Goal: Task Accomplishment & Management: Use online tool/utility

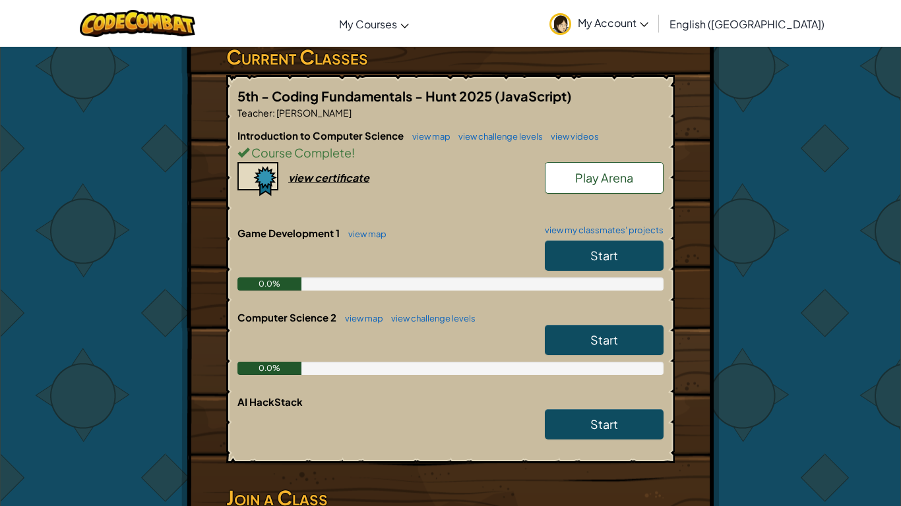
scroll to position [231, 0]
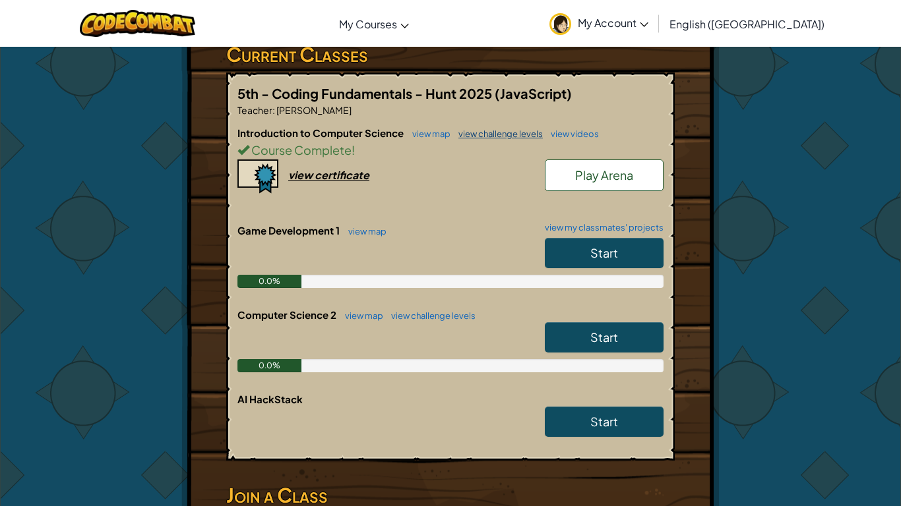
click at [472, 137] on link "view challenge levels" at bounding box center [497, 134] width 91 height 11
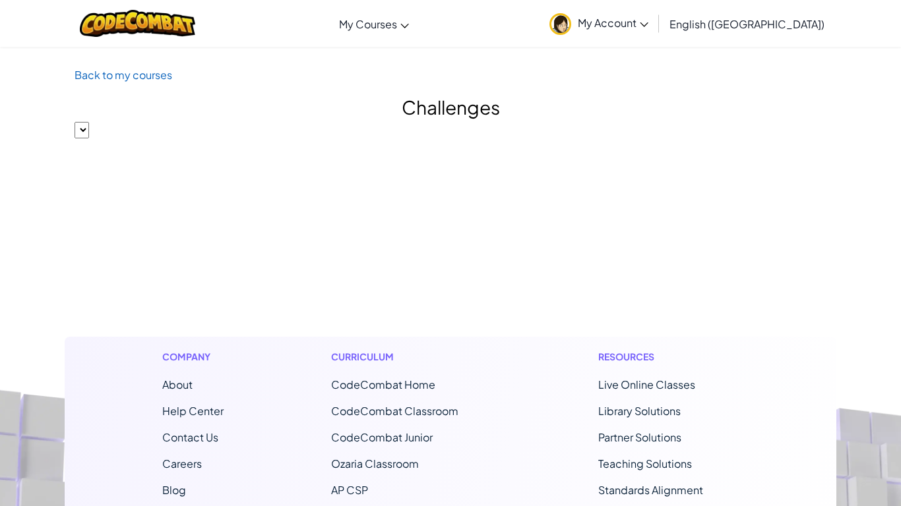
select select "560f1a9f22961295f9427742"
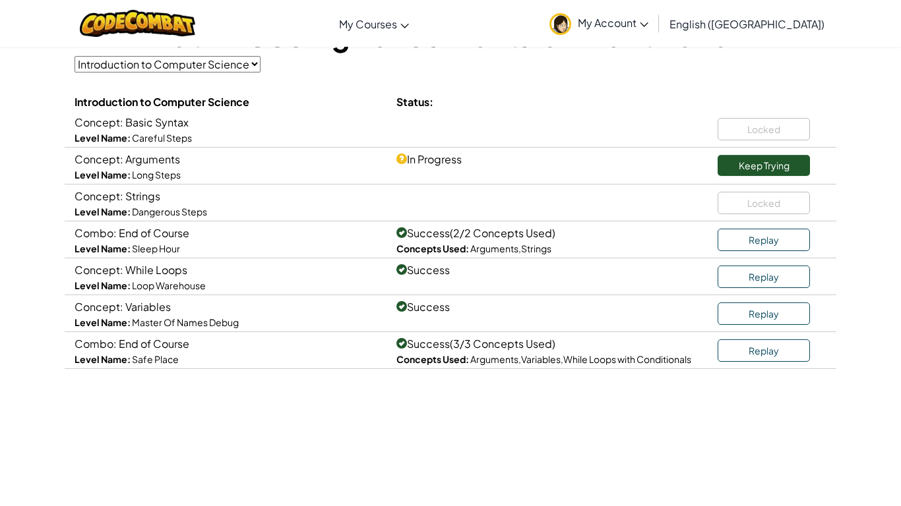
scroll to position [115, 0]
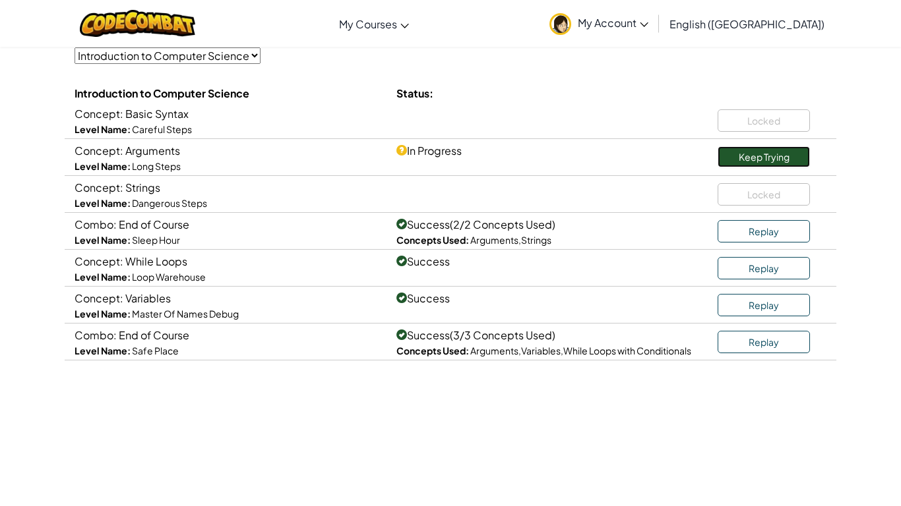
click at [738, 158] on link "Keep Trying" at bounding box center [763, 156] width 92 height 21
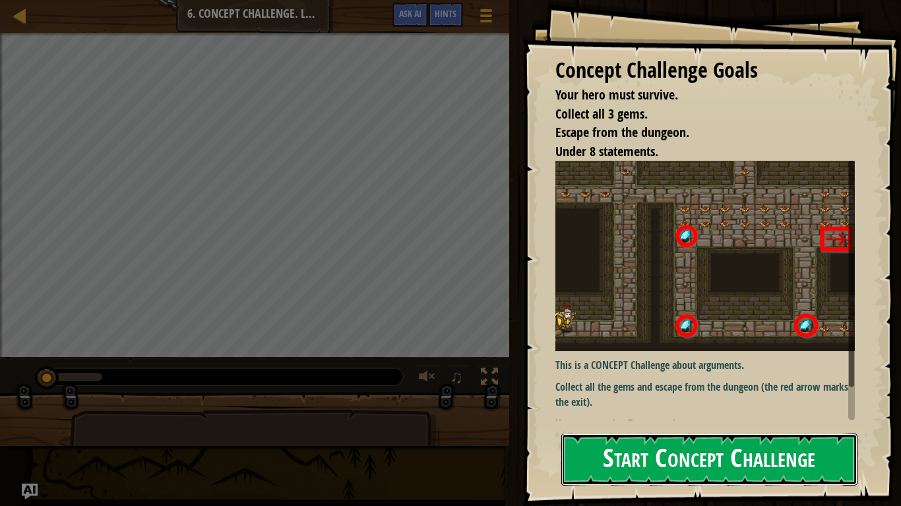
click at [672, 449] on button "Start Concept Challenge" at bounding box center [709, 460] width 296 height 52
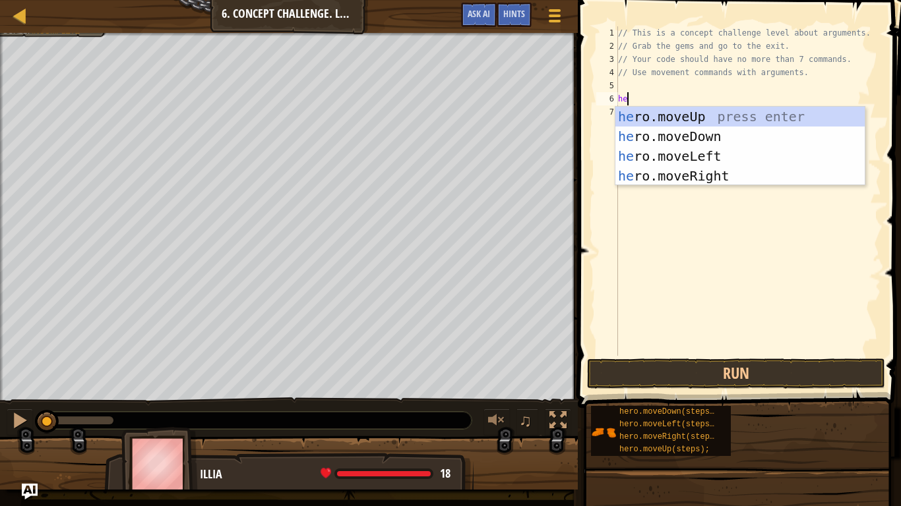
scroll to position [6, 1]
type textarea "her"
click at [762, 176] on div "her o.moveUp press enter her o.moveDown press enter her o.moveLeft press enter …" at bounding box center [739, 166] width 249 height 119
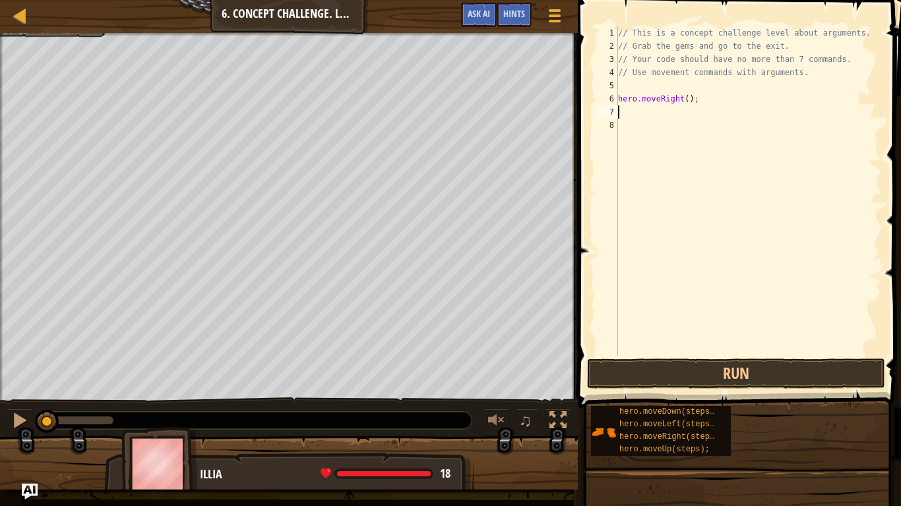
scroll to position [6, 0]
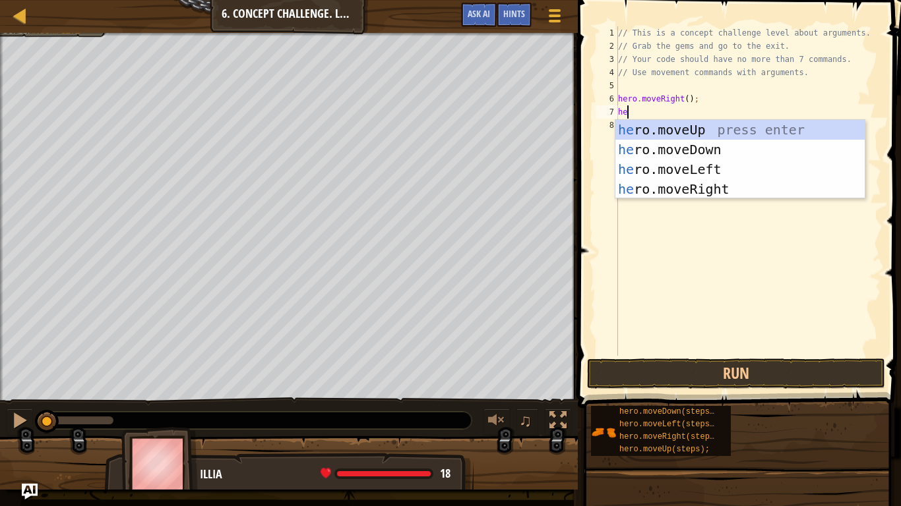
type textarea "her"
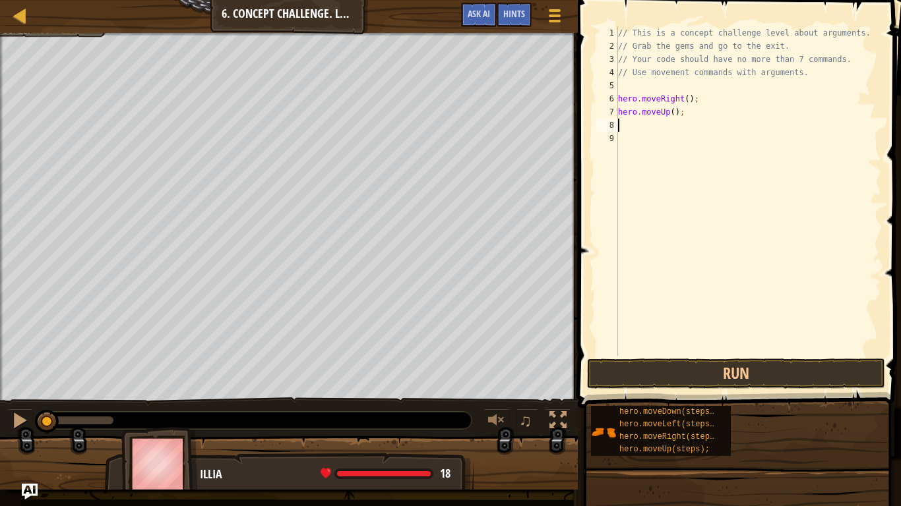
click at [675, 111] on div "// This is a concept challenge level about arguments. // Grab the gems and go t…" at bounding box center [748, 204] width 266 height 356
type textarea "hero.moveUp(3);"
click at [655, 132] on div "// This is a concept challenge level about arguments. // Grab the gems and go t…" at bounding box center [748, 204] width 266 height 356
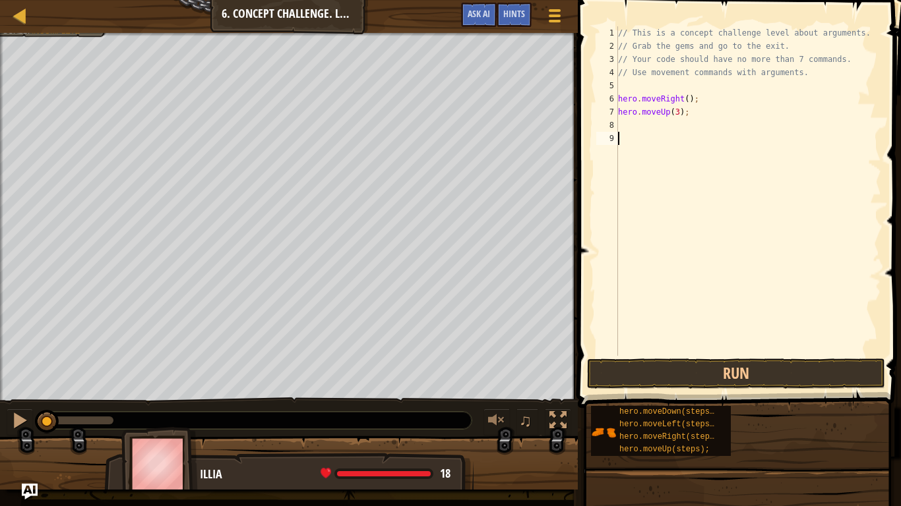
click at [647, 127] on div "// This is a concept challenge level about arguments. // Grab the gems and go t…" at bounding box center [748, 204] width 266 height 356
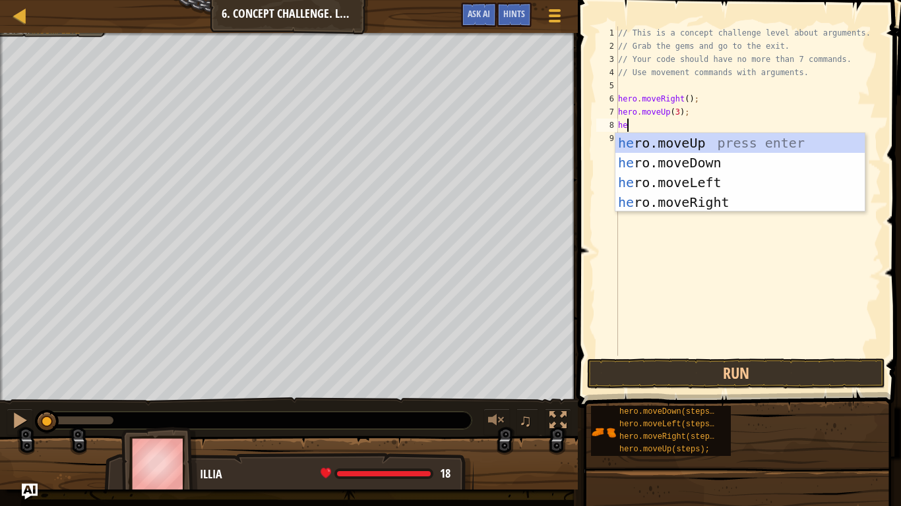
scroll to position [6, 1]
click at [675, 368] on button "Run" at bounding box center [736, 374] width 298 height 30
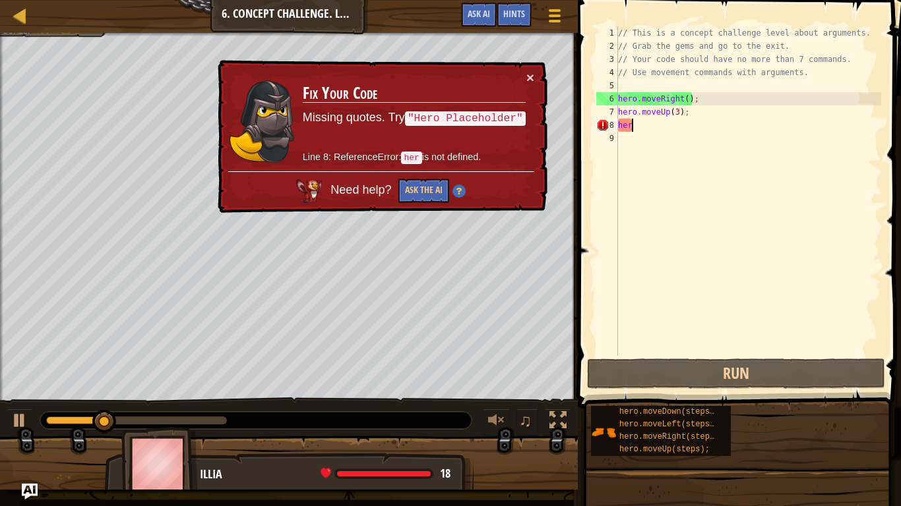
type textarea "hero"
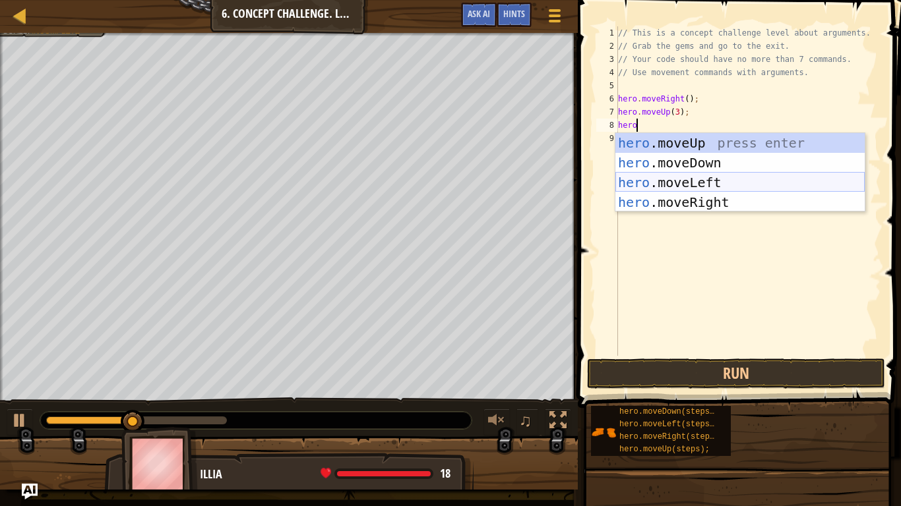
click at [709, 179] on div "hero .moveUp press enter hero .moveDown press enter hero .moveLeft press enter …" at bounding box center [739, 192] width 249 height 119
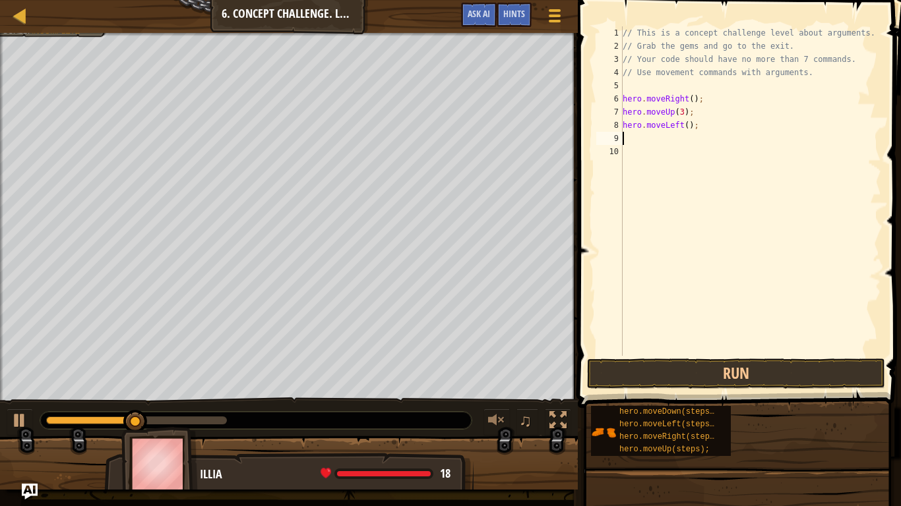
scroll to position [6, 0]
type textarea "2"
click at [688, 125] on div "// This is a concept challenge level about arguments. // Grab the gems and go t…" at bounding box center [750, 204] width 261 height 356
click at [713, 371] on button "Run" at bounding box center [736, 374] width 298 height 30
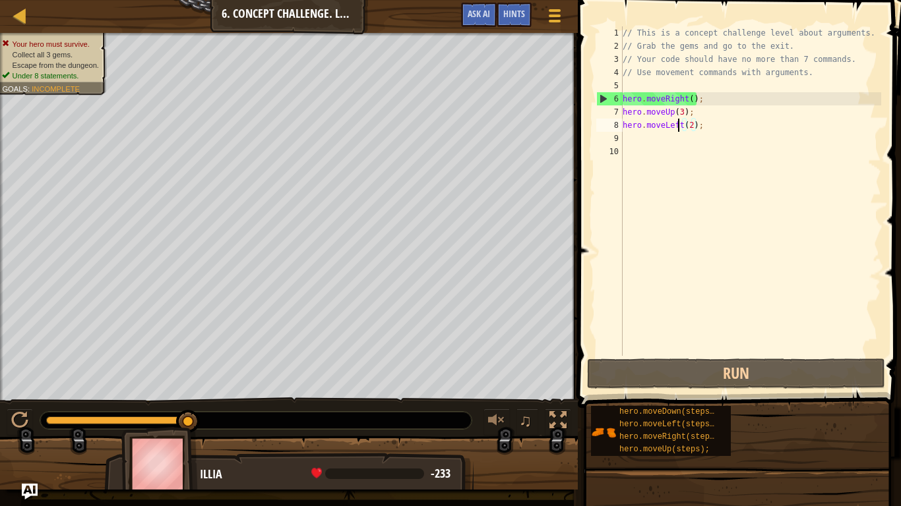
click at [679, 121] on div "// This is a concept challenge level about arguments. // Grab the gems and go t…" at bounding box center [750, 204] width 261 height 356
click at [684, 125] on div "// This is a concept challenge level about arguments. // Grab the gems and go t…" at bounding box center [750, 204] width 261 height 356
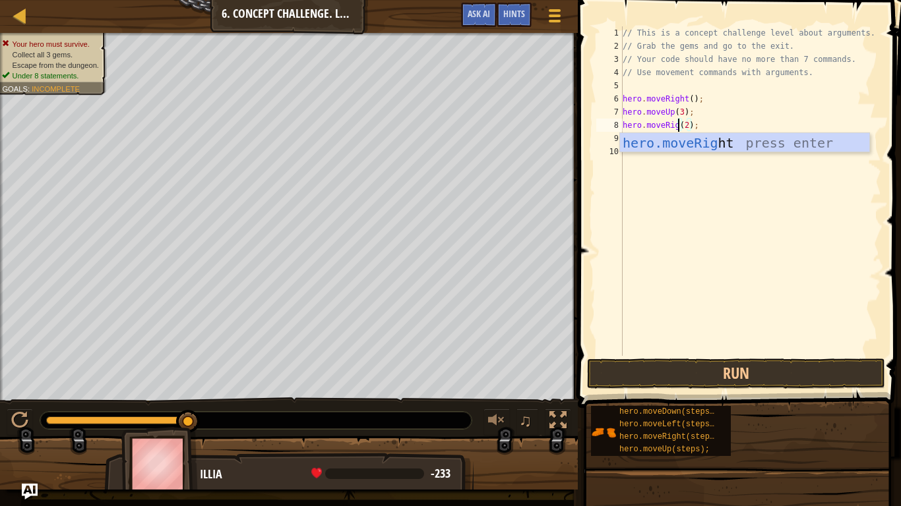
scroll to position [6, 10]
type textarea "hero.moveRight(2);"
click at [683, 380] on button "Run" at bounding box center [736, 374] width 298 height 30
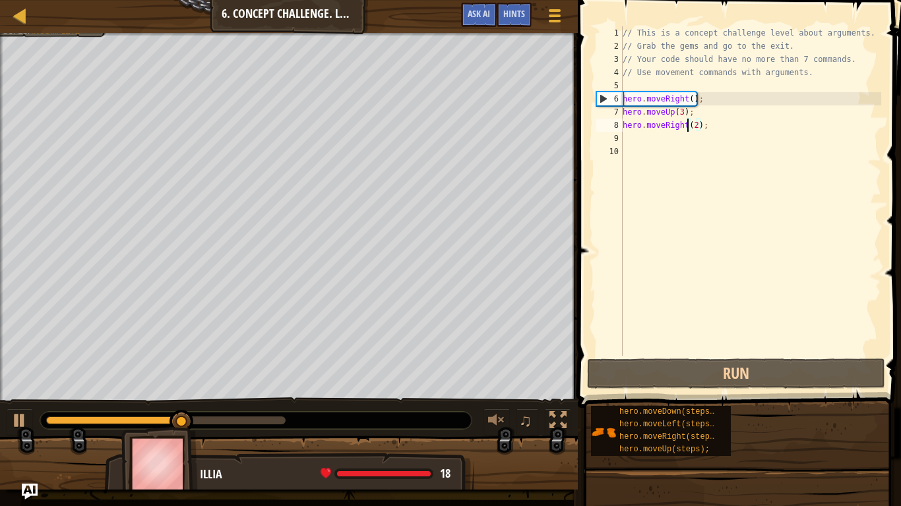
click at [633, 137] on div "// This is a concept challenge level about arguments. // Grab the gems and go t…" at bounding box center [750, 204] width 261 height 356
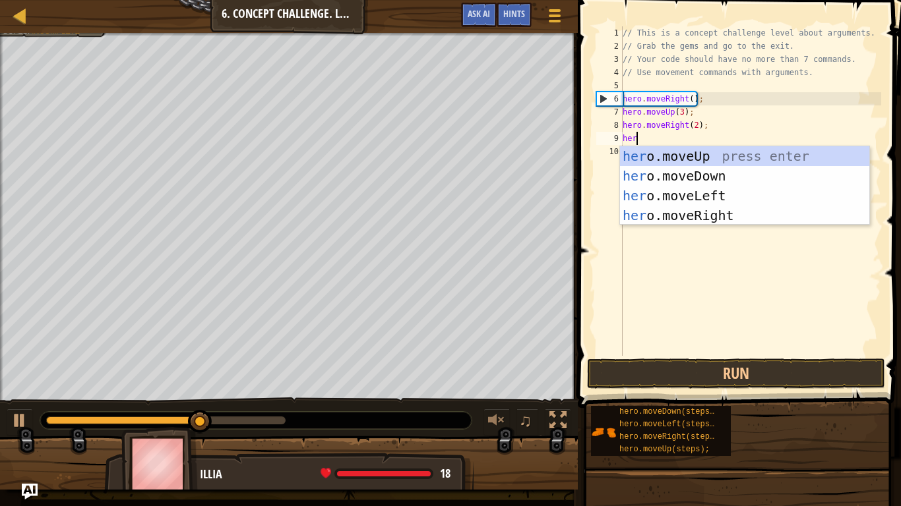
type textarea "hero"
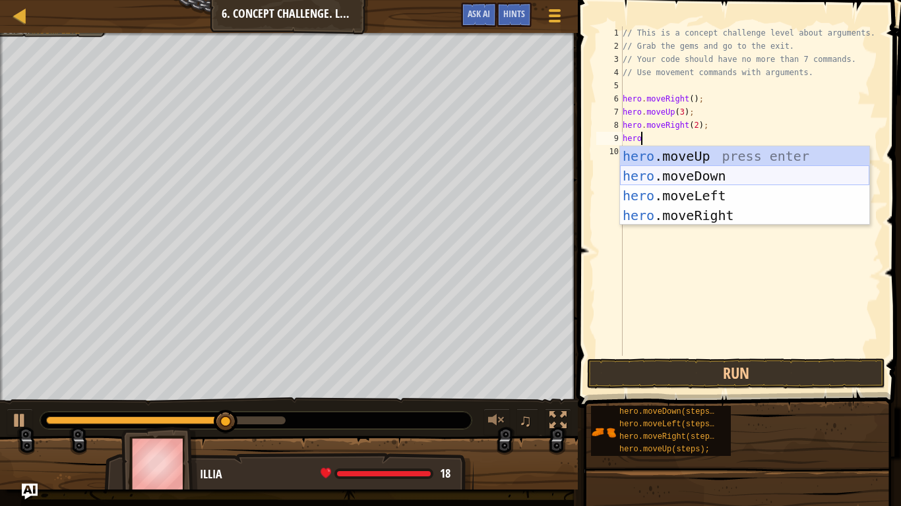
click at [680, 183] on div "hero .moveUp press enter hero .moveDown press enter hero .moveLeft press enter …" at bounding box center [744, 205] width 249 height 119
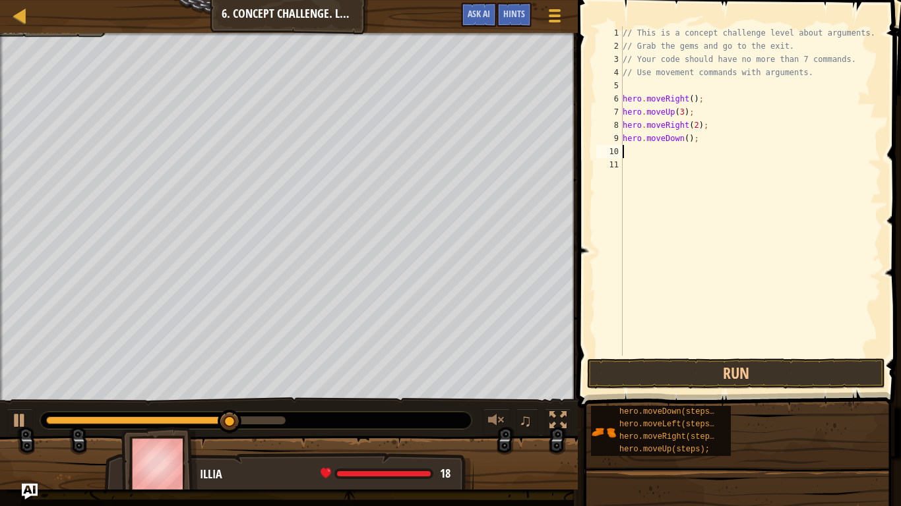
scroll to position [6, 0]
click at [690, 141] on div "// This is a concept challenge level about arguments. // Grab the gems and go t…" at bounding box center [750, 204] width 261 height 356
type textarea "hero.moveDown(3);"
click at [663, 152] on div "// This is a concept challenge level about arguments. // Grab the gems and go t…" at bounding box center [750, 204] width 261 height 356
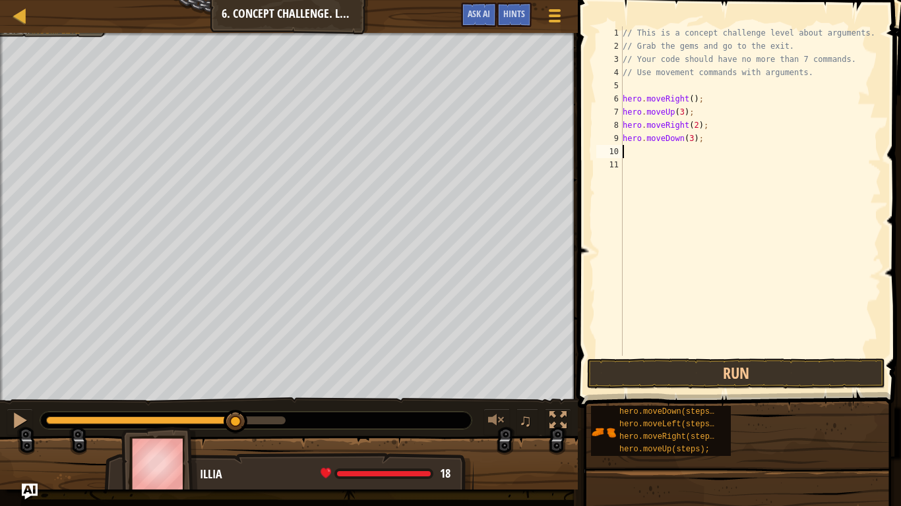
scroll to position [6, 0]
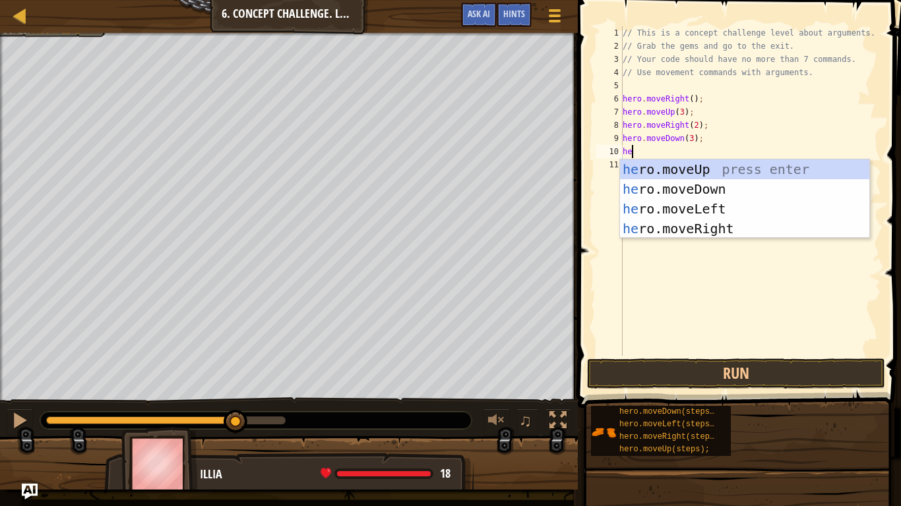
type textarea "her"
click at [699, 206] on div "her o.moveUp press enter her o.moveDown press enter her o.moveLeft press enter …" at bounding box center [744, 219] width 249 height 119
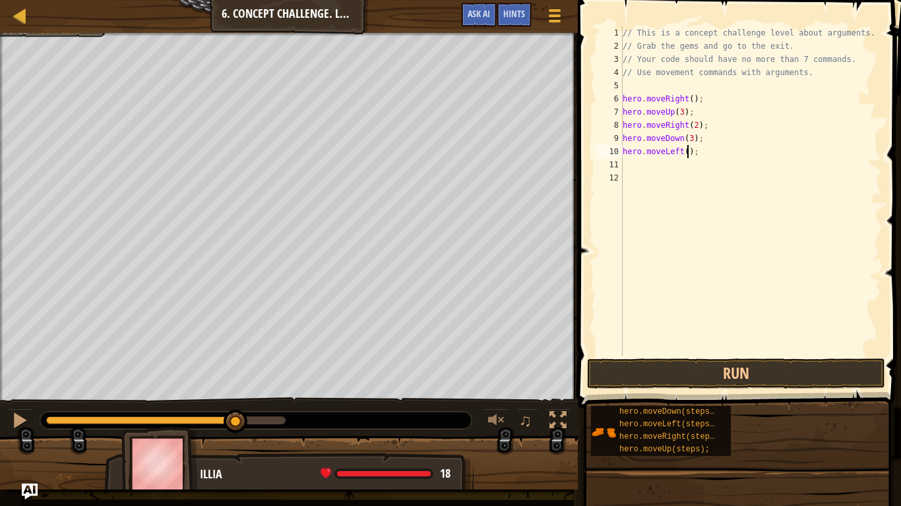
click at [688, 154] on div "// This is a concept challenge level about arguments. // Grab the gems and go t…" at bounding box center [750, 204] width 261 height 356
type textarea "hero.moveLeft(2);"
click at [659, 378] on button "Run" at bounding box center [736, 374] width 298 height 30
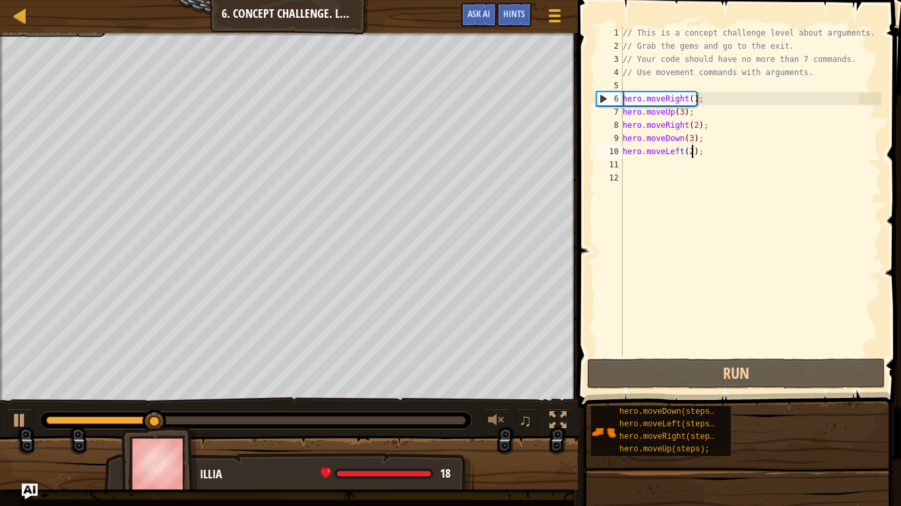
click at [641, 167] on div "// This is a concept challenge level about arguments. // Grab the gems and go t…" at bounding box center [750, 204] width 261 height 356
type textarea "he"
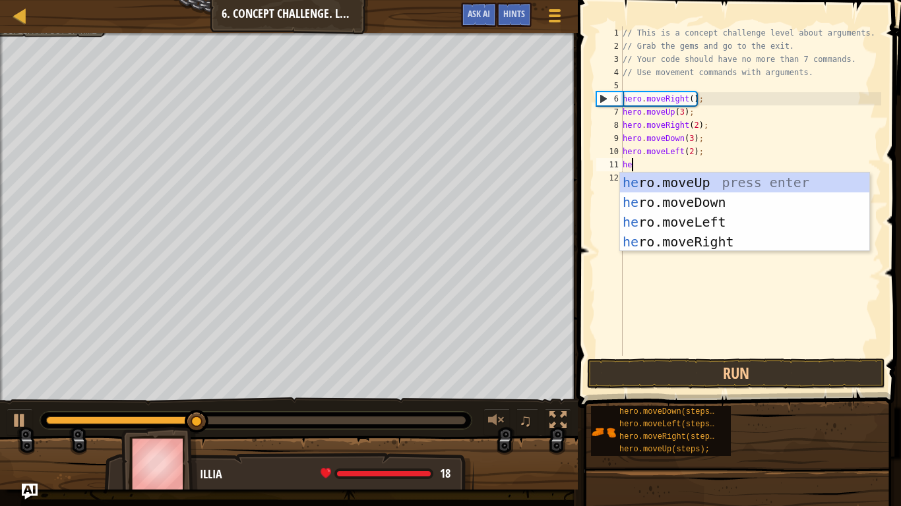
scroll to position [6, 1]
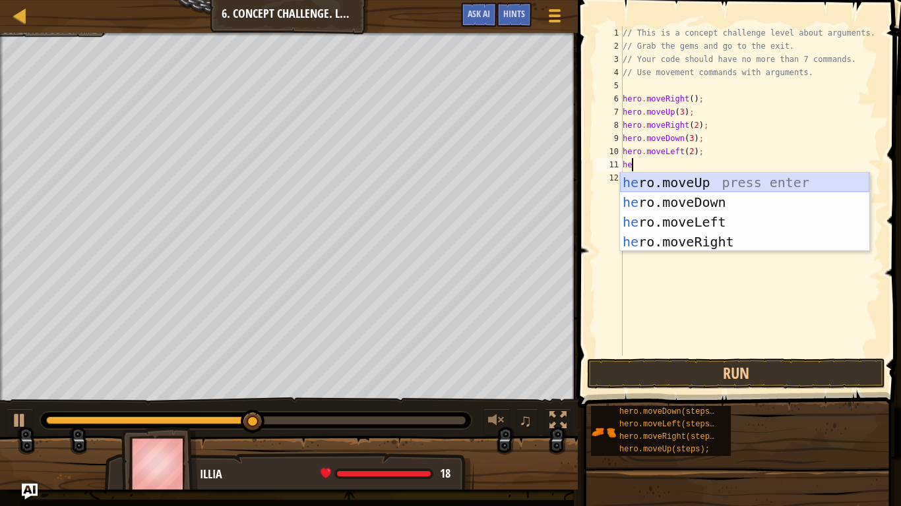
click at [692, 181] on div "he ro.moveUp press enter he ro.moveDown press enter he ro.moveLeft press enter …" at bounding box center [744, 232] width 249 height 119
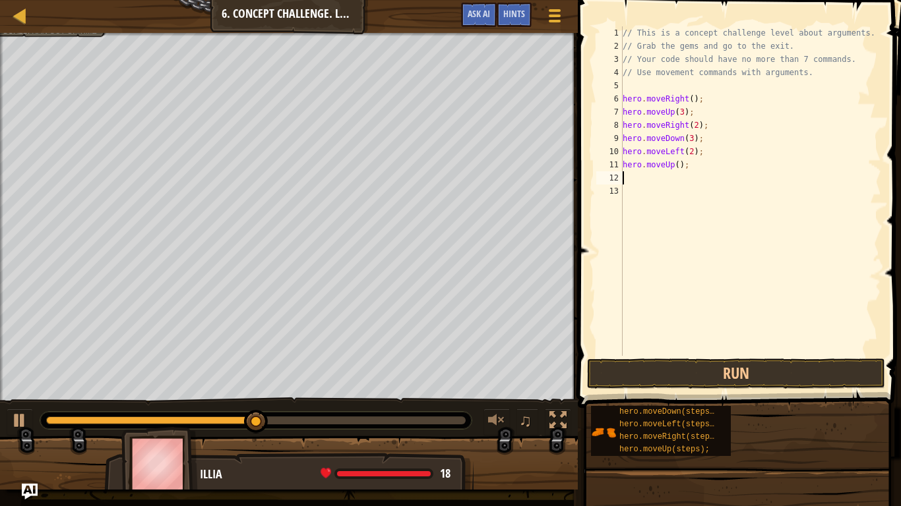
scroll to position [6, 0]
click at [679, 168] on div "// This is a concept challenge level about arguments. // Grab the gems and go t…" at bounding box center [750, 204] width 261 height 356
type textarea "hero.moveUp(2);"
click at [646, 176] on div "// This is a concept challenge level about arguments. // Grab the gems and go t…" at bounding box center [750, 204] width 261 height 356
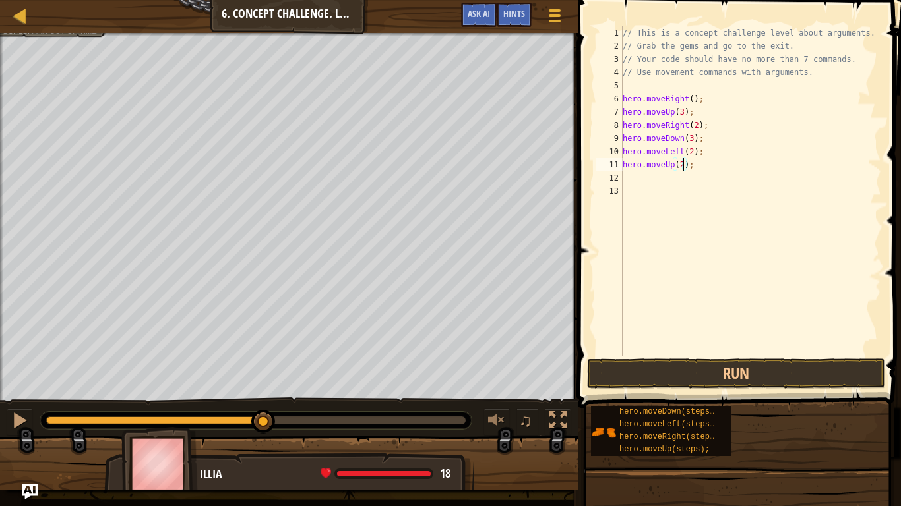
scroll to position [6, 0]
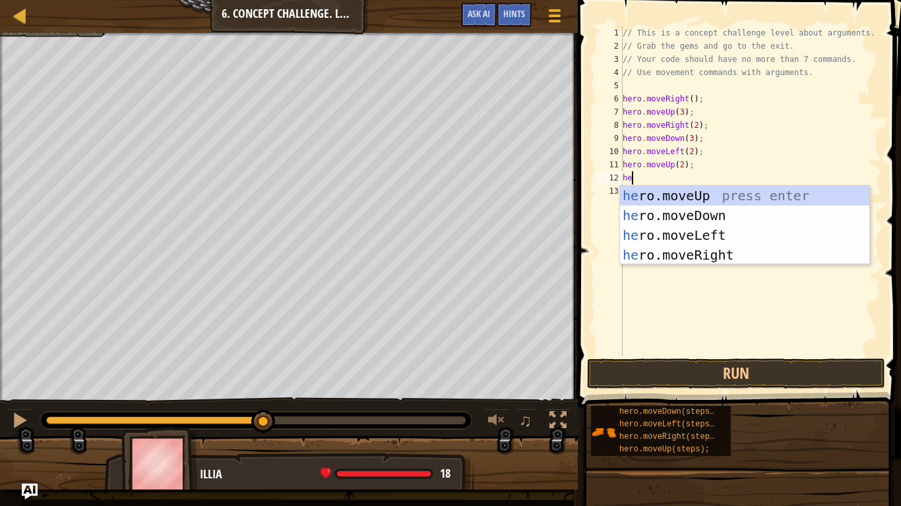
type textarea "hero"
click at [669, 253] on div "hero .moveUp press enter hero .moveDown press enter hero .moveLeft press enter …" at bounding box center [744, 245] width 249 height 119
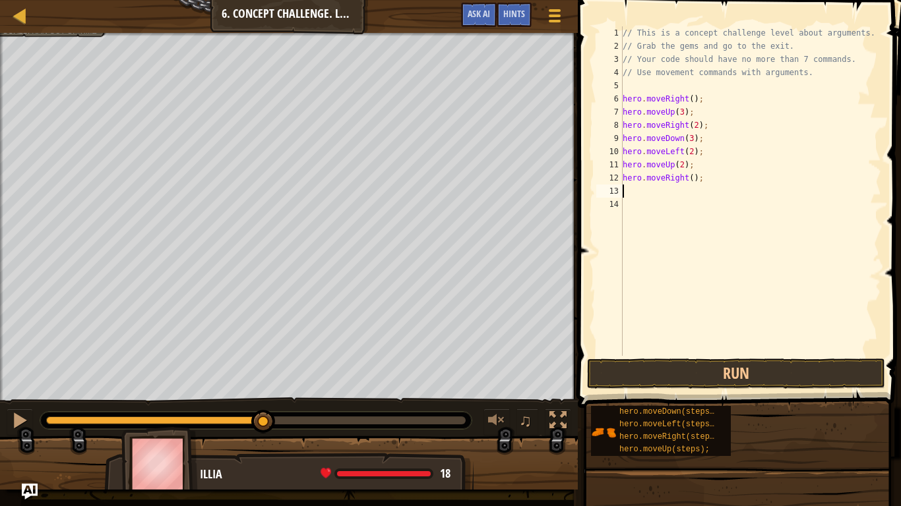
scroll to position [6, 0]
click at [692, 175] on div "// This is a concept challenge level about arguments. // Grab the gems and go t…" at bounding box center [750, 204] width 261 height 356
click at [702, 367] on button "Run" at bounding box center [736, 374] width 298 height 30
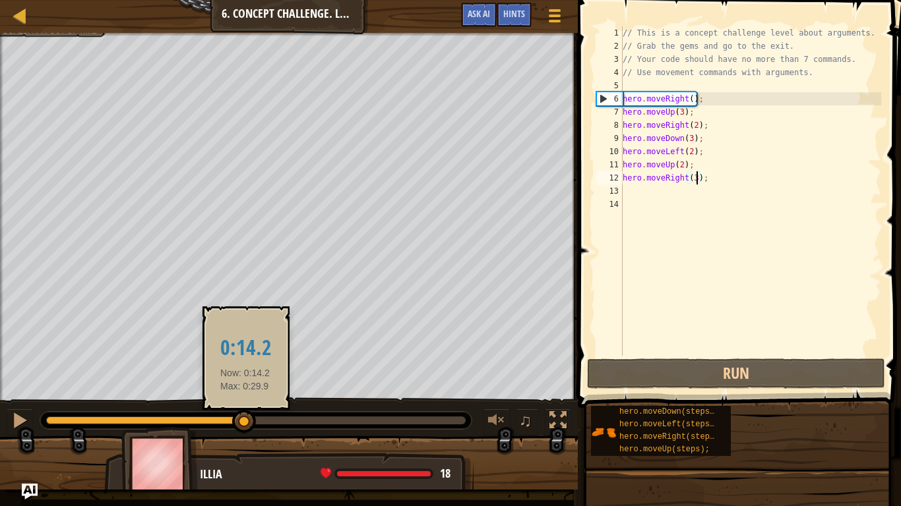
drag, startPoint x: 301, startPoint y: 421, endPoint x: 246, endPoint y: 413, distance: 56.0
click at [246, 413] on div at bounding box center [244, 422] width 24 height 24
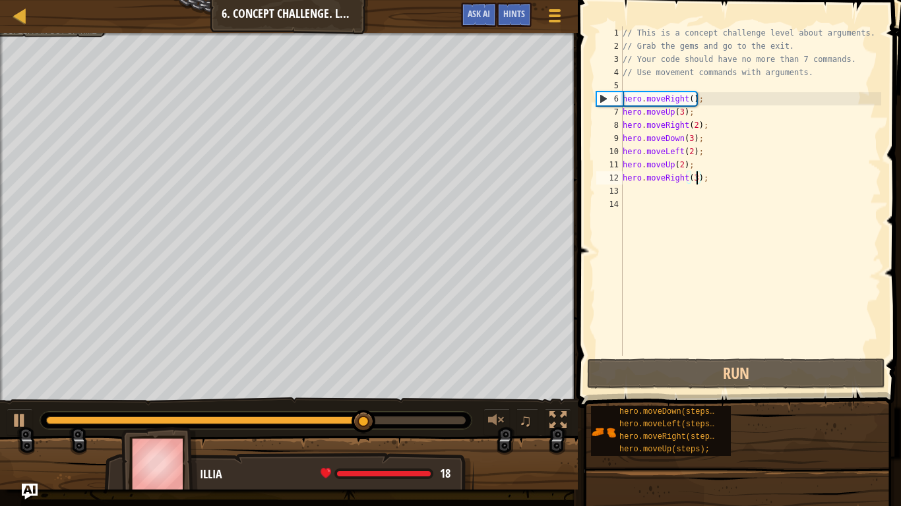
click at [694, 154] on div "// This is a concept challenge level about arguments. // Grab the gems and go t…" at bounding box center [750, 204] width 261 height 356
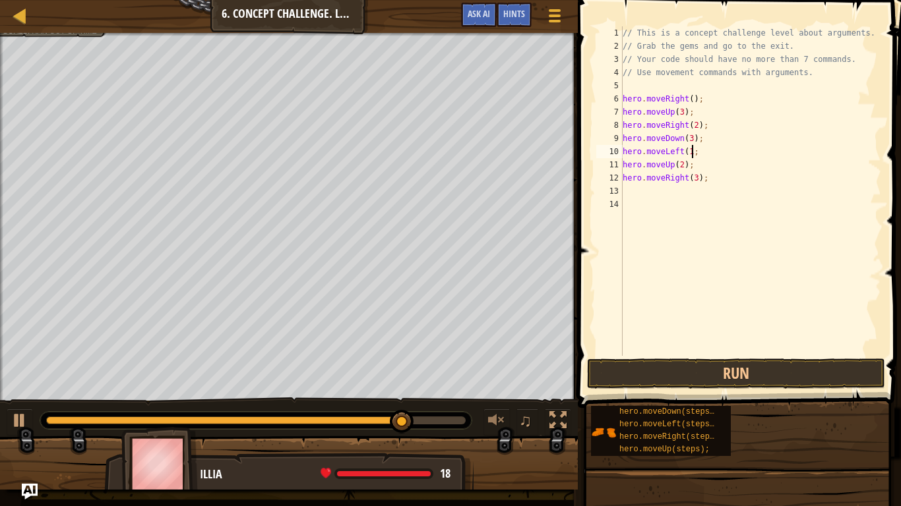
scroll to position [6, 11]
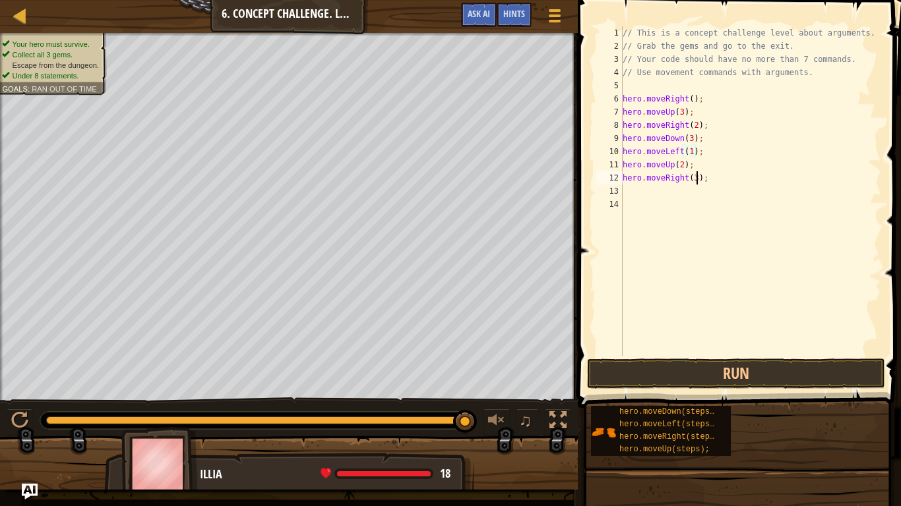
click at [696, 183] on div "// This is a concept challenge level about arguments. // Grab the gems and go t…" at bounding box center [750, 204] width 261 height 356
type textarea "hero.moveRight(4);"
click at [753, 382] on button "Run" at bounding box center [736, 374] width 298 height 30
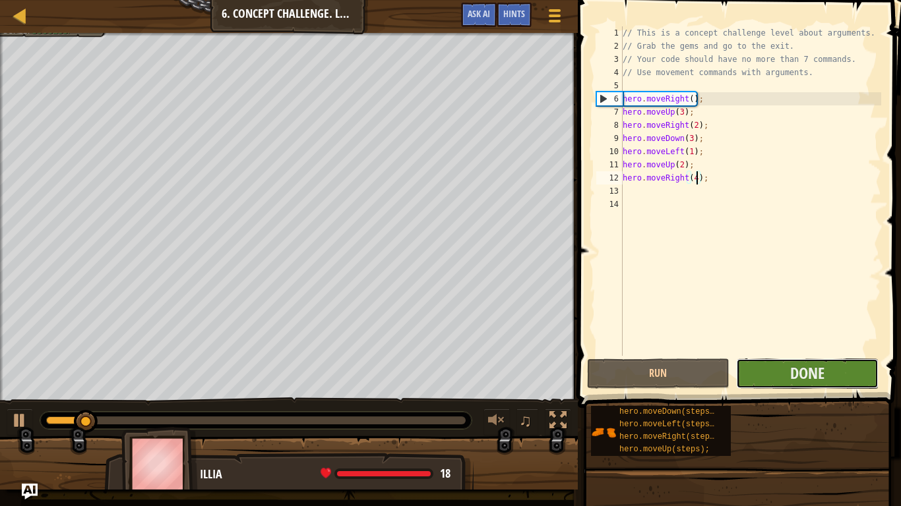
click at [776, 373] on button "Done" at bounding box center [807, 374] width 142 height 30
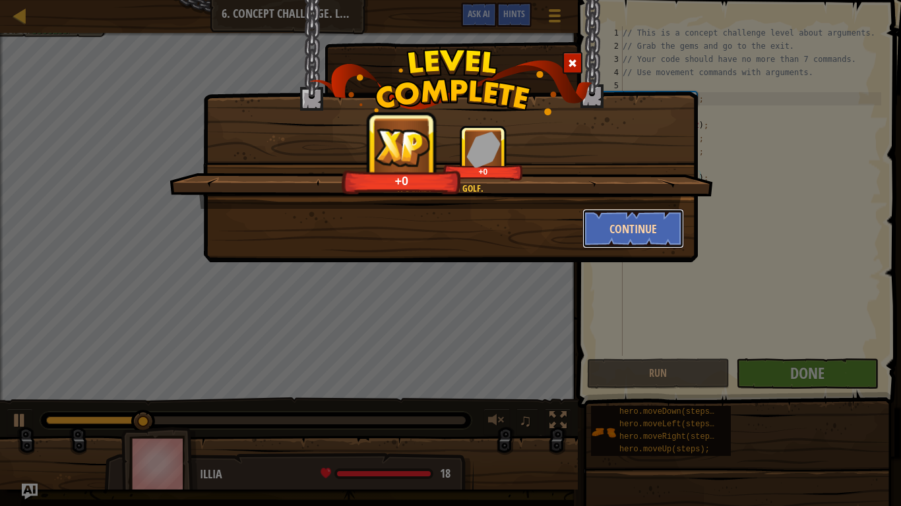
click at [641, 237] on button "Continue" at bounding box center [633, 229] width 102 height 40
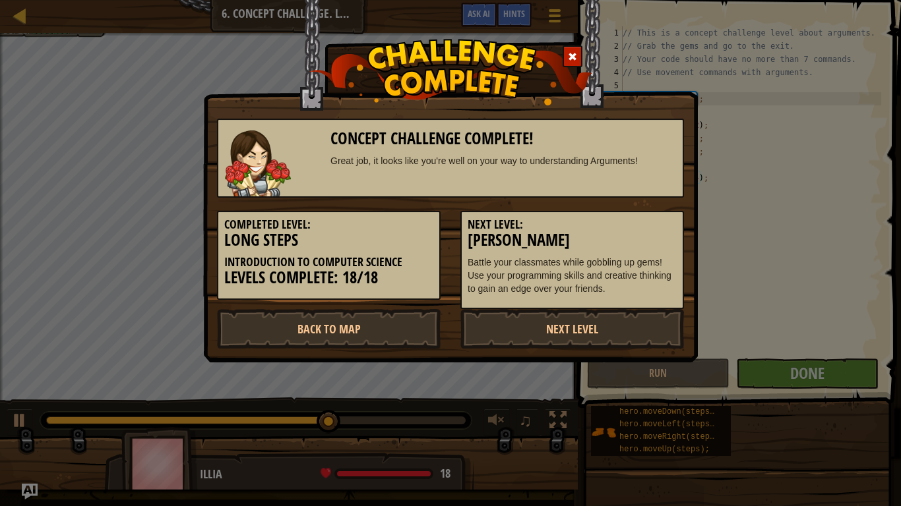
click at [570, 52] on span at bounding box center [572, 56] width 9 height 9
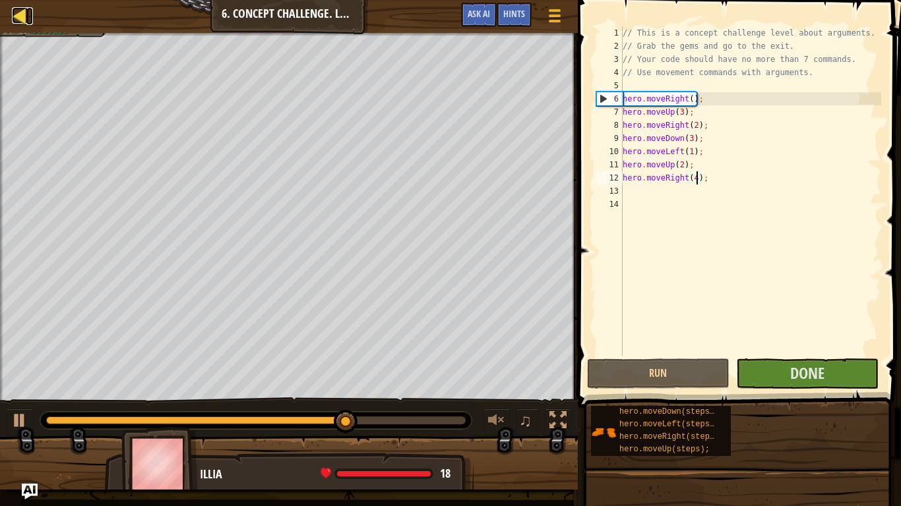
click at [15, 14] on div at bounding box center [20, 15] width 16 height 16
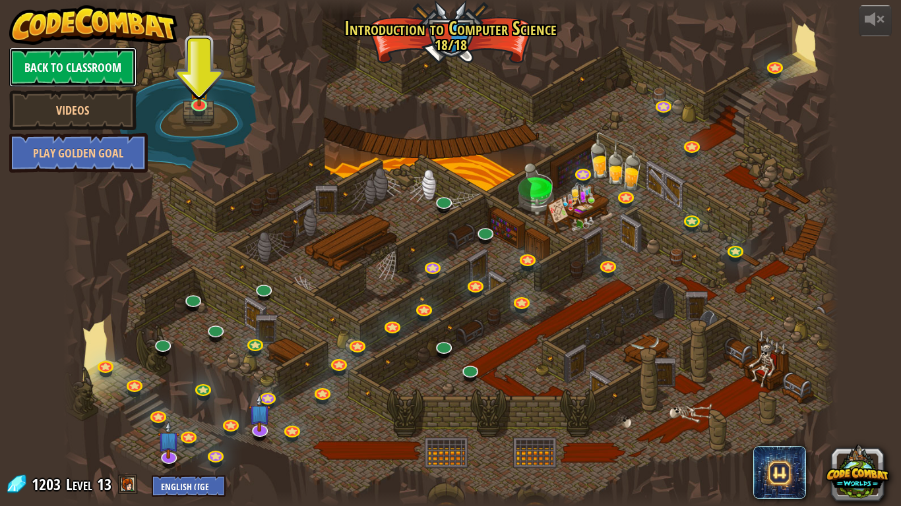
click at [78, 59] on link "Back to Classroom" at bounding box center [72, 67] width 127 height 40
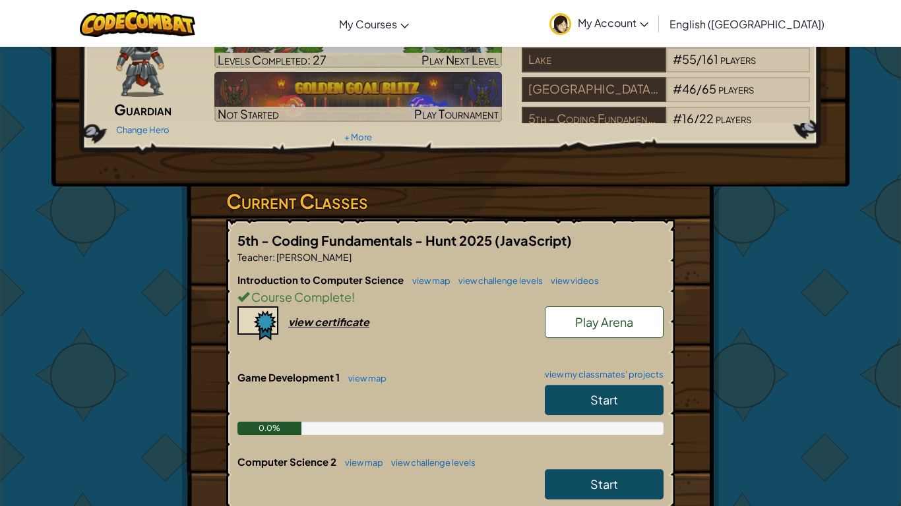
scroll to position [92, 0]
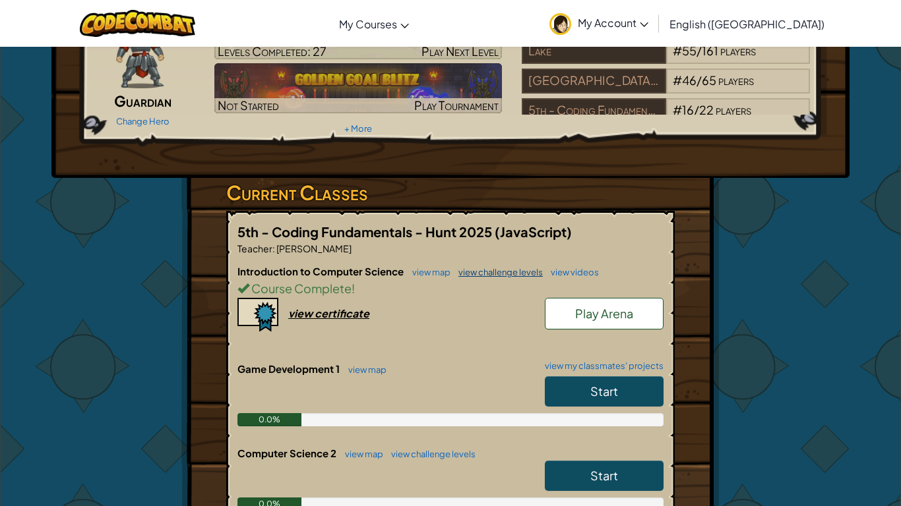
click at [476, 272] on link "view challenge levels" at bounding box center [497, 272] width 91 height 11
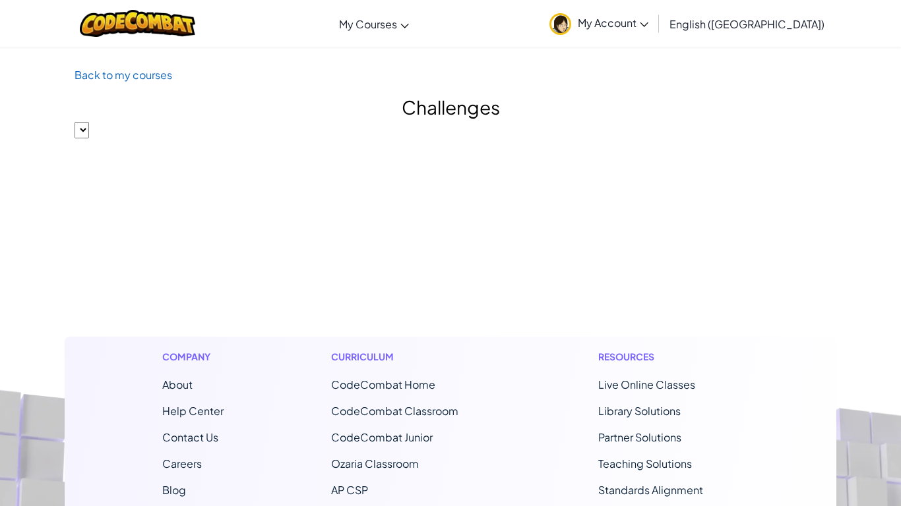
select select "560f1a9f22961295f9427742"
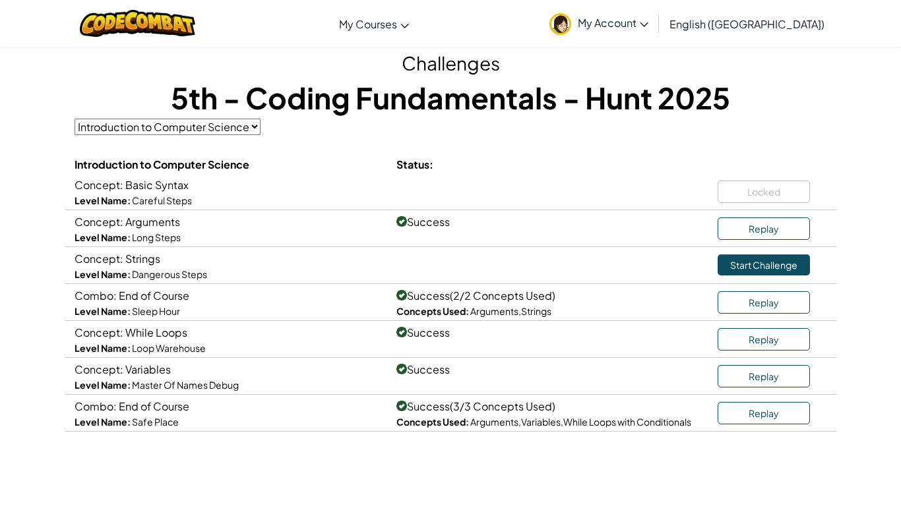
scroll to position [46, 0]
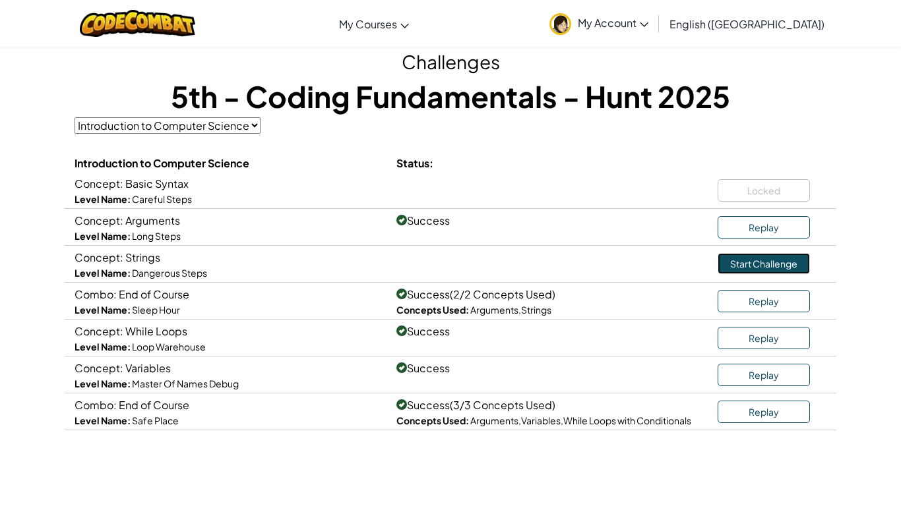
click at [739, 263] on link "Start Challenge" at bounding box center [763, 263] width 92 height 21
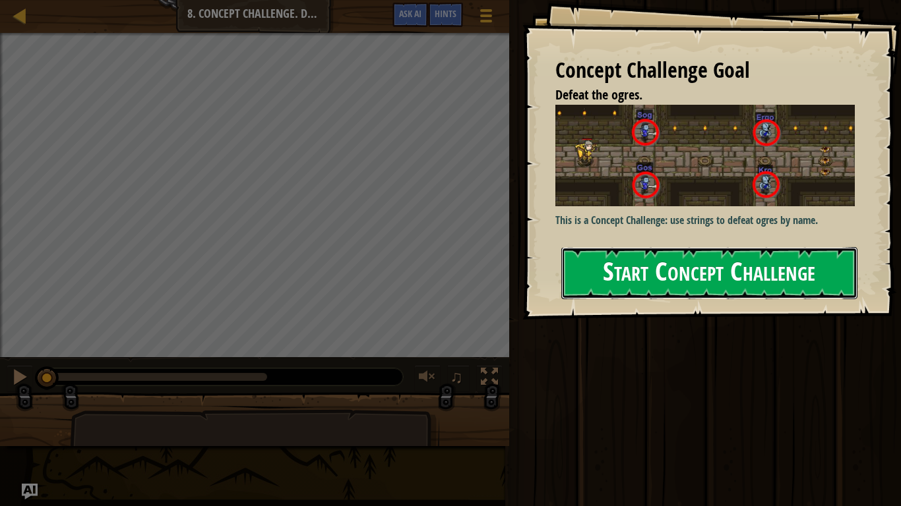
click at [692, 247] on button "Start Concept Challenge" at bounding box center [709, 273] width 296 height 52
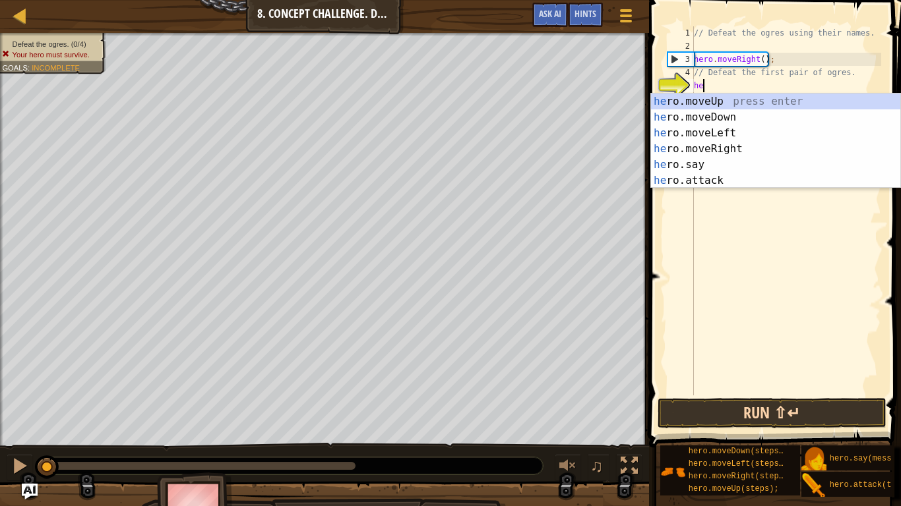
scroll to position [6, 1]
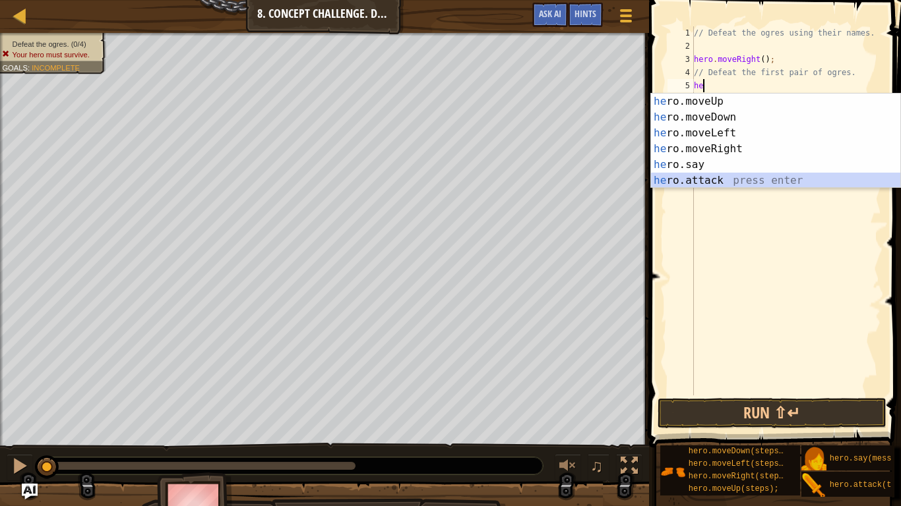
click at [673, 180] on div "he ro.moveUp press enter he ro.moveDown press enter he ro.moveLeft press enter …" at bounding box center [775, 157] width 249 height 127
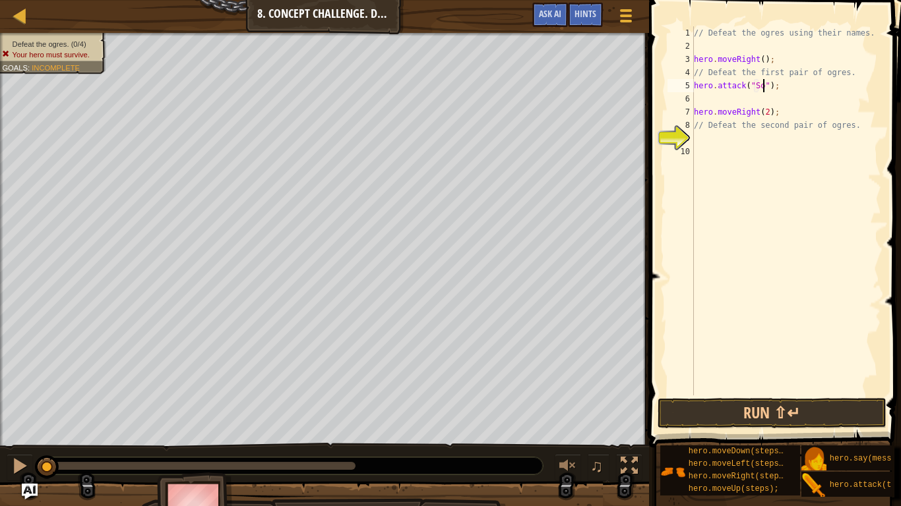
type textarea "hero.attack("Sog");"
click at [771, 98] on div "// Defeat the ogres using their names. hero . moveRight ( ) ; // Defeat the fir…" at bounding box center [786, 224] width 190 height 396
click at [748, 415] on button "Run ⇧↵" at bounding box center [771, 413] width 229 height 30
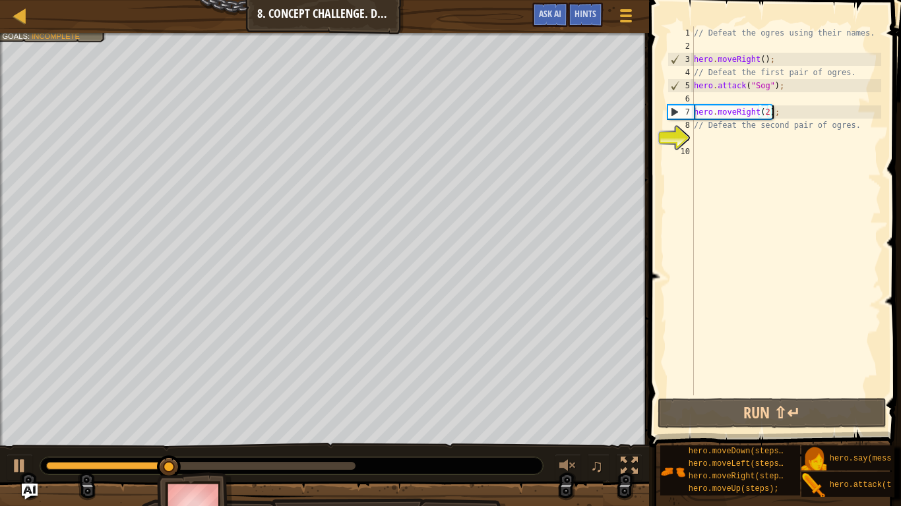
click at [772, 114] on div "// Defeat the ogres using their names. hero . moveRight ( ) ; // Defeat the fir…" at bounding box center [786, 224] width 190 height 396
type textarea "hero.moveRight(2);"
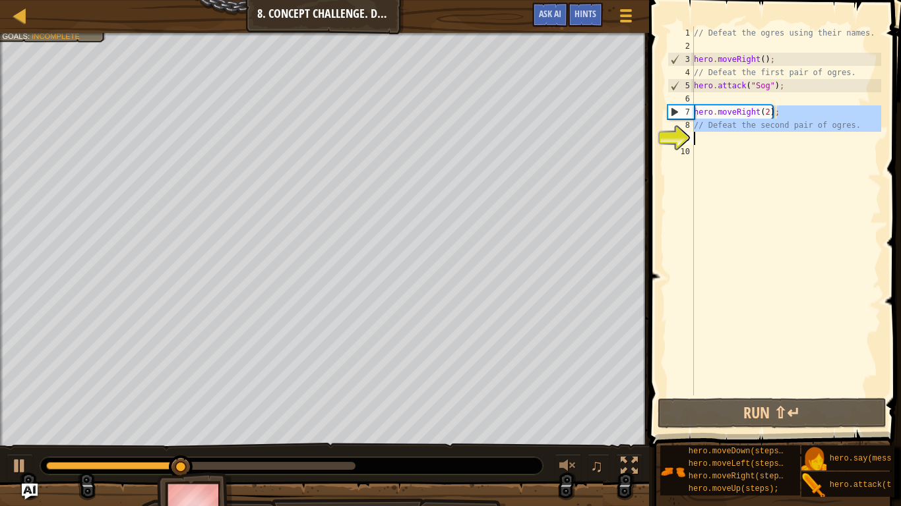
click at [479, 150] on div "Map Introduction to Computer Science 8. Concept Challenge. Dangerous Steps Game…" at bounding box center [450, 253] width 901 height 506
click at [769, 98] on div "// Defeat the ogres using their names. hero . moveRight ( ) ; // Defeat the fir…" at bounding box center [786, 224] width 190 height 396
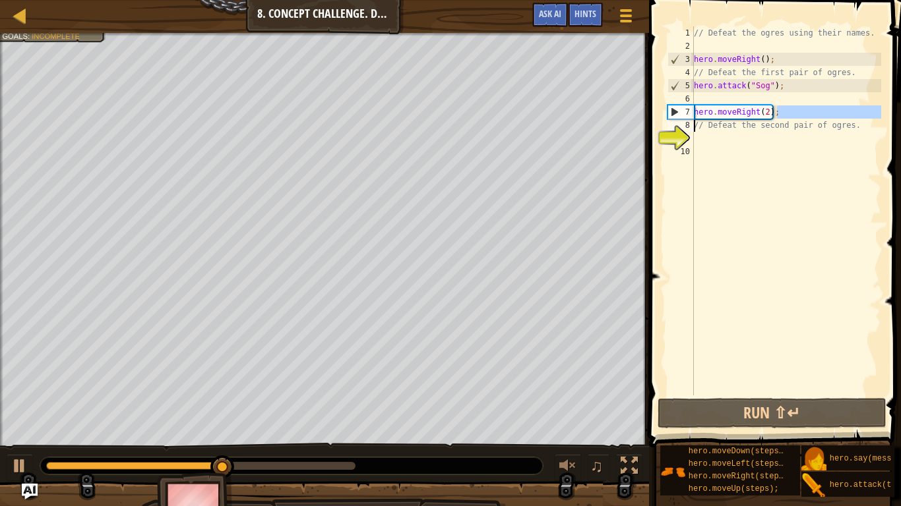
click at [624, 120] on div "Map Introduction to Computer Science 8. Concept Challenge. Dangerous Steps Game…" at bounding box center [450, 253] width 901 height 506
click at [552, 15] on span "Ask AI" at bounding box center [550, 13] width 22 height 13
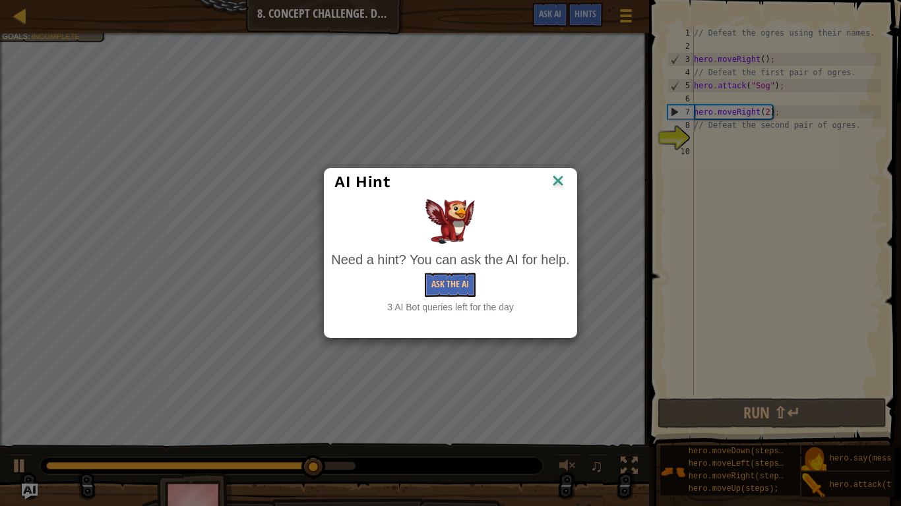
click at [555, 183] on img at bounding box center [557, 182] width 17 height 20
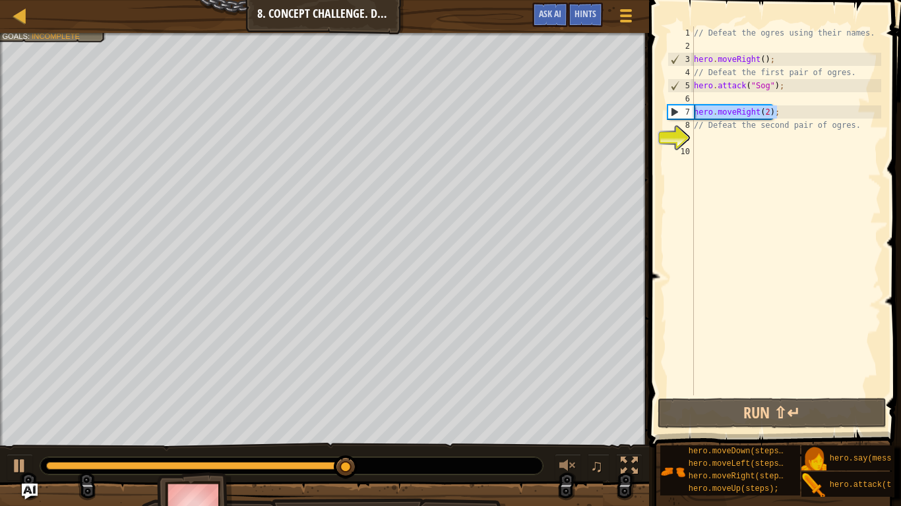
click at [641, 110] on div "Map Introduction to Computer Science 8. Concept Challenge. Dangerous Steps Game…" at bounding box center [450, 253] width 901 height 506
type textarea "hero.moveRight(2);"
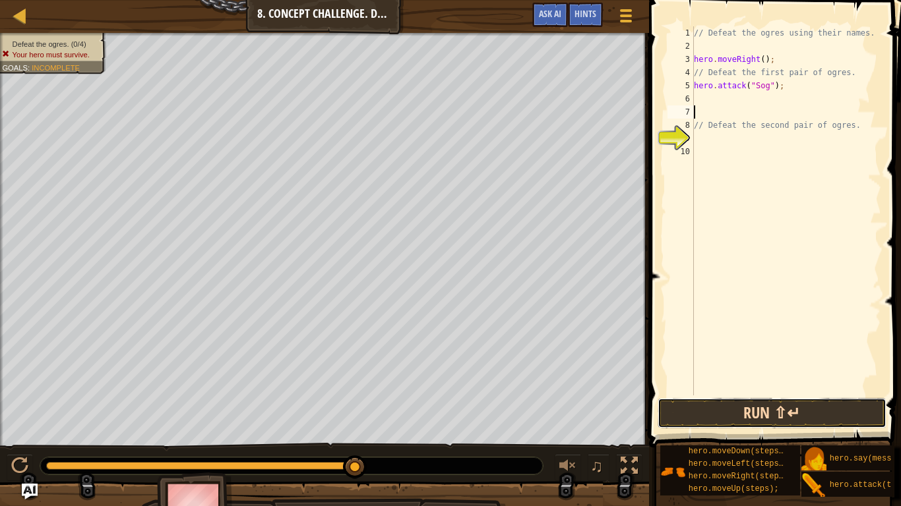
click at [727, 413] on button "Run ⇧↵" at bounding box center [771, 413] width 229 height 30
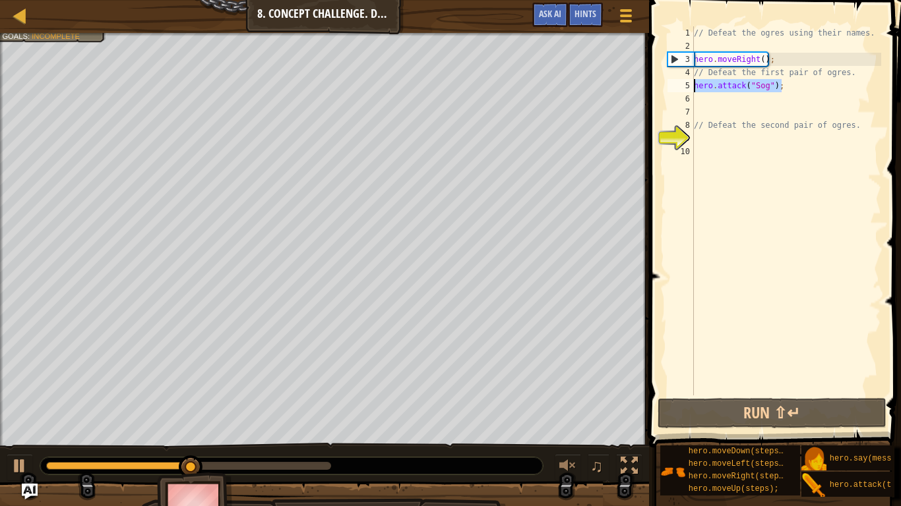
drag, startPoint x: 794, startPoint y: 91, endPoint x: 670, endPoint y: 84, distance: 124.1
click at [670, 84] on div "1 2 3 4 5 6 7 8 9 10 // Defeat the ogres using their names. hero . moveRight ( …" at bounding box center [773, 210] width 216 height 369
type textarea "hero.attack("Sog");"
click at [715, 101] on div "// Defeat the ogres using their names. hero . moveRight ( ) ; // Defeat the fir…" at bounding box center [786, 224] width 190 height 396
paste textarea "hero.attack("Sog");"
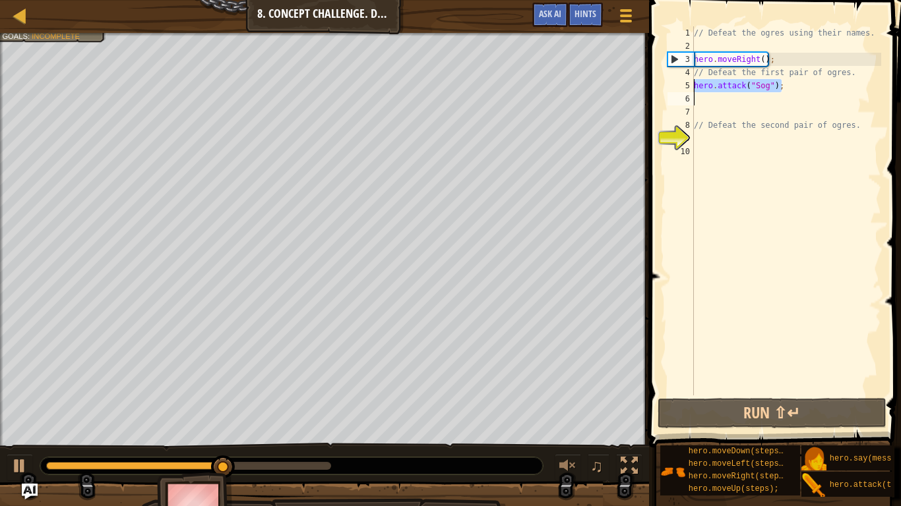
type textarea "hero.attack("Sog");"
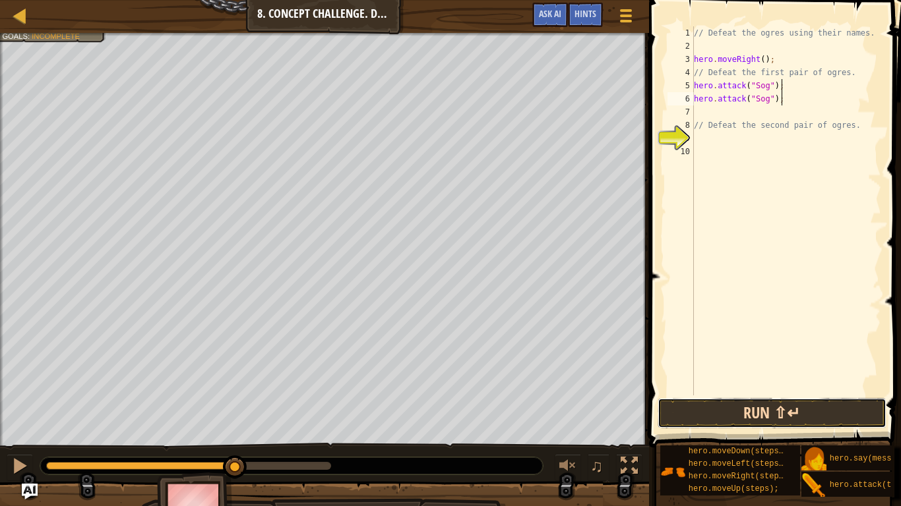
click at [707, 407] on button "Run ⇧↵" at bounding box center [771, 413] width 229 height 30
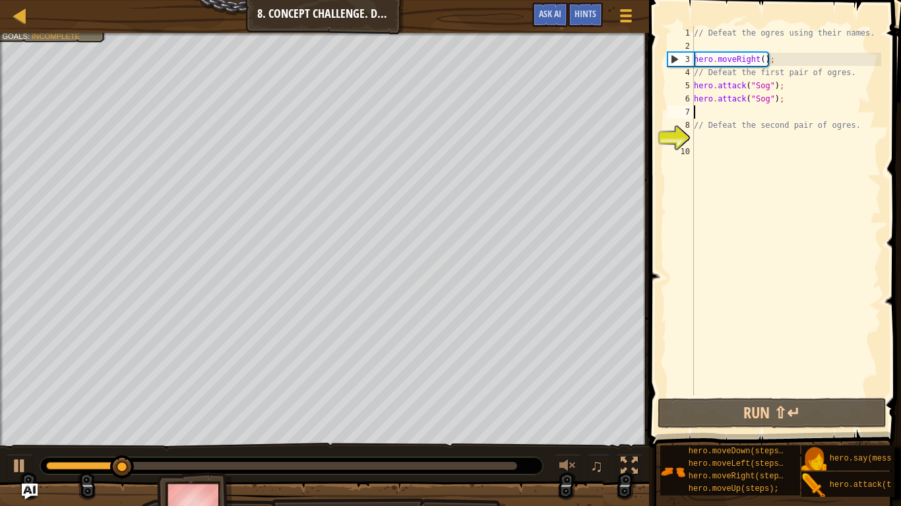
click at [719, 112] on div "// Defeat the ogres using their names. hero . moveRight ( ) ; // Defeat the fir…" at bounding box center [786, 224] width 190 height 396
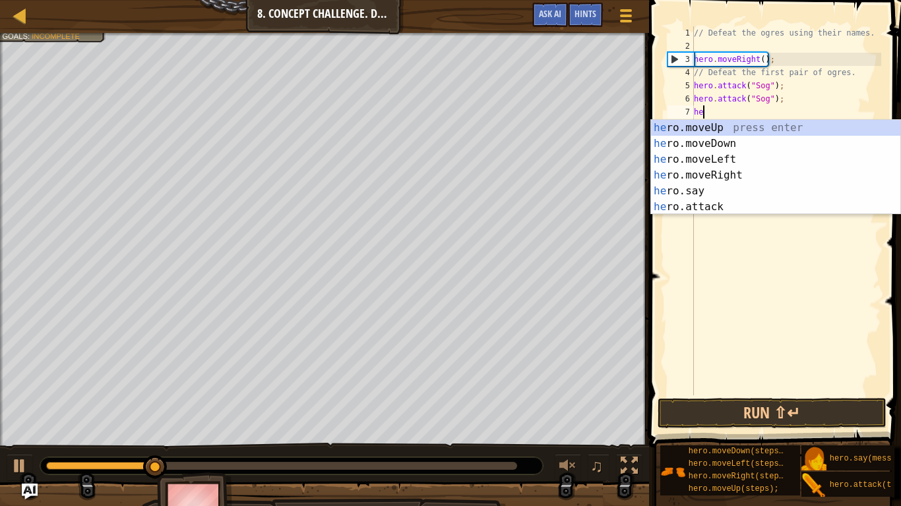
scroll to position [6, 1]
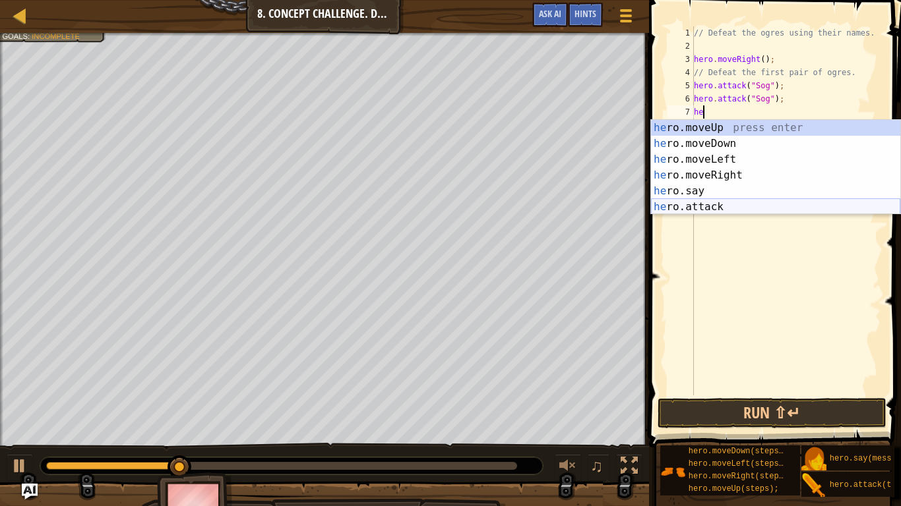
click at [715, 204] on div "he ro.moveUp press enter he ro.moveDown press enter he ro.moveLeft press enter …" at bounding box center [775, 183] width 249 height 127
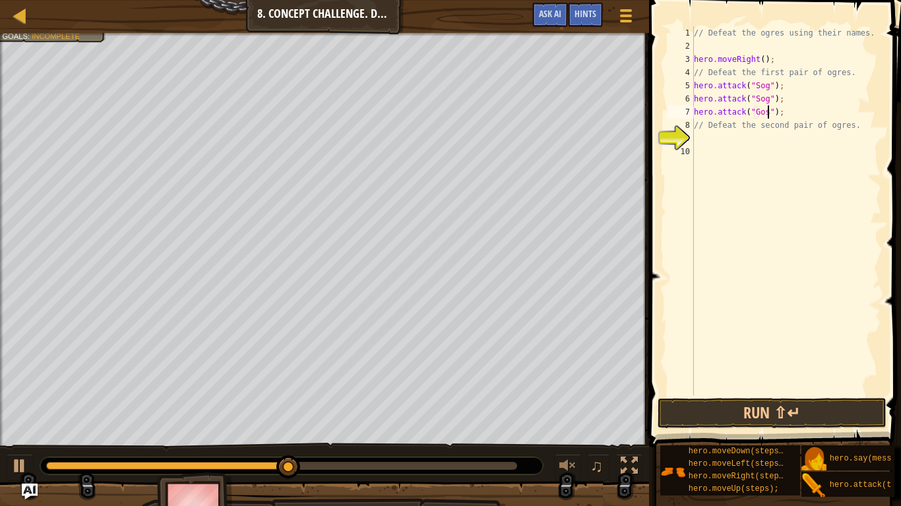
scroll to position [6, 11]
drag, startPoint x: 785, startPoint y: 121, endPoint x: 694, endPoint y: 113, distance: 90.6
click at [694, 113] on div "// Defeat the ogres using their names. hero . moveRight ( ) ; // Defeat the fir…" at bounding box center [786, 224] width 190 height 396
click at [775, 127] on div "// Defeat the ogres using their names. hero . moveRight ( ) ; // Defeat the fir…" at bounding box center [786, 210] width 190 height 369
drag, startPoint x: 786, startPoint y: 113, endPoint x: 675, endPoint y: 116, distance: 110.8
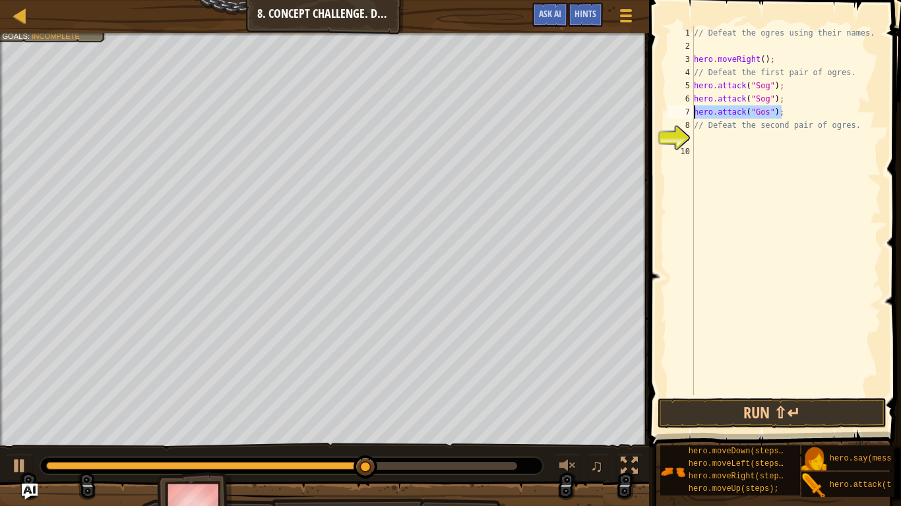
click at [675, 116] on div "// Defeat the second pair of ogres. 1 2 3 4 5 6 7 8 9 10 // Defeat the ogres us…" at bounding box center [773, 210] width 216 height 369
type textarea "hero.attack("Gos");"
click at [781, 111] on div "// Defeat the ogres using their names. hero . moveRight ( ) ; // Defeat the fir…" at bounding box center [786, 210] width 190 height 369
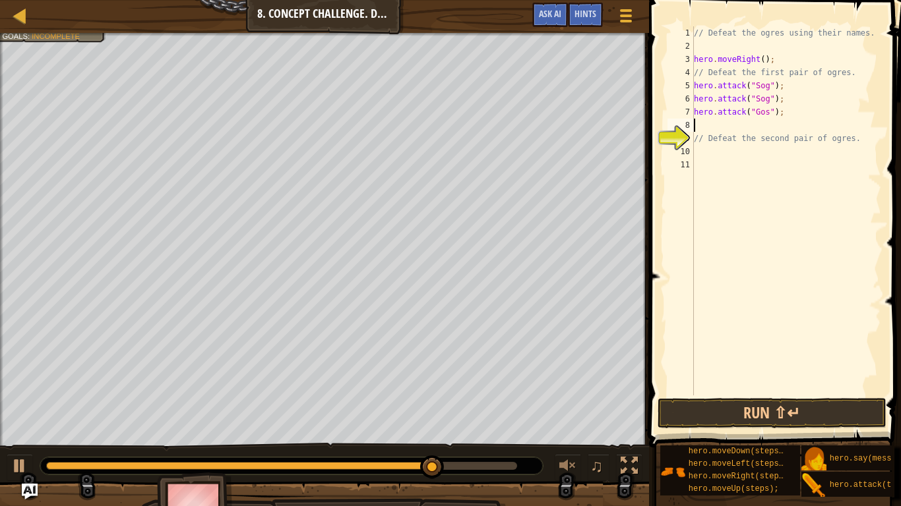
scroll to position [6, 0]
paste textarea "hero.attack("Gos");"
type textarea "hero.attack("Gos");"
click at [804, 396] on span at bounding box center [776, 205] width 262 height 487
click at [804, 405] on button "Run ⇧↵" at bounding box center [771, 413] width 229 height 30
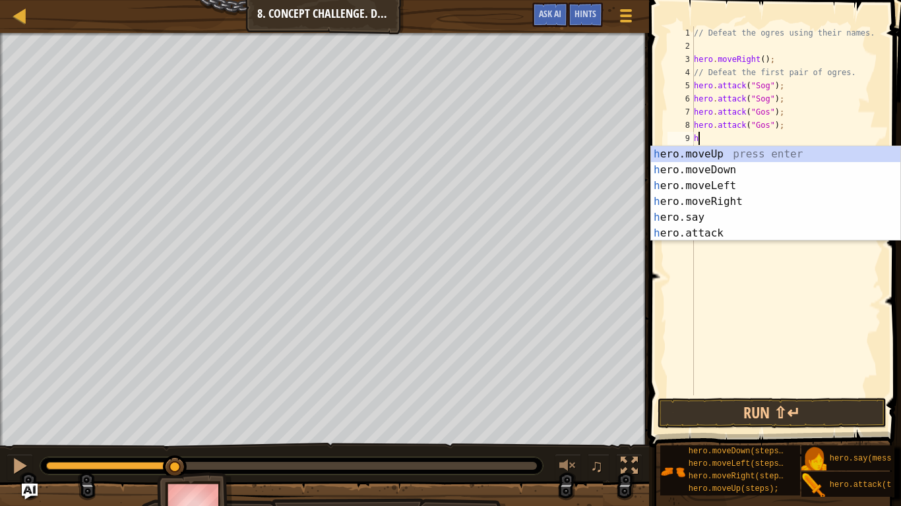
type textarea "he"
click at [785, 168] on div "he ro.moveUp press enter he ro.moveDown press enter he ro.moveLeft press enter …" at bounding box center [775, 209] width 249 height 127
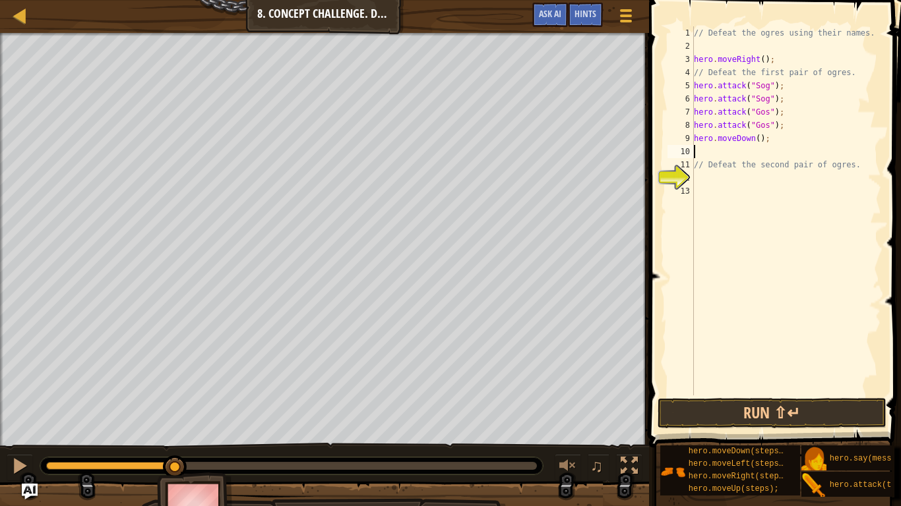
type textarea "h"
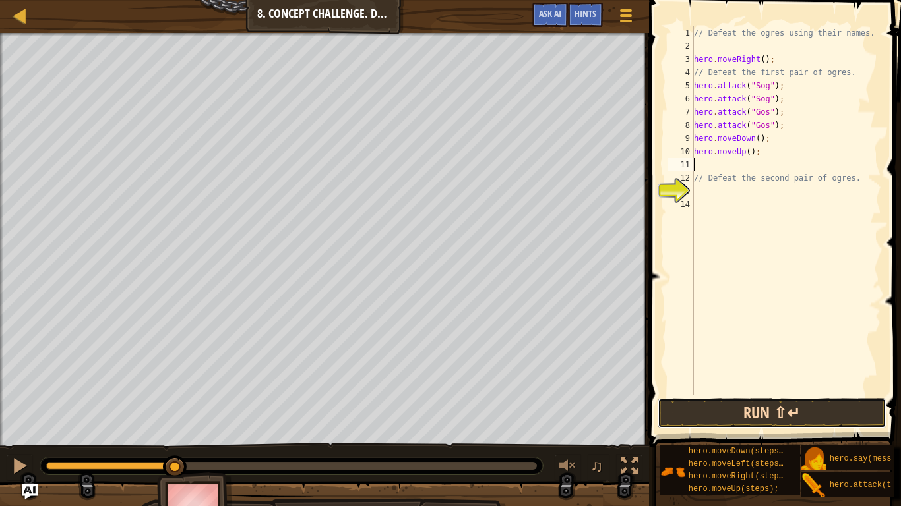
click at [820, 410] on button "Run ⇧↵" at bounding box center [771, 413] width 229 height 30
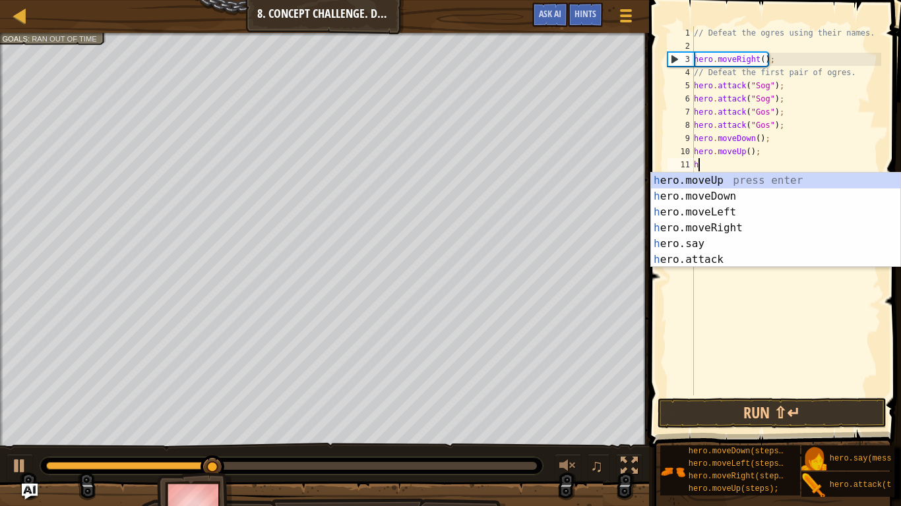
type textarea "he"
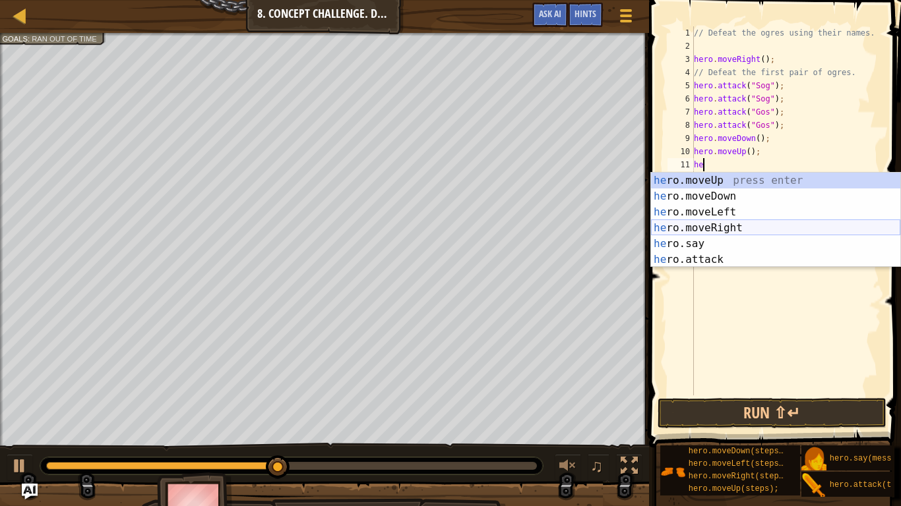
click at [760, 222] on div "he ro.moveUp press enter he ro.moveDown press enter he ro.moveLeft press enter …" at bounding box center [775, 236] width 249 height 127
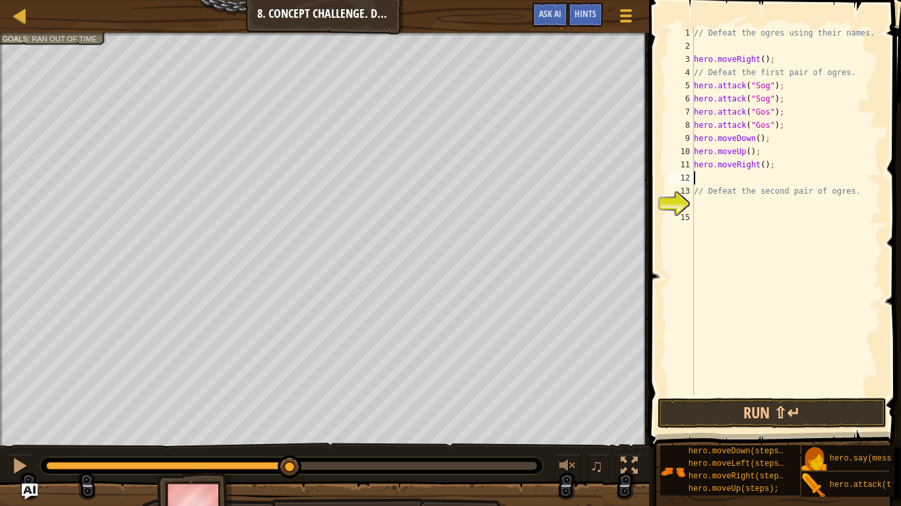
click at [762, 169] on div "// Defeat the ogres using their names. hero . moveRight ( ) ; // Defeat the fir…" at bounding box center [786, 224] width 190 height 396
type textarea "hero.moveRight(2);"
click at [729, 177] on div "// Defeat the ogres using their names. hero . moveRight ( ) ; // Defeat the fir…" at bounding box center [786, 224] width 190 height 396
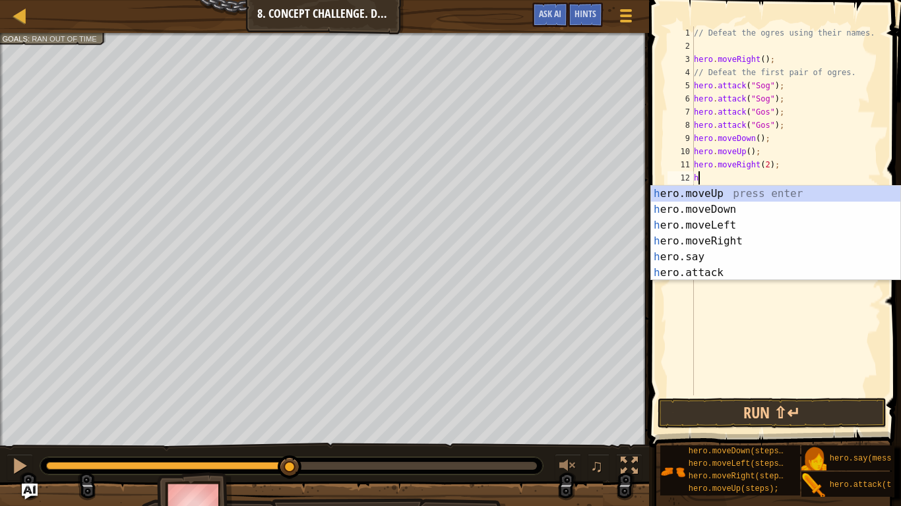
scroll to position [6, 1]
click at [720, 272] on div "he ro.moveUp press enter he ro.moveDown press enter he ro.moveLeft press enter …" at bounding box center [775, 249] width 249 height 127
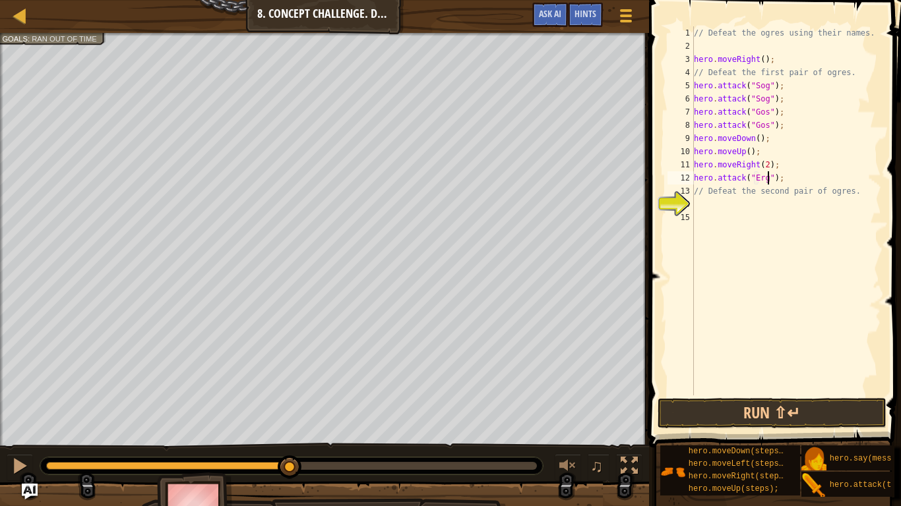
scroll to position [6, 12]
drag, startPoint x: 795, startPoint y: 177, endPoint x: 666, endPoint y: 178, distance: 128.6
click at [666, 178] on div "hero.attack("Ergo"); 1 2 3 4 5 6 7 8 9 10 11 12 13 14 15 // Defeat the ogres us…" at bounding box center [773, 210] width 216 height 369
type textarea "hero.attack("Ergo");"
click at [801, 174] on div "// Defeat the ogres using their names. hero . moveRight ( ) ; // Defeat the fir…" at bounding box center [786, 210] width 190 height 369
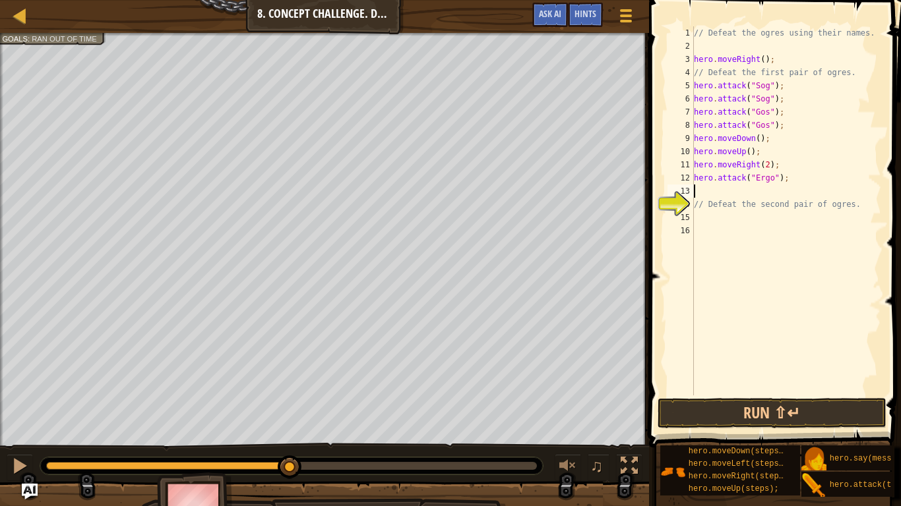
scroll to position [6, 0]
paste textarea "hero.attack("Ergo");"
type textarea "hero.attack("Ergo");"
click at [699, 203] on div "// Defeat the ogres using their names. hero . moveRight ( ) ; // Defeat the fir…" at bounding box center [786, 224] width 190 height 396
type textarea "j"
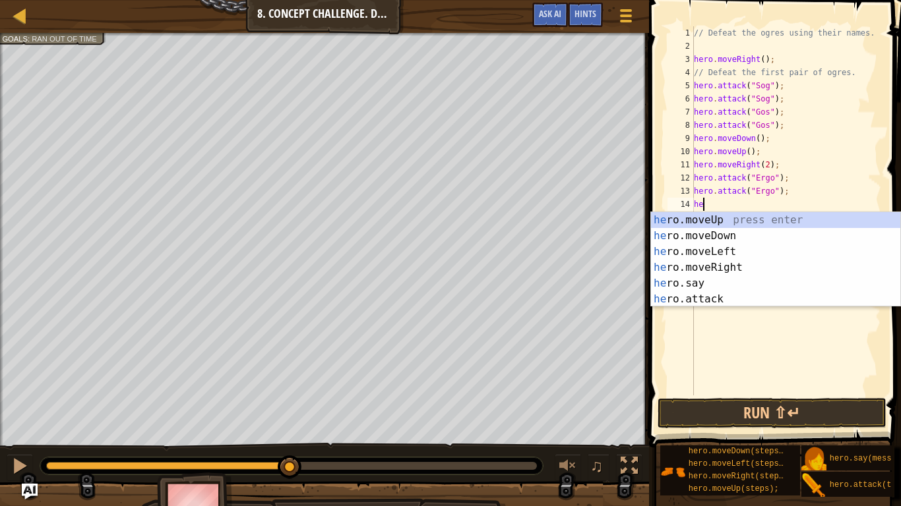
scroll to position [6, 1]
click at [708, 295] on div "he ro.moveUp press enter he ro.moveDown press enter he ro.moveLeft press enter …" at bounding box center [775, 275] width 249 height 127
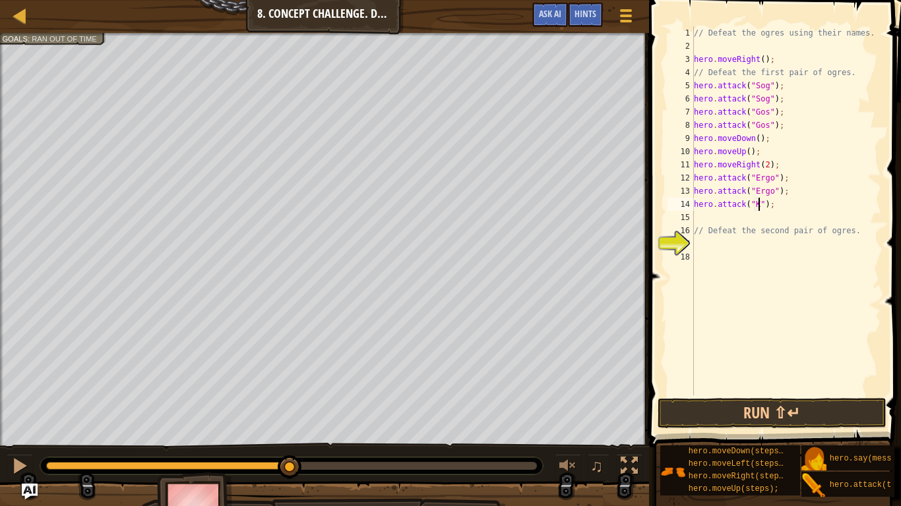
scroll to position [6, 10]
type textarea "hero.attack("Kro");"
drag, startPoint x: 812, startPoint y: 204, endPoint x: 650, endPoint y: 207, distance: 161.6
click at [650, 207] on div "hero.attack("Kro"); 1 2 3 4 5 6 7 8 9 10 11 12 13 14 15 16 17 18 // Defeat the …" at bounding box center [773, 250] width 256 height 487
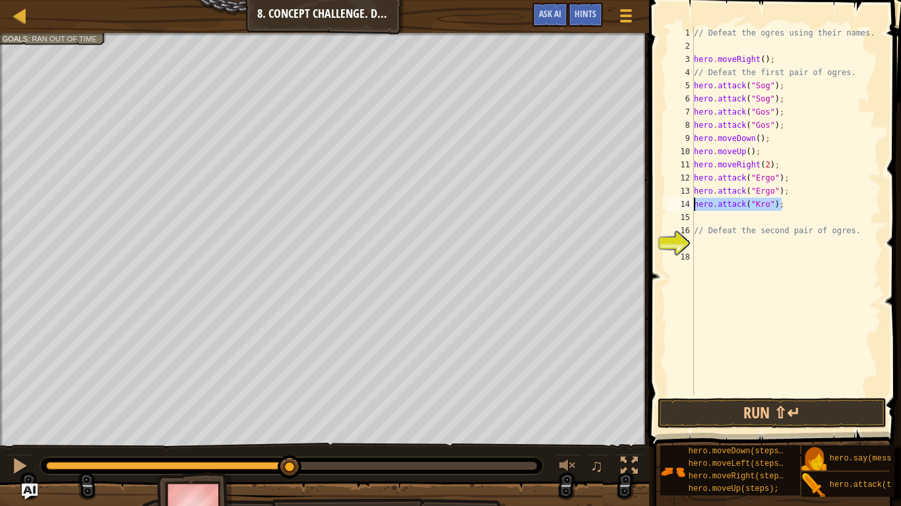
click at [737, 221] on div "// Defeat the ogres using their names. hero . moveRight ( ) ; // Defeat the fir…" at bounding box center [786, 224] width 190 height 396
paste textarea "hero.attack("Kro");"
type textarea "hero.attack("Kro");"
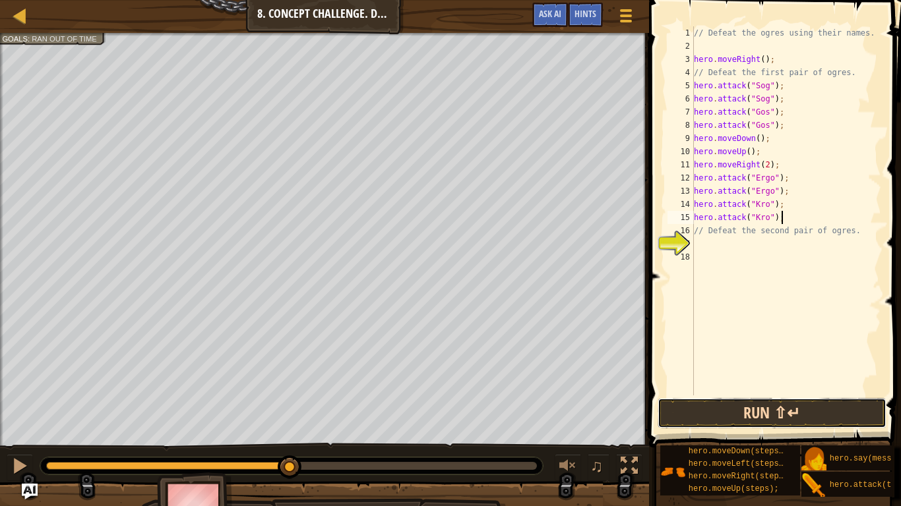
click at [725, 416] on button "Run ⇧↵" at bounding box center [771, 413] width 229 height 30
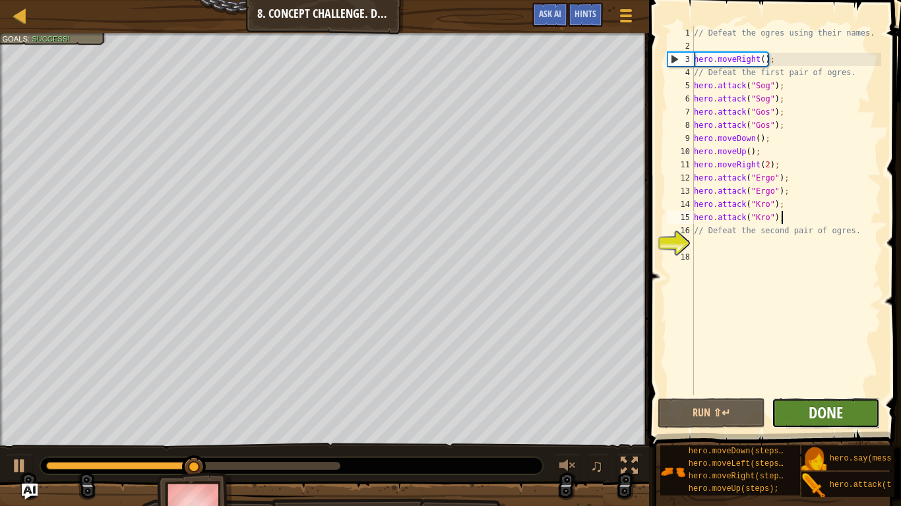
click at [811, 416] on span "Done" at bounding box center [825, 412] width 34 height 21
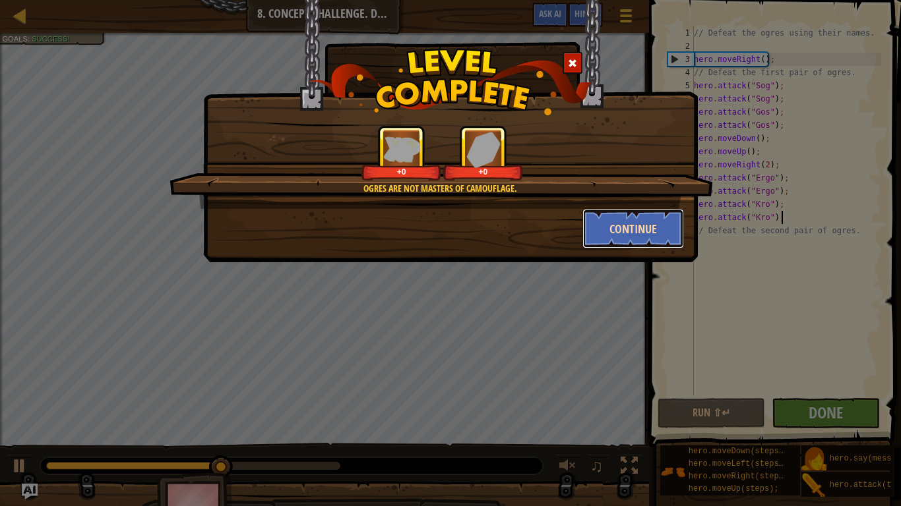
click at [623, 236] on button "Continue" at bounding box center [633, 229] width 102 height 40
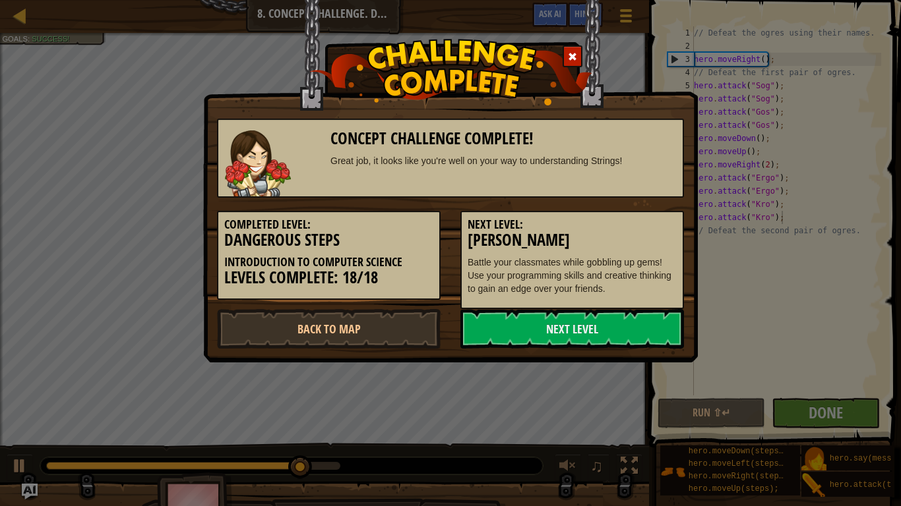
click at [27, 18] on div "Concept Challenge Complete! Great job, it looks like you're well on your way to…" at bounding box center [450, 253] width 901 height 506
click at [574, 58] on span at bounding box center [572, 56] width 9 height 9
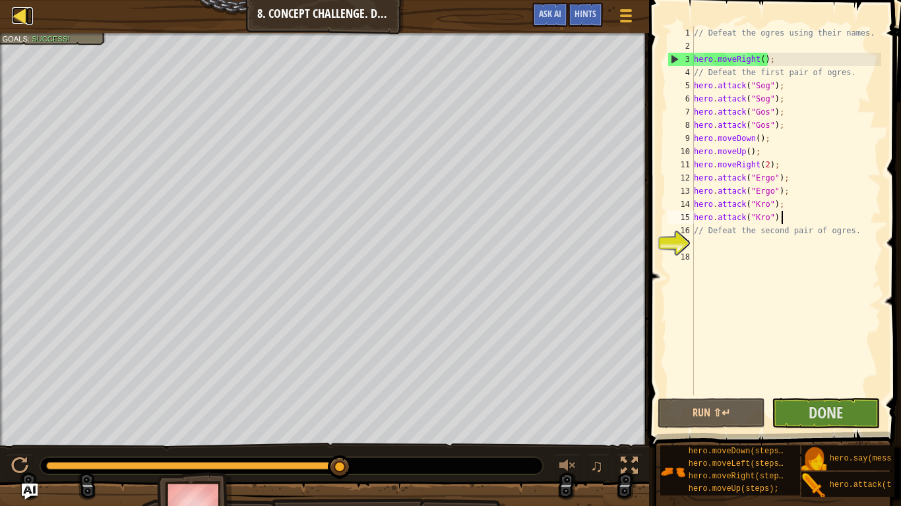
click at [20, 15] on div at bounding box center [20, 15] width 16 height 16
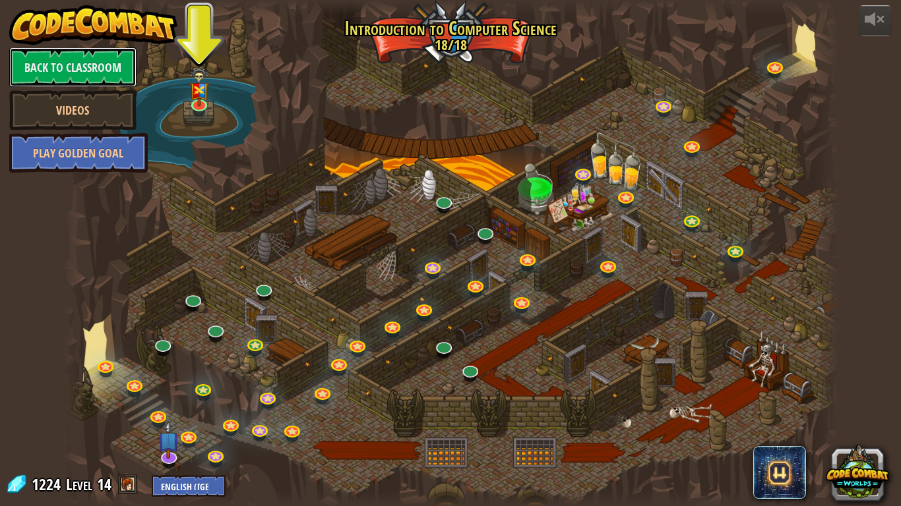
click at [55, 69] on link "Back to Classroom" at bounding box center [72, 67] width 127 height 40
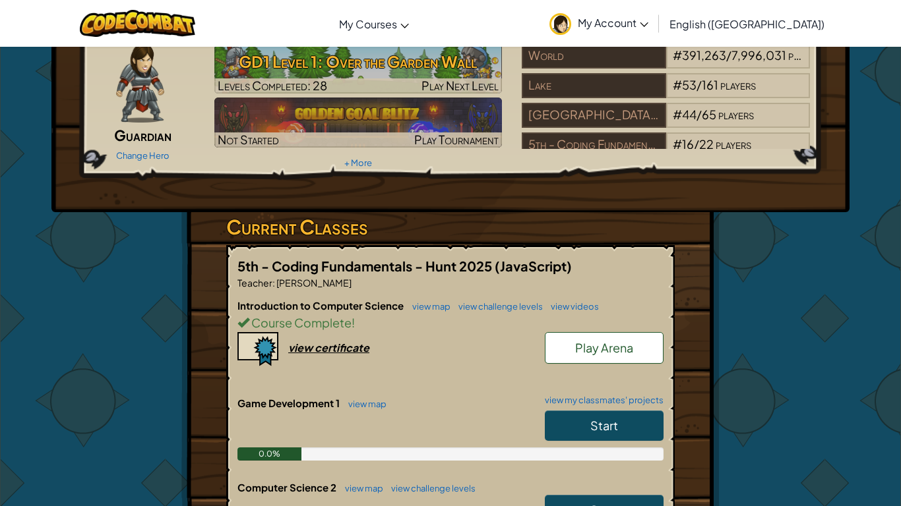
scroll to position [59, 0]
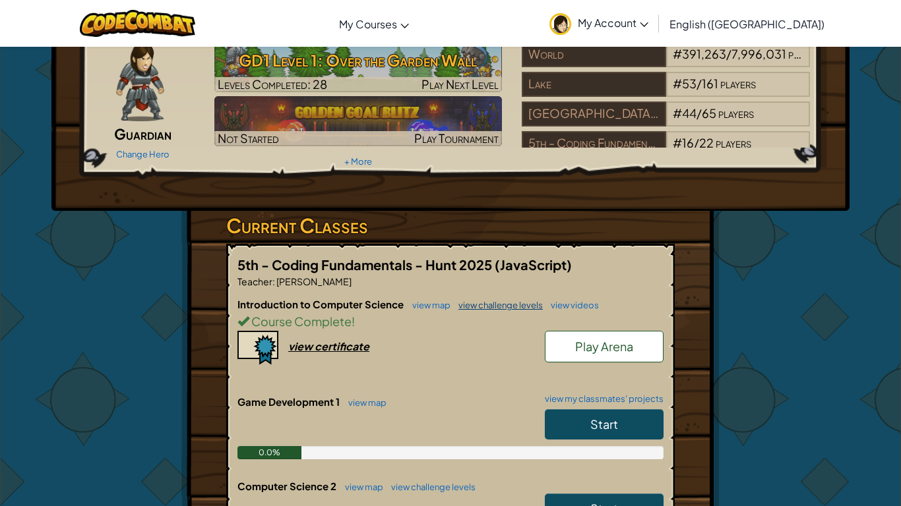
click at [470, 304] on link "view challenge levels" at bounding box center [497, 305] width 91 height 11
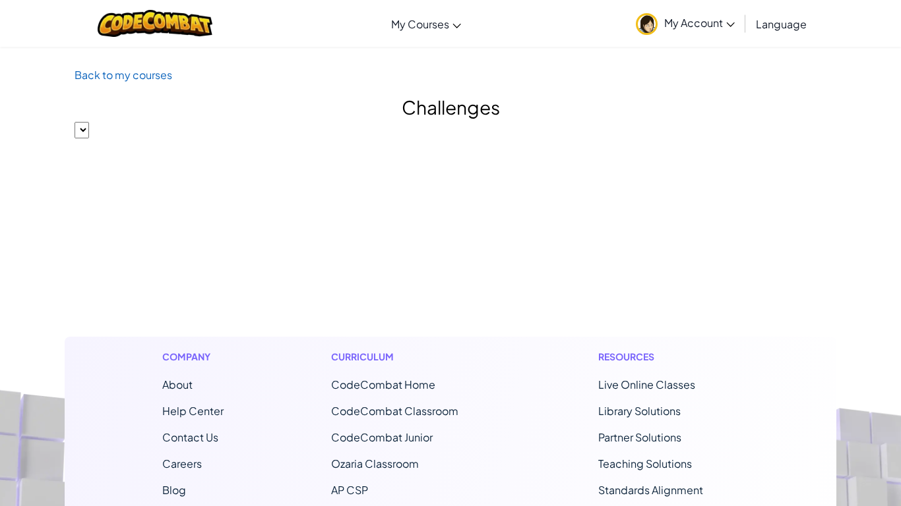
select select "560f1a9f22961295f9427742"
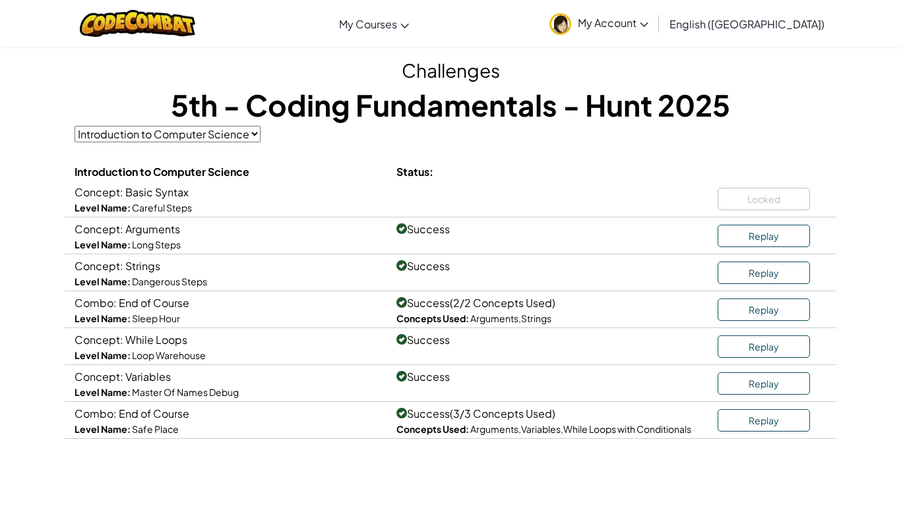
scroll to position [38, 0]
click at [779, 204] on div "Locked" at bounding box center [771, 196] width 109 height 27
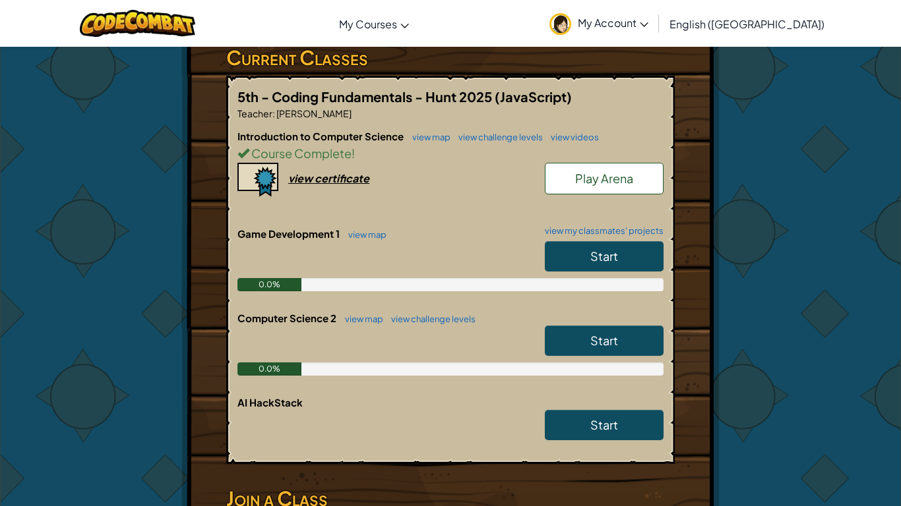
scroll to position [210, 0]
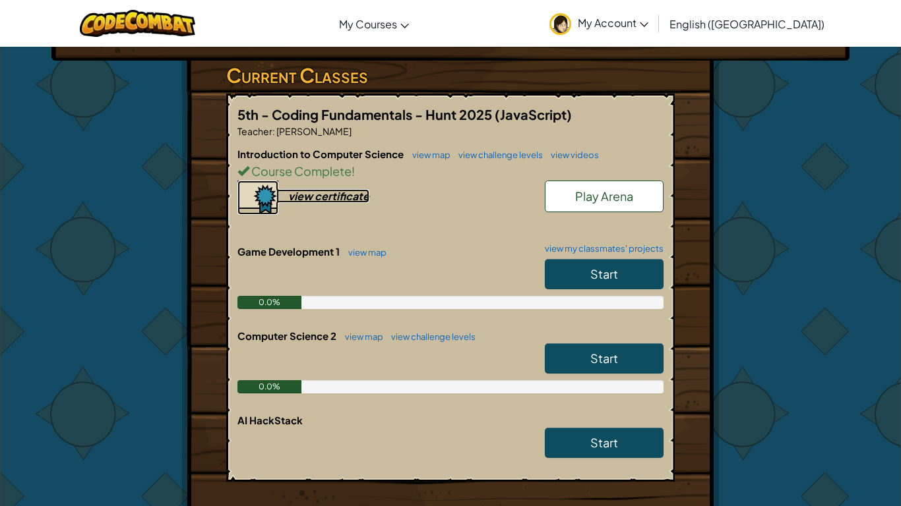
click at [309, 191] on div "view certificate" at bounding box center [328, 196] width 81 height 14
click at [429, 156] on link "view map" at bounding box center [428, 155] width 45 height 11
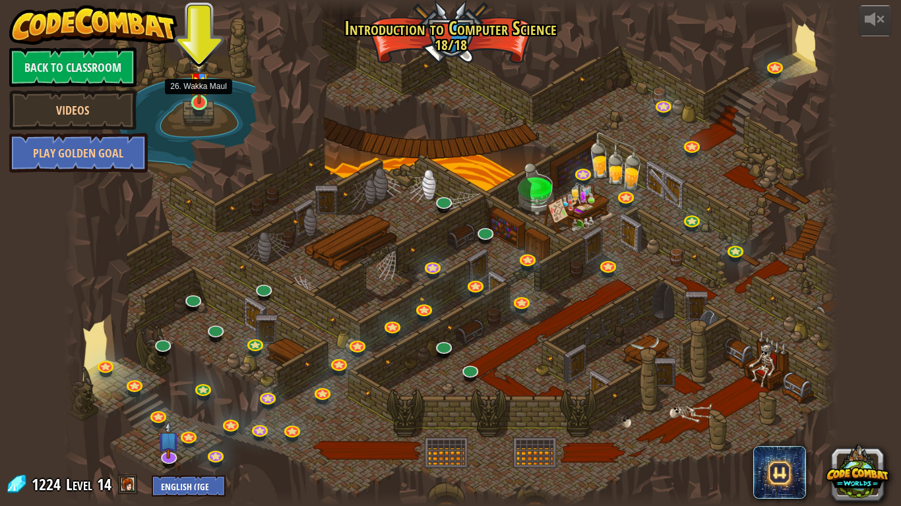
click at [205, 103] on img at bounding box center [199, 78] width 20 height 52
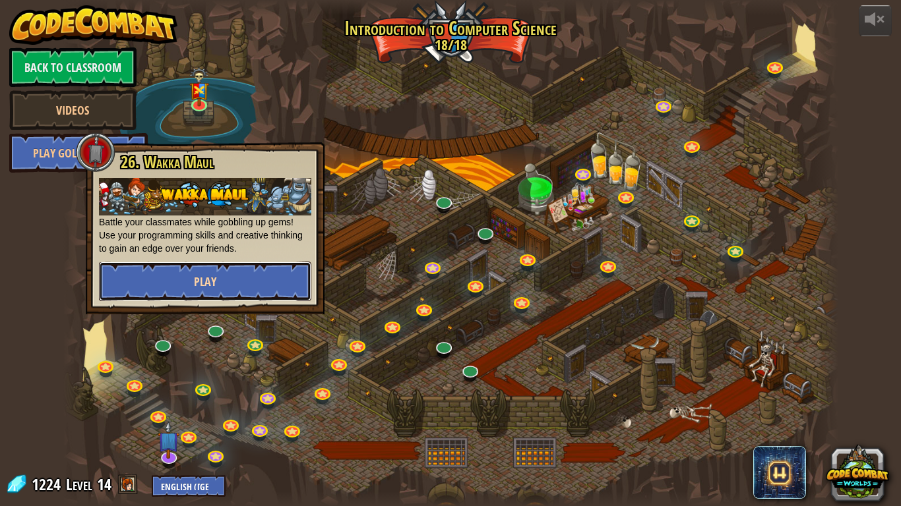
click at [214, 274] on span "Play" at bounding box center [205, 282] width 22 height 16
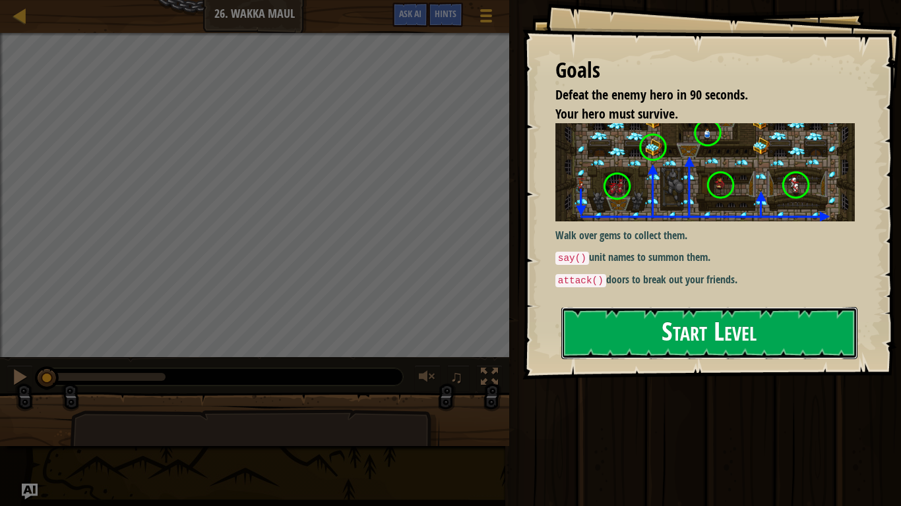
click at [616, 346] on button "Start Level" at bounding box center [709, 333] width 296 height 52
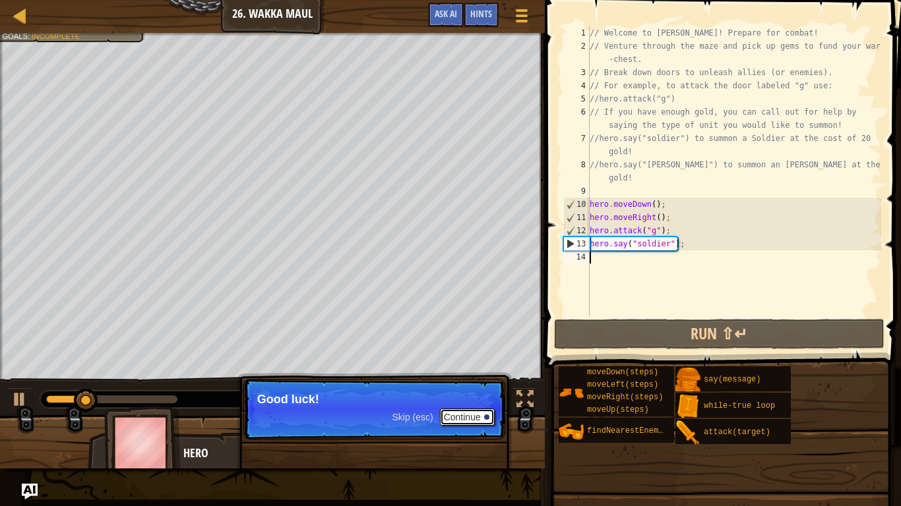
click at [453, 415] on button "Continue" at bounding box center [467, 417] width 55 height 17
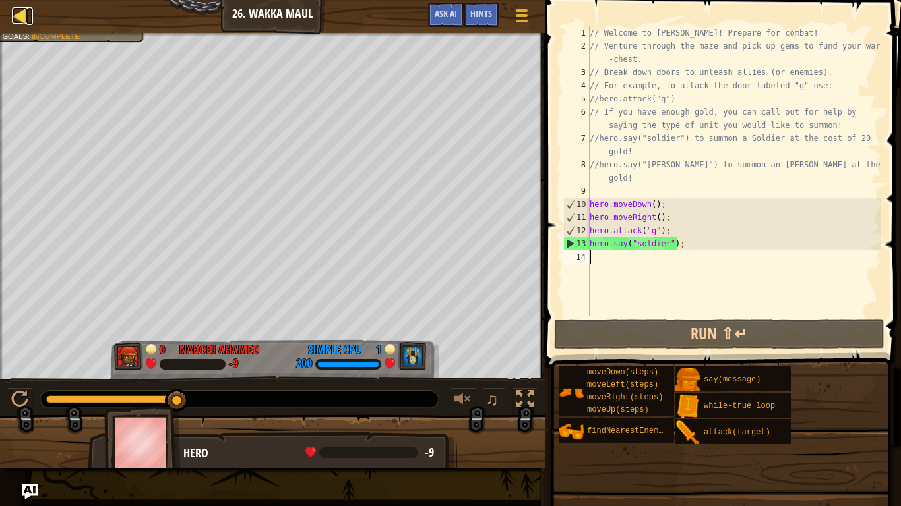
click at [17, 22] on div at bounding box center [20, 15] width 16 height 16
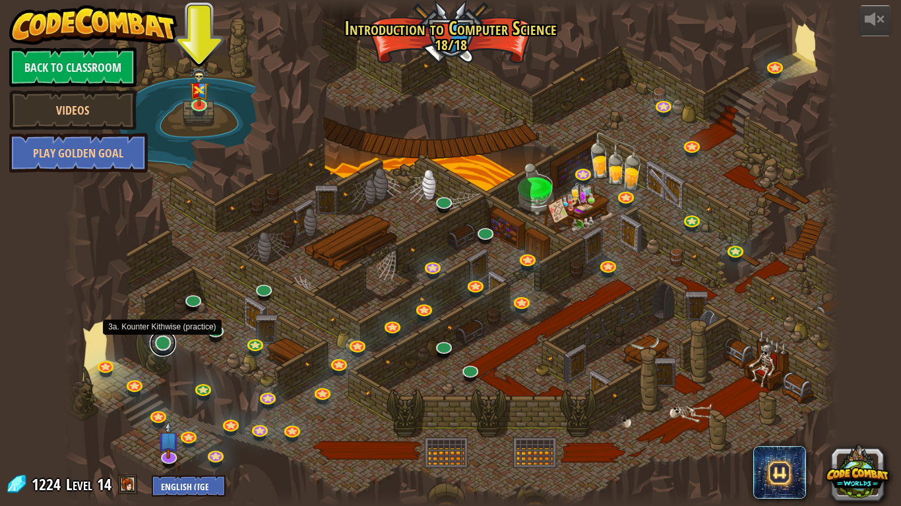
click at [162, 351] on link at bounding box center [163, 343] width 26 height 26
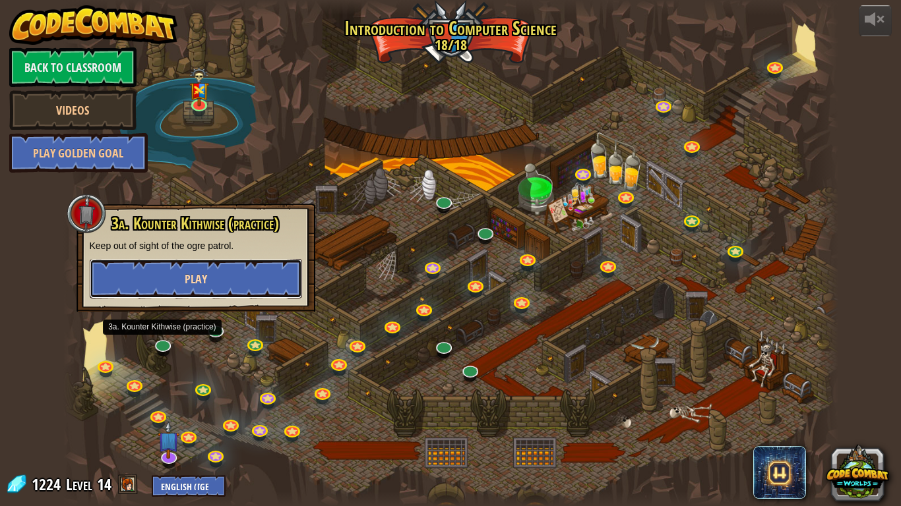
click at [239, 284] on button "Play" at bounding box center [196, 279] width 212 height 40
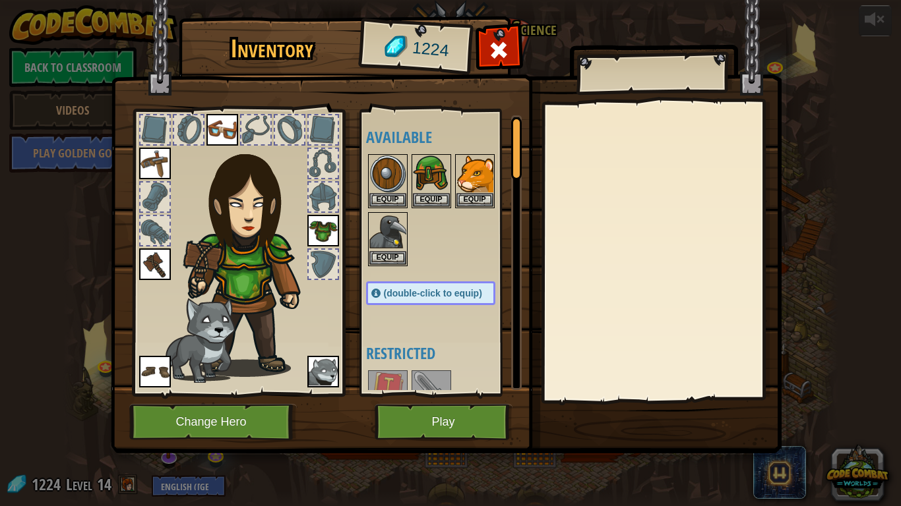
click at [286, 135] on div at bounding box center [289, 129] width 29 height 29
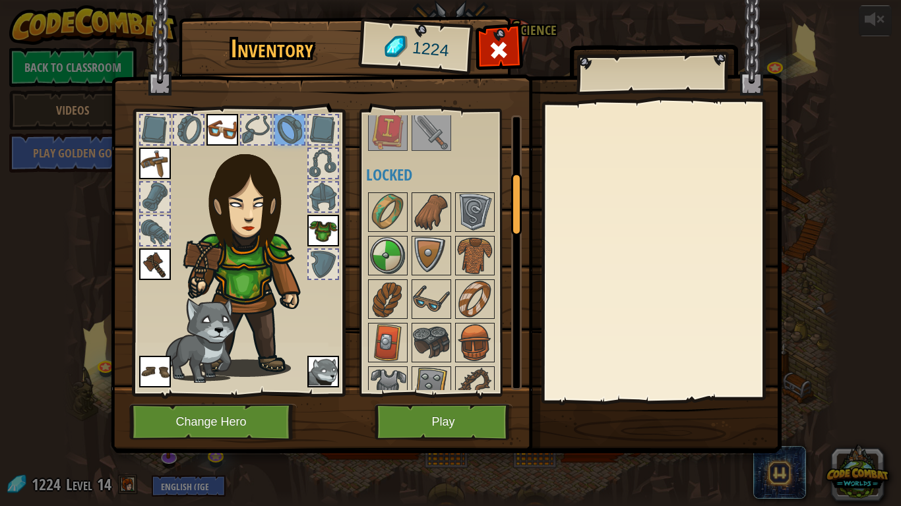
scroll to position [262, 0]
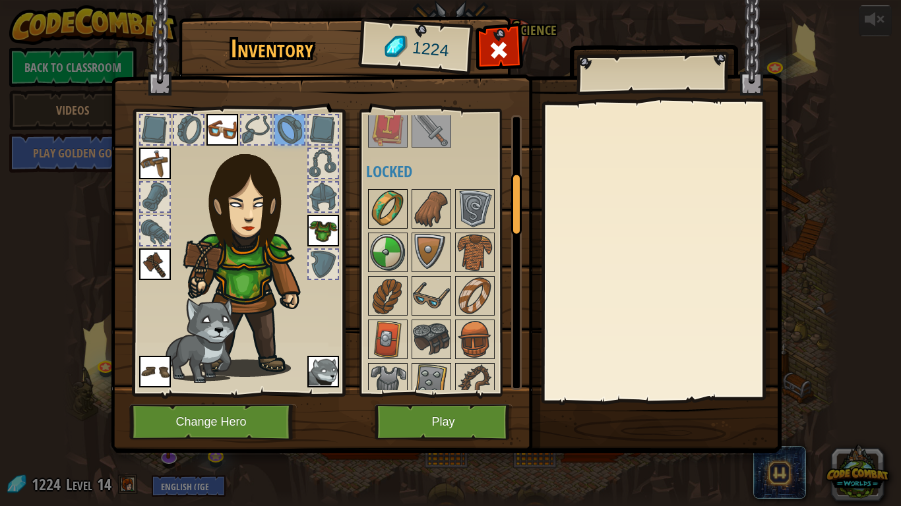
click at [379, 205] on img at bounding box center [387, 209] width 37 height 37
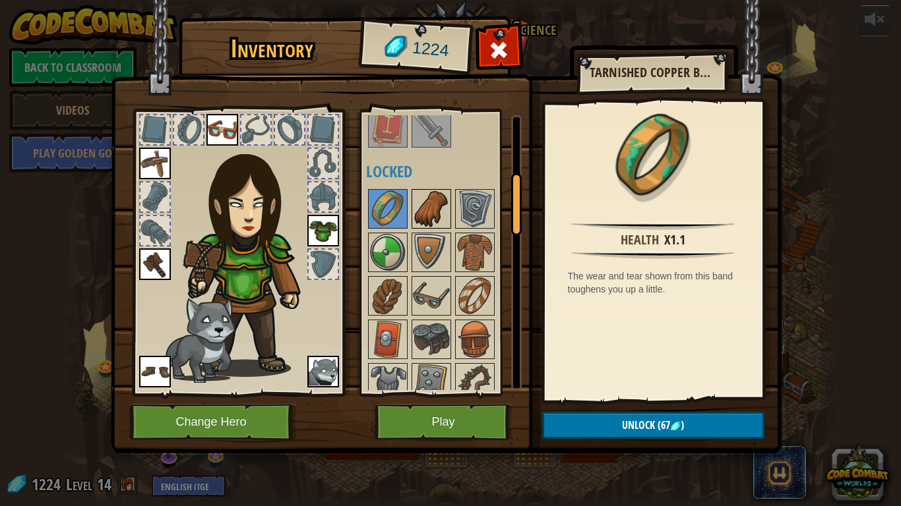
click at [425, 215] on img at bounding box center [431, 209] width 37 height 37
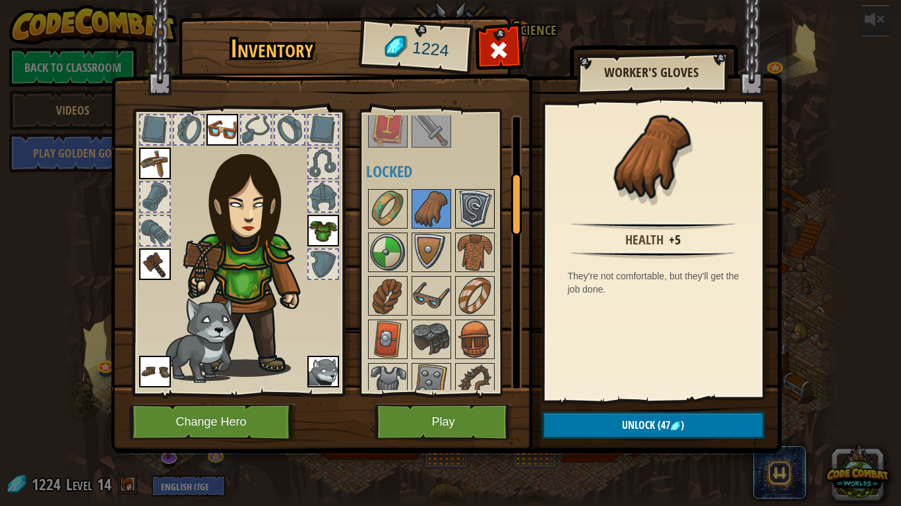
click at [456, 206] on img at bounding box center [474, 209] width 37 height 37
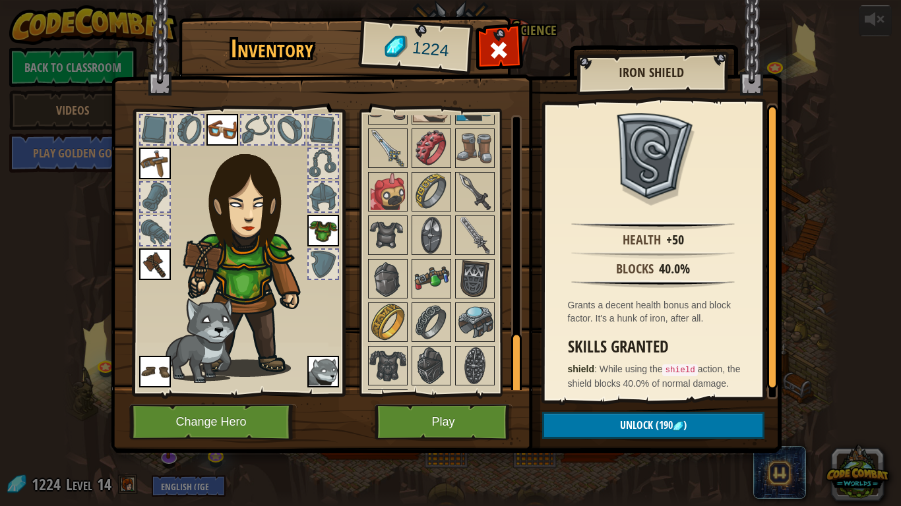
scroll to position [1017, 0]
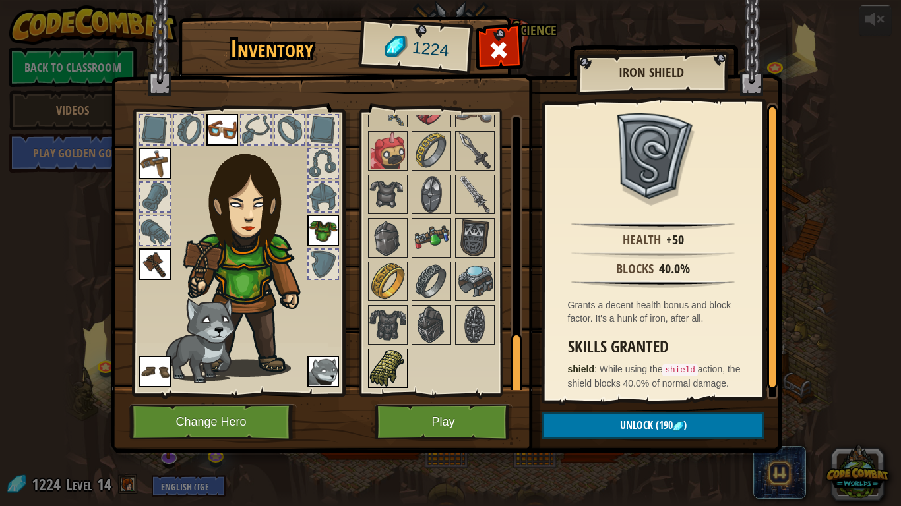
click at [399, 373] on img at bounding box center [387, 368] width 37 height 37
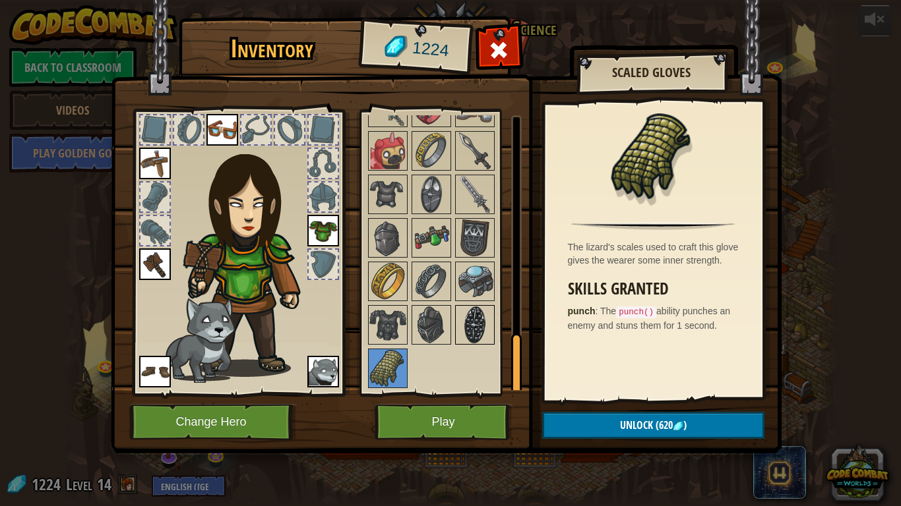
click at [462, 332] on img at bounding box center [474, 325] width 37 height 37
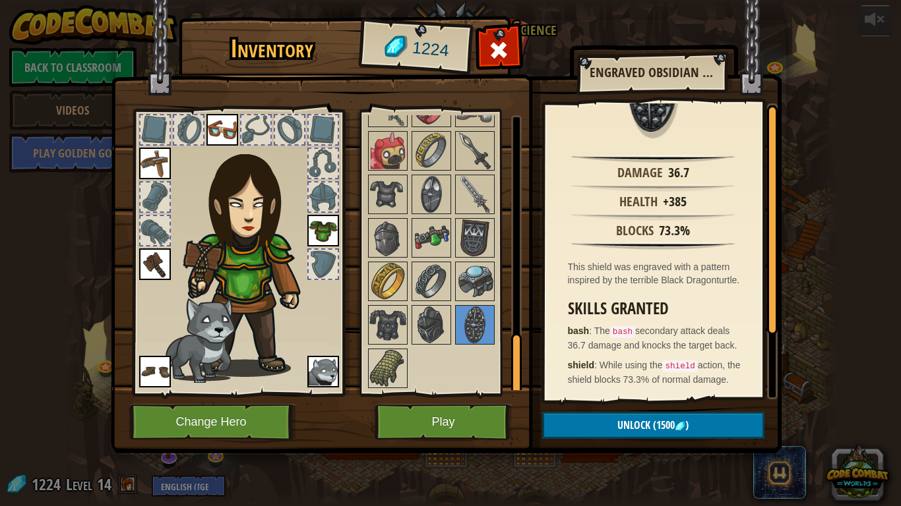
scroll to position [0, 0]
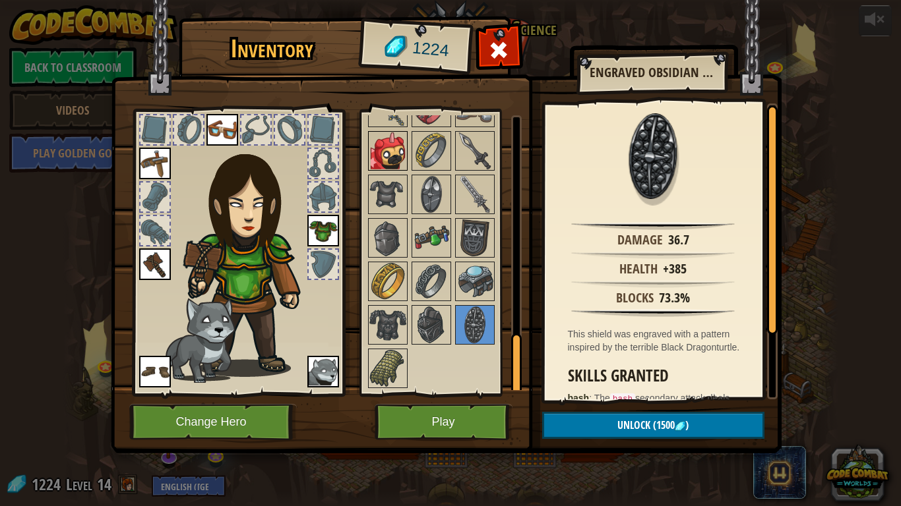
click at [397, 152] on img at bounding box center [387, 151] width 37 height 37
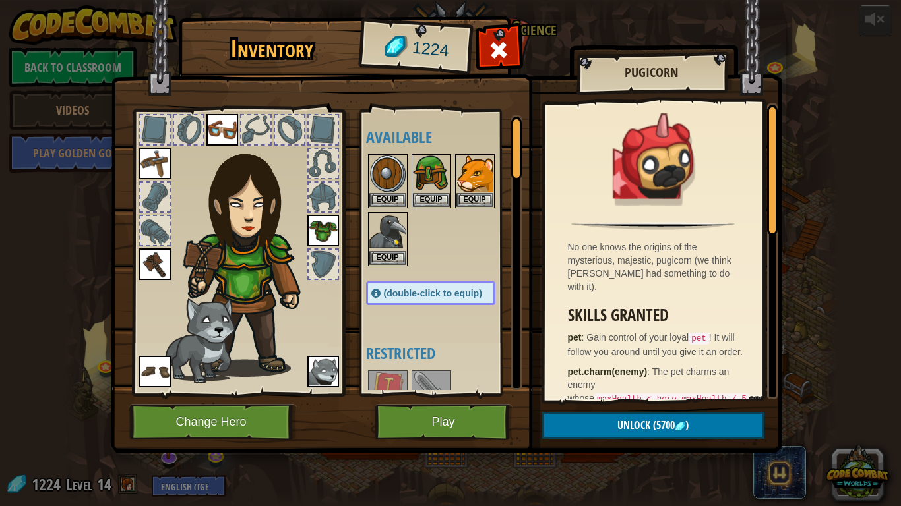
click at [145, 189] on div at bounding box center [154, 197] width 29 height 29
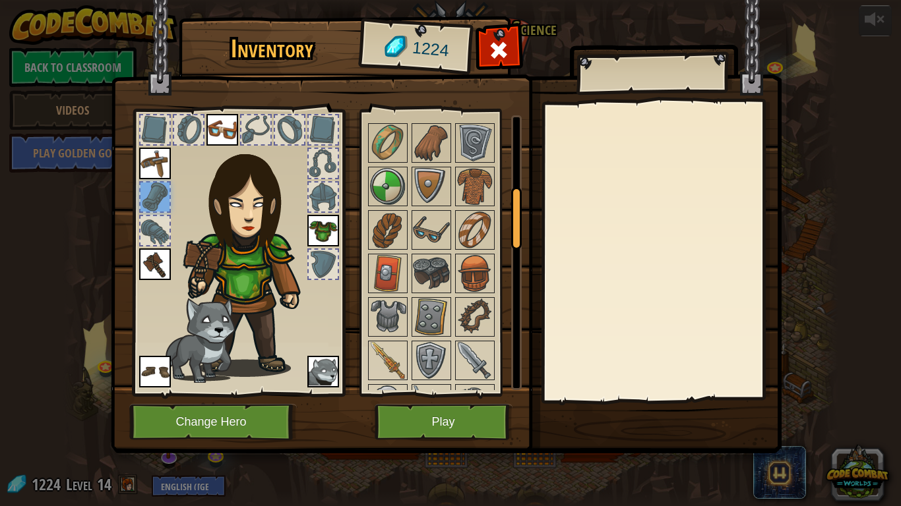
scroll to position [310, 0]
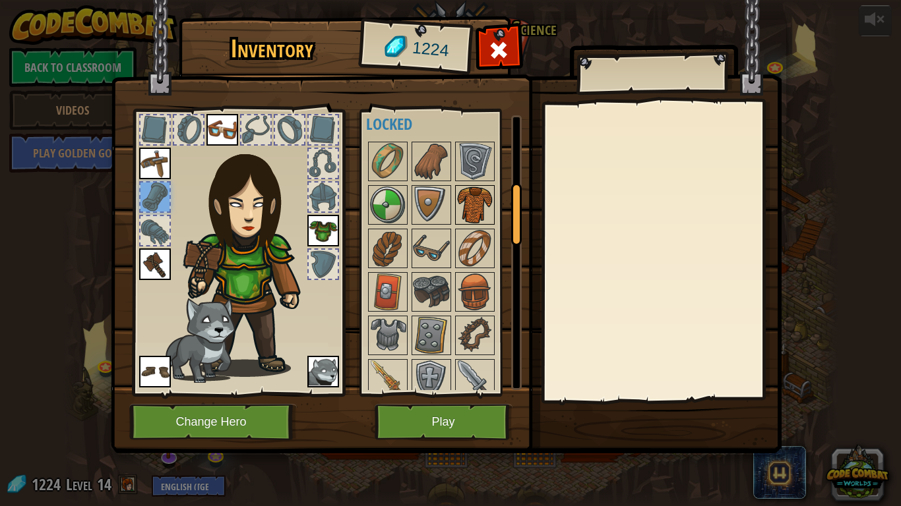
click at [475, 220] on img at bounding box center [474, 205] width 37 height 37
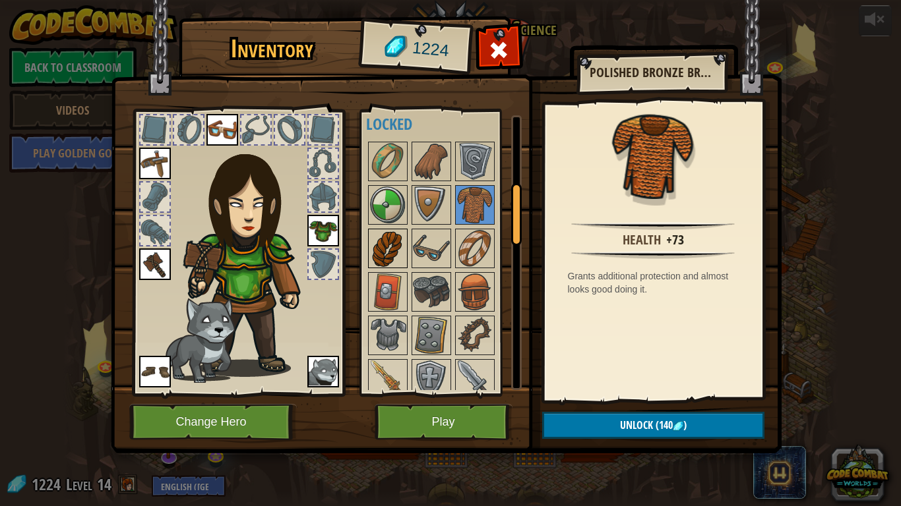
click at [387, 249] on img at bounding box center [387, 248] width 37 height 37
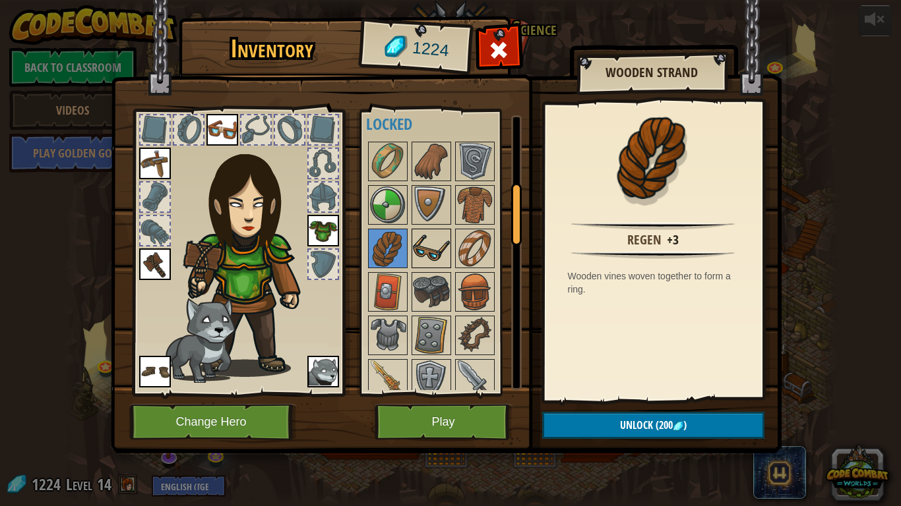
click at [437, 251] on img at bounding box center [431, 248] width 37 height 37
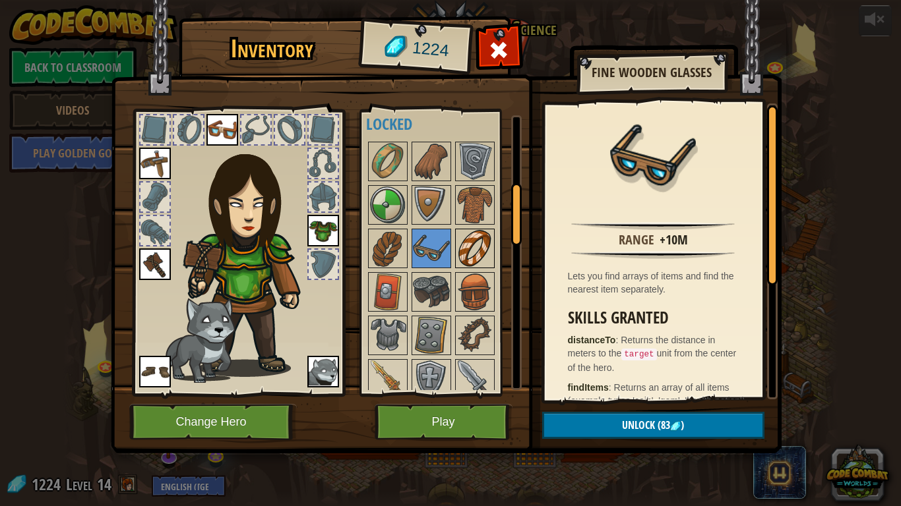
click at [457, 252] on img at bounding box center [474, 248] width 37 height 37
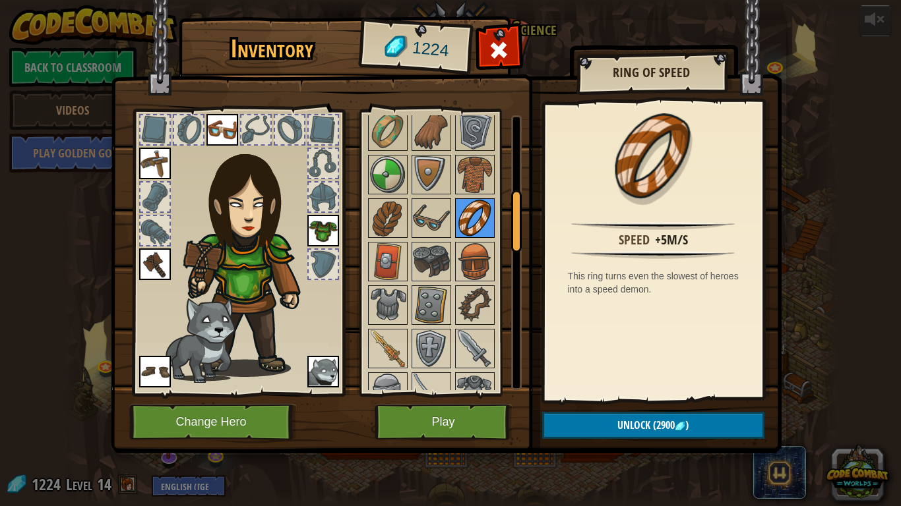
scroll to position [342, 0]
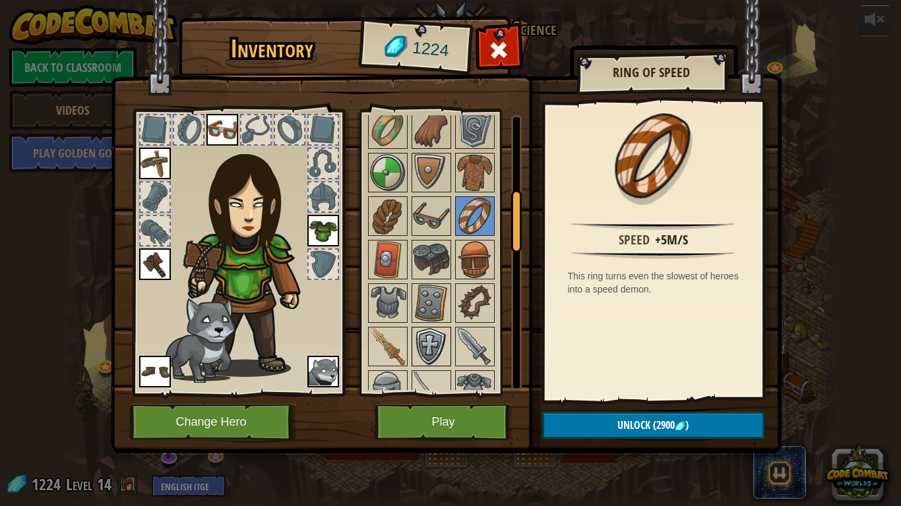
click at [431, 343] on img at bounding box center [431, 346] width 37 height 37
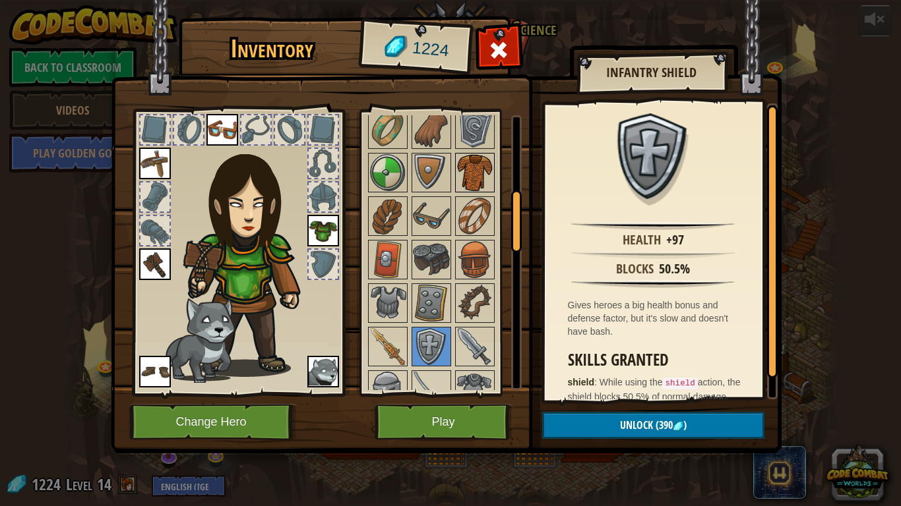
click at [469, 162] on img at bounding box center [474, 172] width 37 height 37
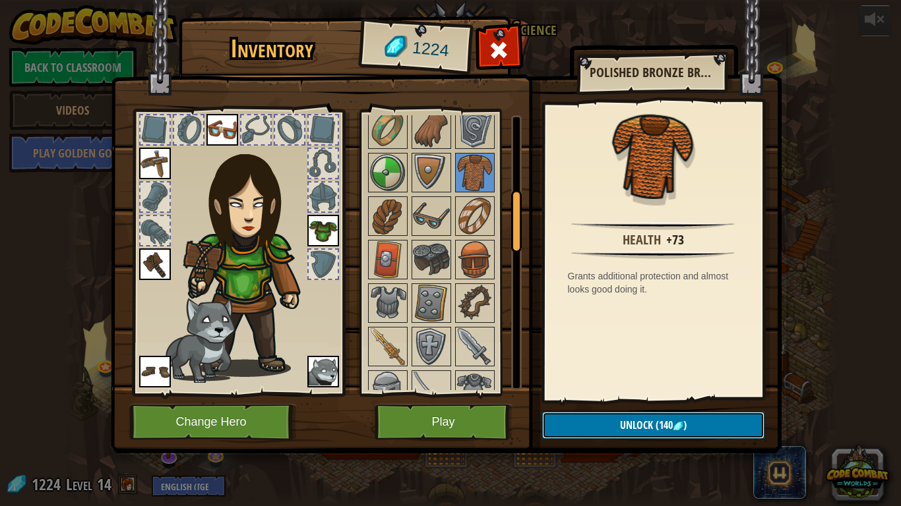
click at [588, 427] on button "Unlock (140 )" at bounding box center [653, 425] width 222 height 27
click at [600, 467] on div "Inventory 1224 Available Equip Equip Equip Equip Equip Equip Equip Equip Equip …" at bounding box center [450, 253] width 901 height 506
click at [615, 421] on button "Unlock" at bounding box center [653, 425] width 222 height 27
click at [624, 426] on button "Confirm" at bounding box center [653, 425] width 222 height 27
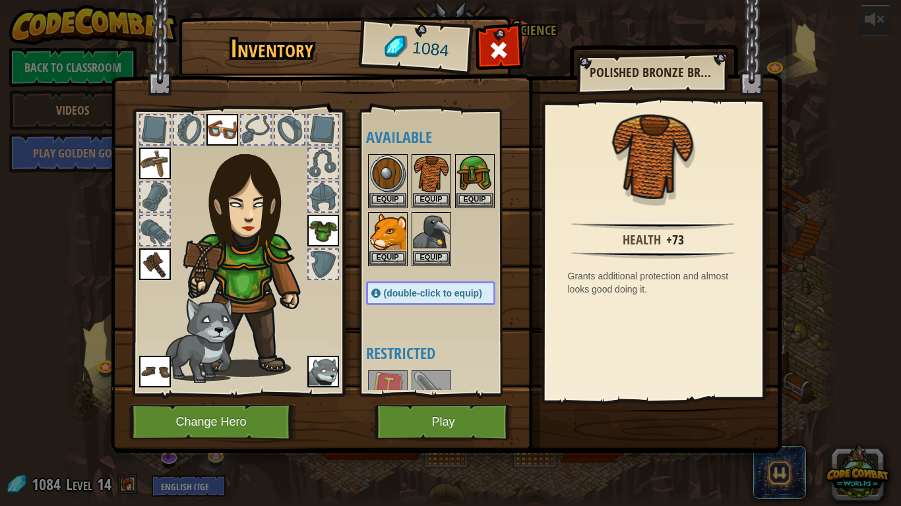
click at [780, 71] on img at bounding box center [446, 214] width 671 height 479
click at [490, 44] on span at bounding box center [498, 50] width 21 height 21
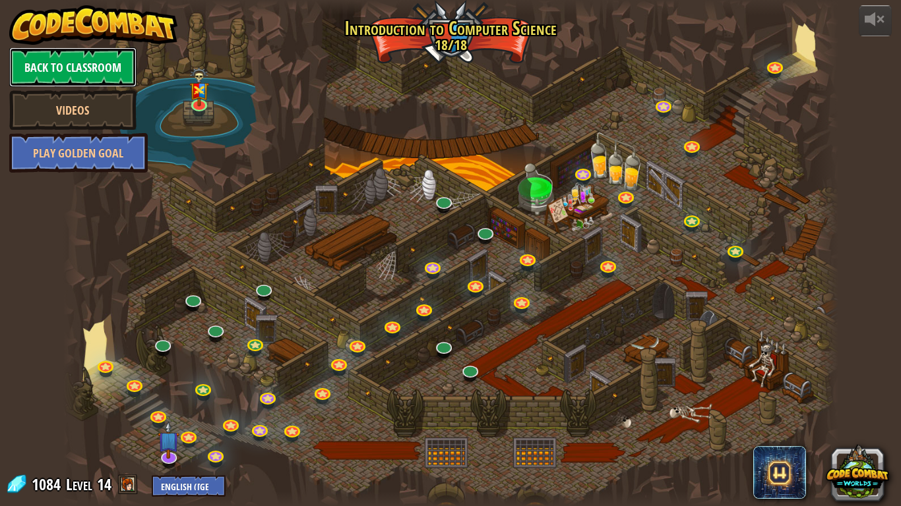
click at [116, 70] on link "Back to Classroom" at bounding box center [72, 67] width 127 height 40
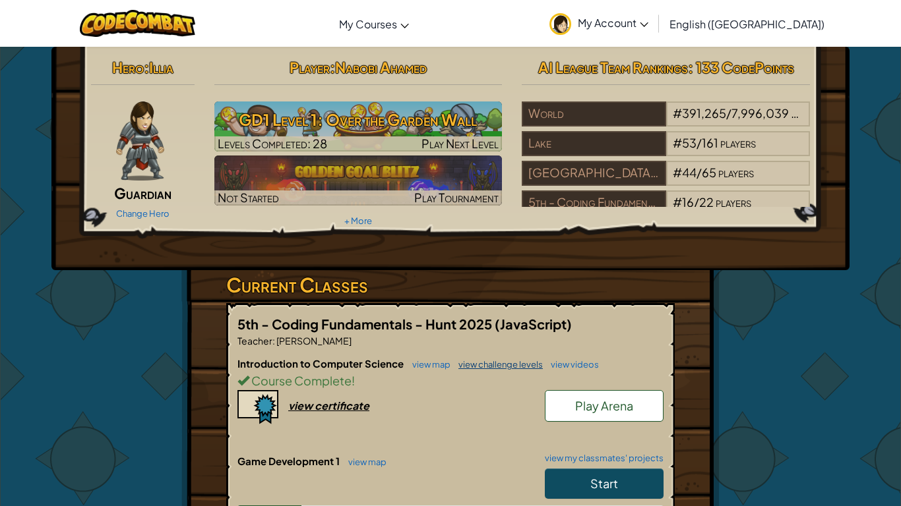
click at [494, 361] on link "view challenge levels" at bounding box center [497, 364] width 91 height 11
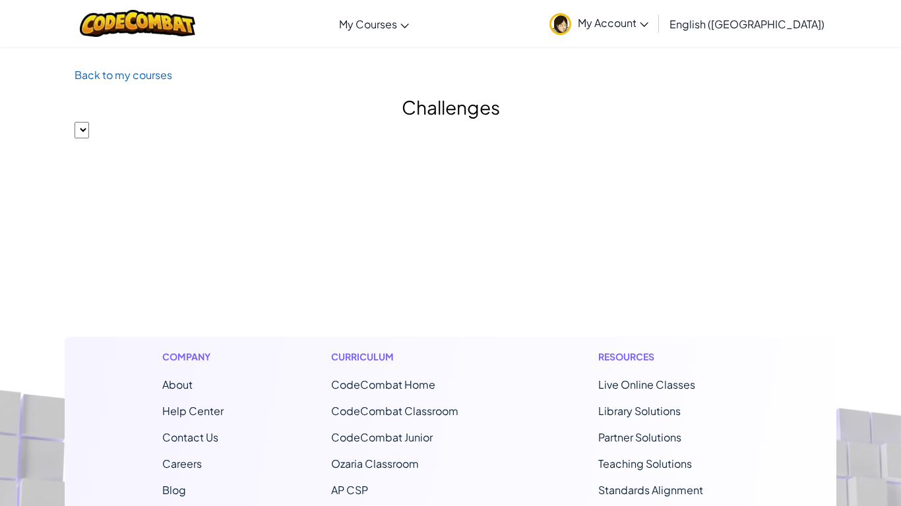
select select "560f1a9f22961295f9427742"
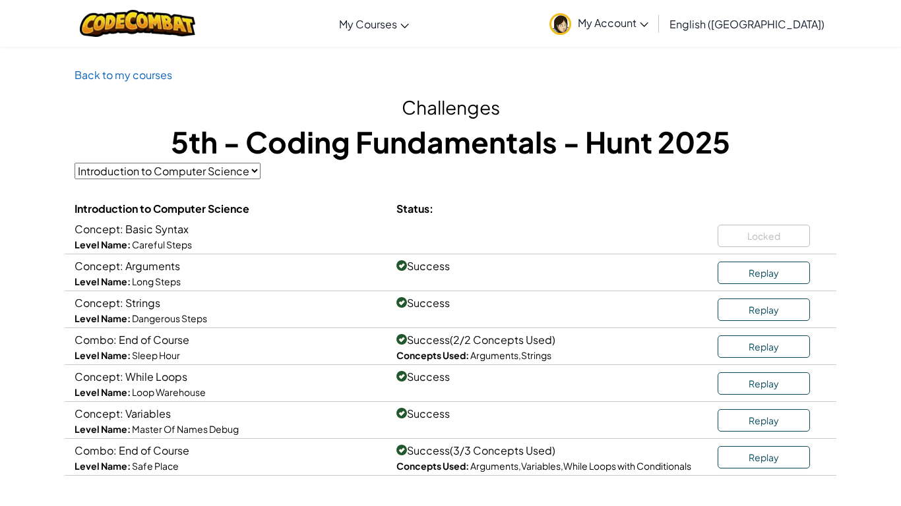
click at [794, 239] on div "Locked" at bounding box center [771, 233] width 109 height 27
click at [792, 239] on div "Locked" at bounding box center [771, 233] width 109 height 27
drag, startPoint x: 214, startPoint y: 232, endPoint x: 78, endPoint y: 233, distance: 136.5
click at [78, 233] on div "Concept: Basic Syntax" at bounding box center [226, 229] width 302 height 18
click at [78, 233] on span "Concept: Basic Syntax" at bounding box center [132, 229] width 114 height 14
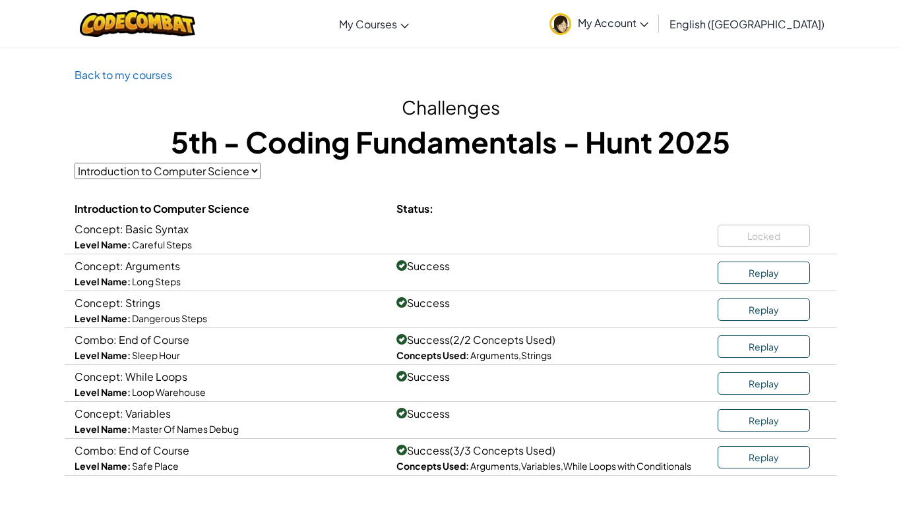
click at [218, 177] on select "Introduction to Computer Science Computer Science 2" at bounding box center [168, 171] width 186 height 16
click at [367, 134] on h1 "5th - Coding Fundamentals - Hunt 2025" at bounding box center [451, 141] width 752 height 41
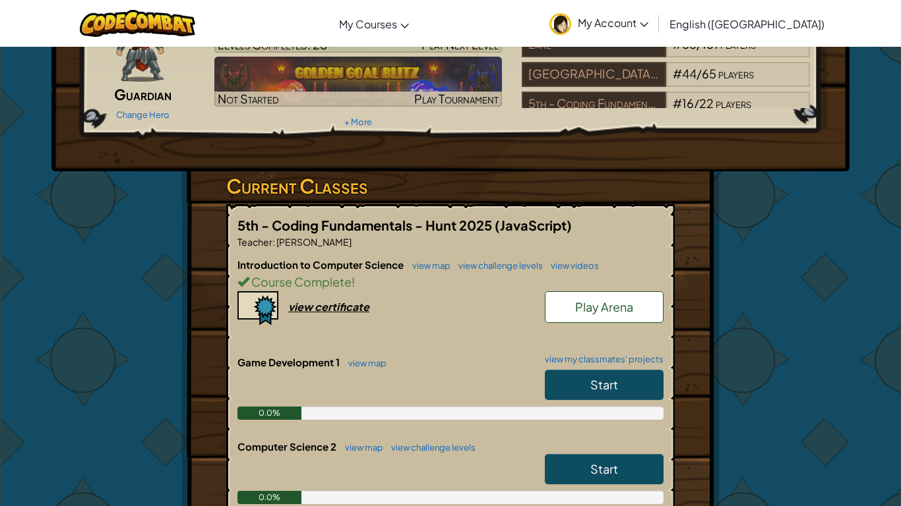
scroll to position [100, 0]
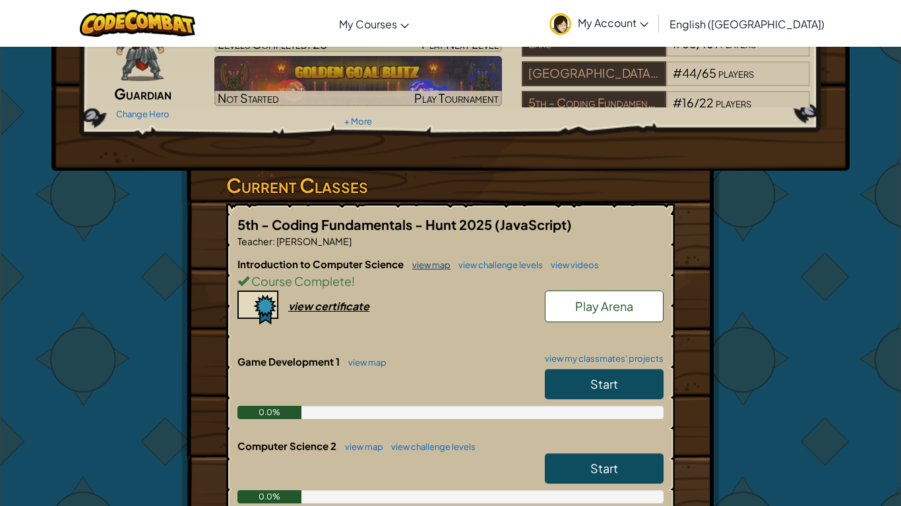
click at [435, 266] on link "view map" at bounding box center [428, 265] width 45 height 11
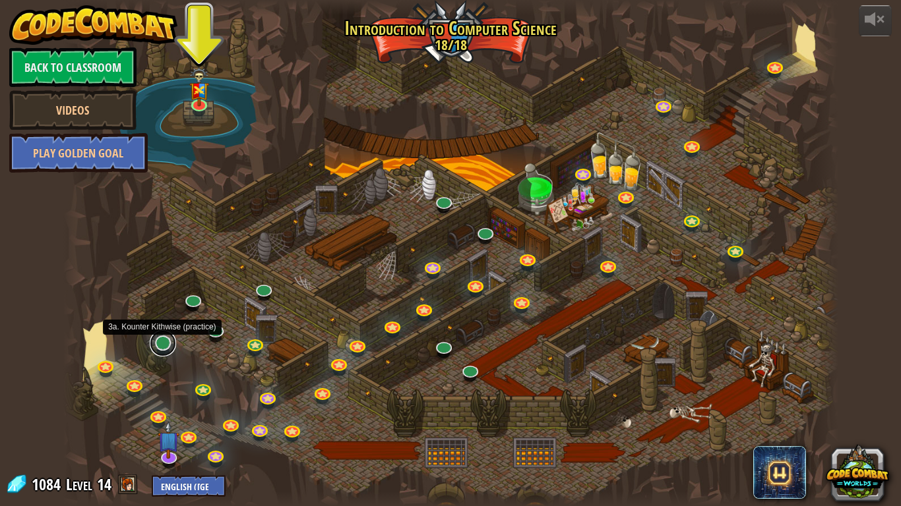
click at [160, 351] on link at bounding box center [163, 343] width 26 height 26
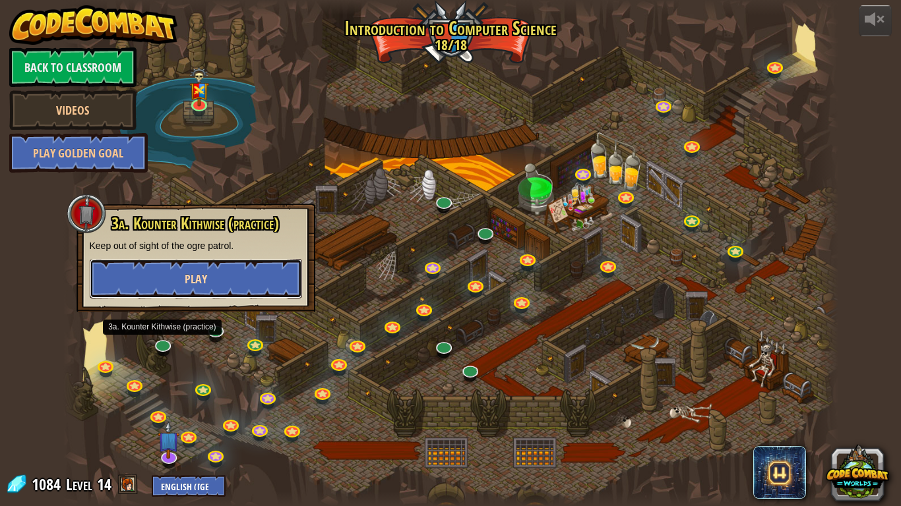
click at [204, 276] on span "Play" at bounding box center [196, 279] width 22 height 16
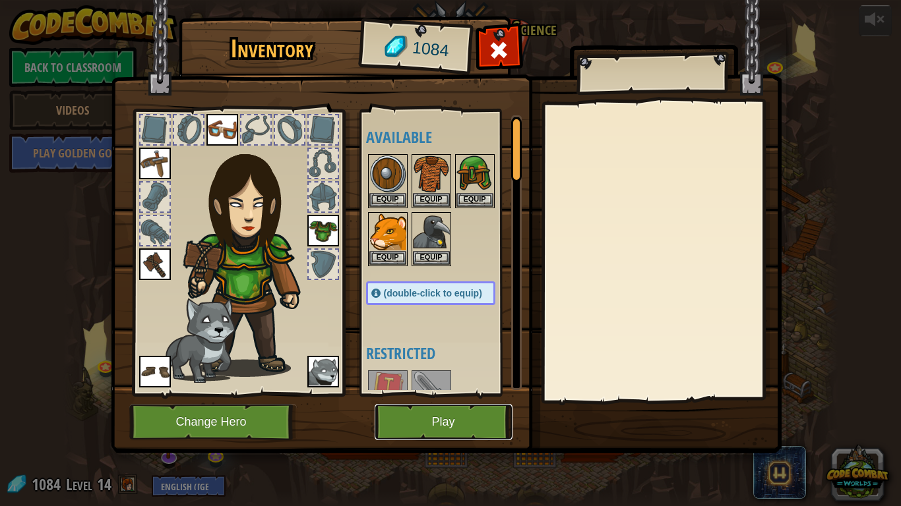
click at [395, 408] on button "Play" at bounding box center [444, 422] width 138 height 36
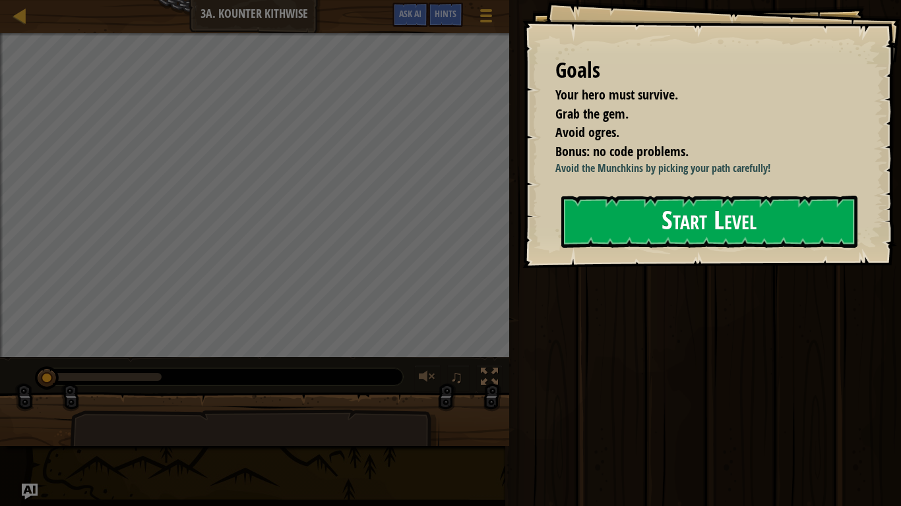
click at [694, 268] on div "Goals Your hero must survive. Grab the gem. Avoid ogres. Bonus: no code problem…" at bounding box center [711, 134] width 379 height 268
click at [695, 239] on button "Start Level" at bounding box center [709, 222] width 296 height 52
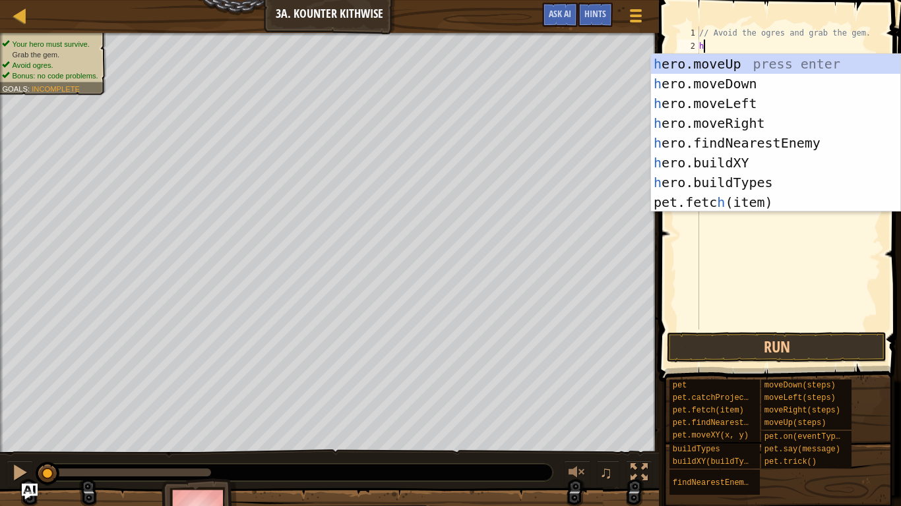
scroll to position [6, 0]
type textarea "he"
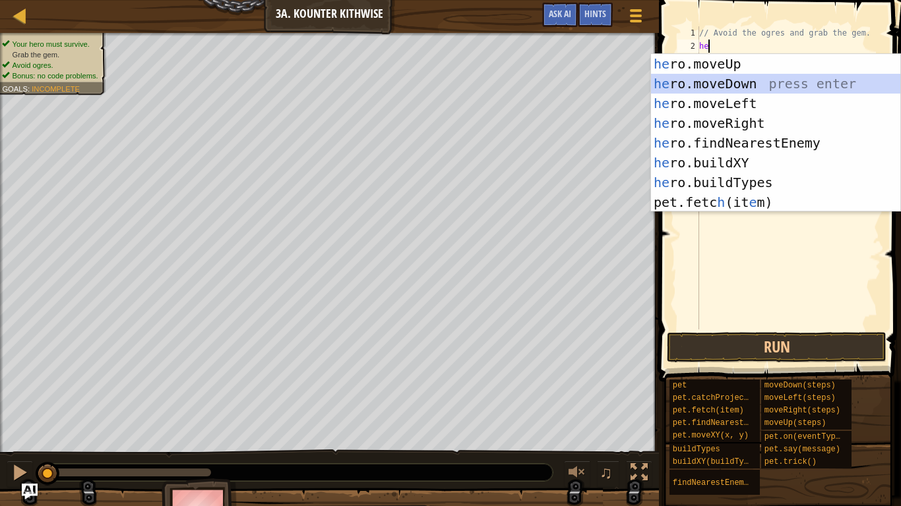
click at [785, 80] on div "he ro.moveUp press enter he ro.moveDown press enter he ro.moveLeft press enter …" at bounding box center [775, 153] width 249 height 198
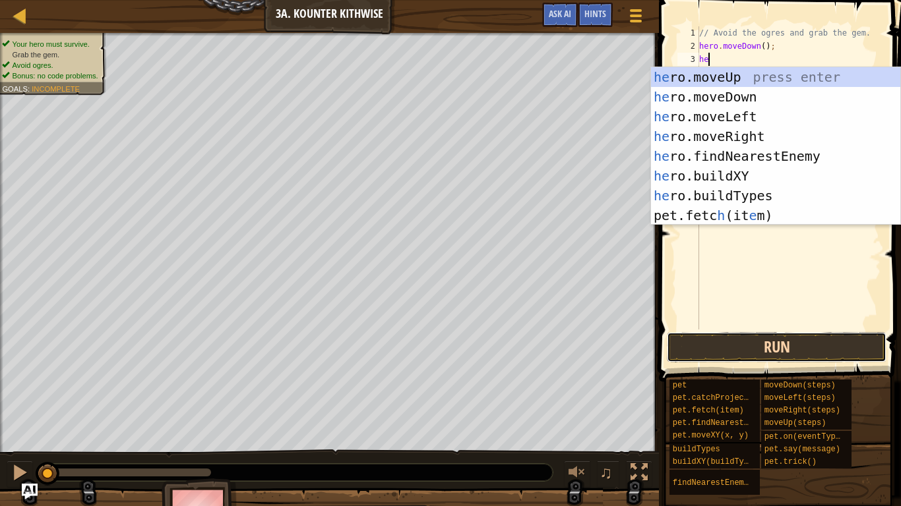
click at [708, 348] on button "Run" at bounding box center [777, 347] width 220 height 30
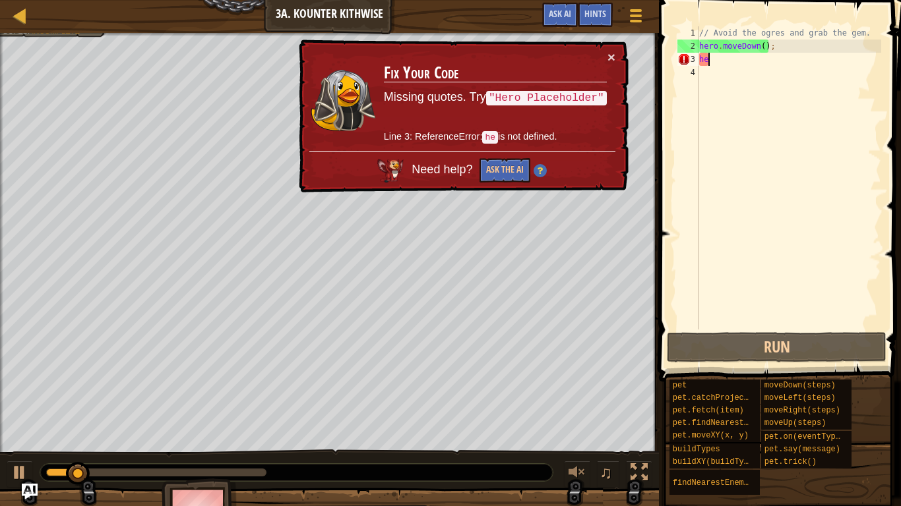
type textarea "h"
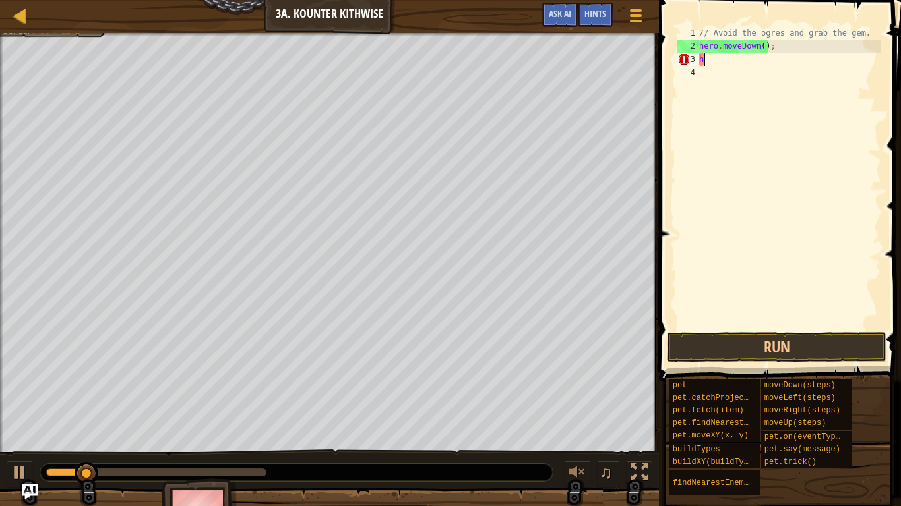
scroll to position [6, 0]
type textarea "h"
click at [766, 46] on div "// Avoid the ogres and grab the gem. hero . moveDown ( ) ;" at bounding box center [788, 191] width 185 height 330
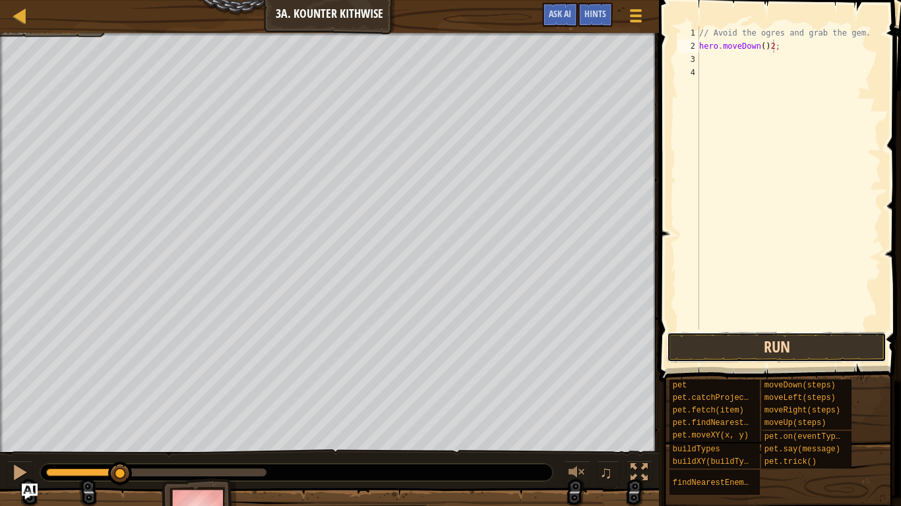
click at [773, 338] on button "Run" at bounding box center [777, 347] width 220 height 30
click at [764, 51] on div "// Avoid the ogres and grab the gem. hero . moveDown ( ) ;" at bounding box center [788, 191] width 185 height 330
type textarea "hero.moveDown(2);"
click at [805, 346] on button "Run" at bounding box center [777, 347] width 220 height 30
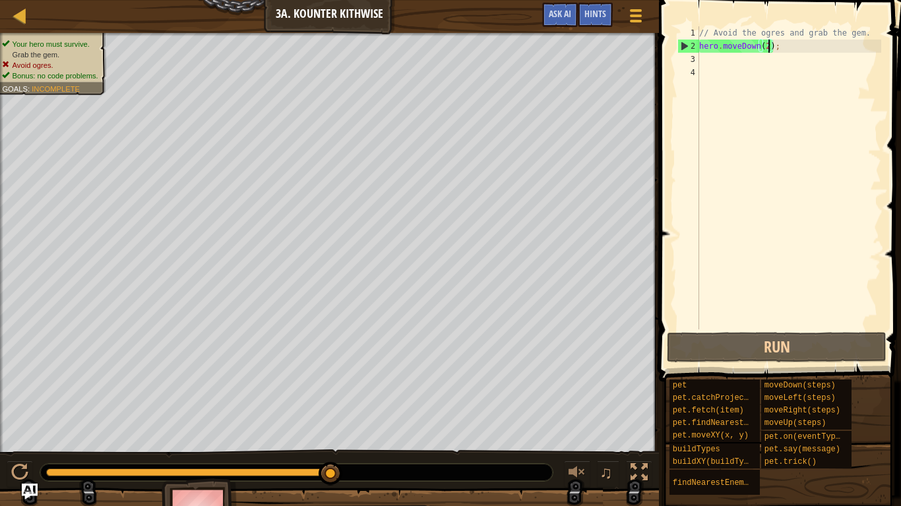
click at [738, 66] on div "// Avoid the ogres and grab the gem. hero . moveDown ( 2 ) ;" at bounding box center [788, 191] width 185 height 330
click at [733, 61] on div "// Avoid the ogres and grab the gem. hero . moveDown ( 2 ) ;" at bounding box center [788, 191] width 185 height 330
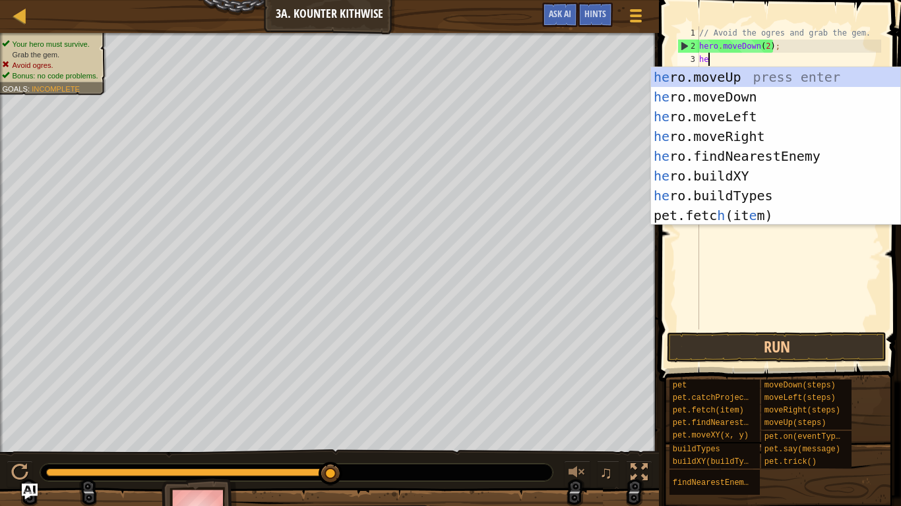
type textarea "her"
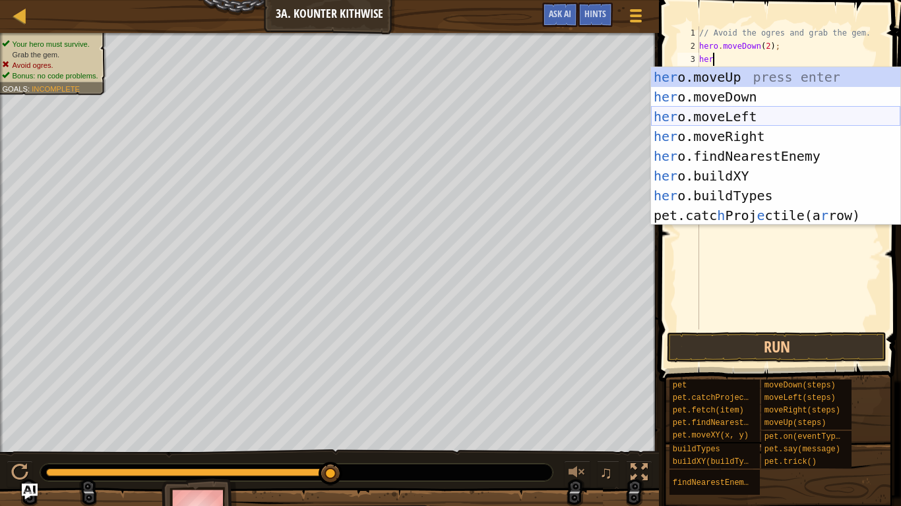
click at [761, 112] on div "her o.moveUp press enter her o.moveDown press enter her o.moveLeft press enter …" at bounding box center [775, 166] width 249 height 198
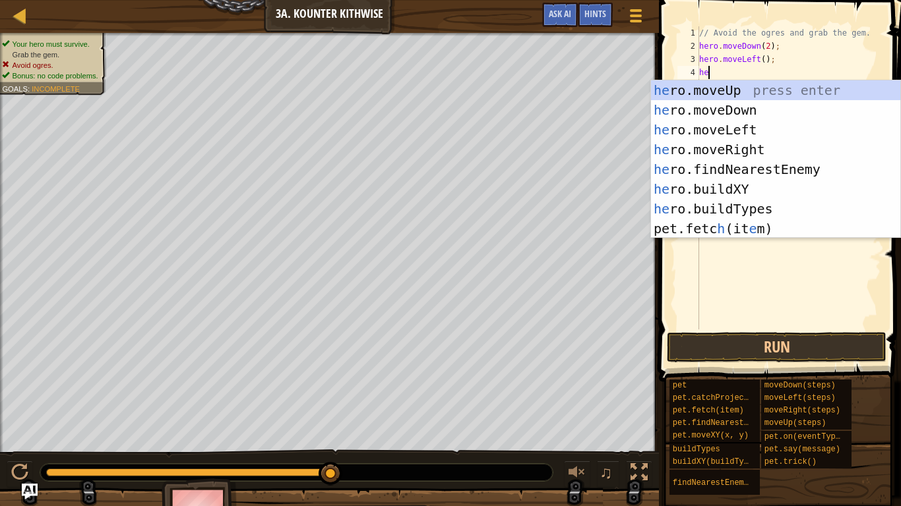
type textarea "her"
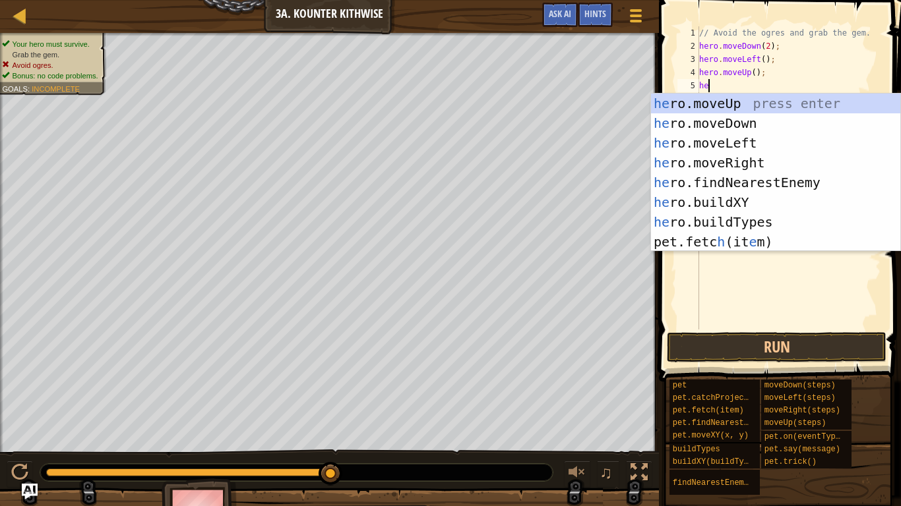
type textarea "her"
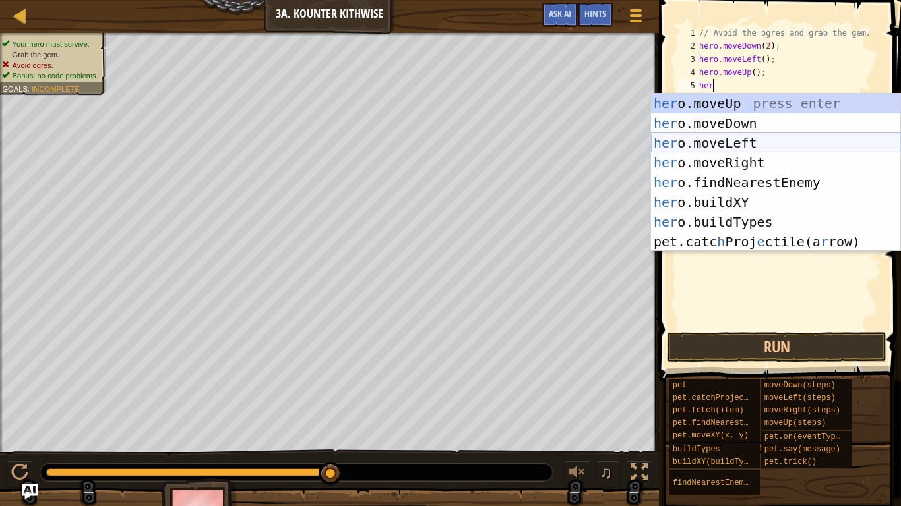
click at [774, 139] on div "her o.moveUp press enter her o.moveDown press enter her o.moveLeft press enter …" at bounding box center [775, 193] width 249 height 198
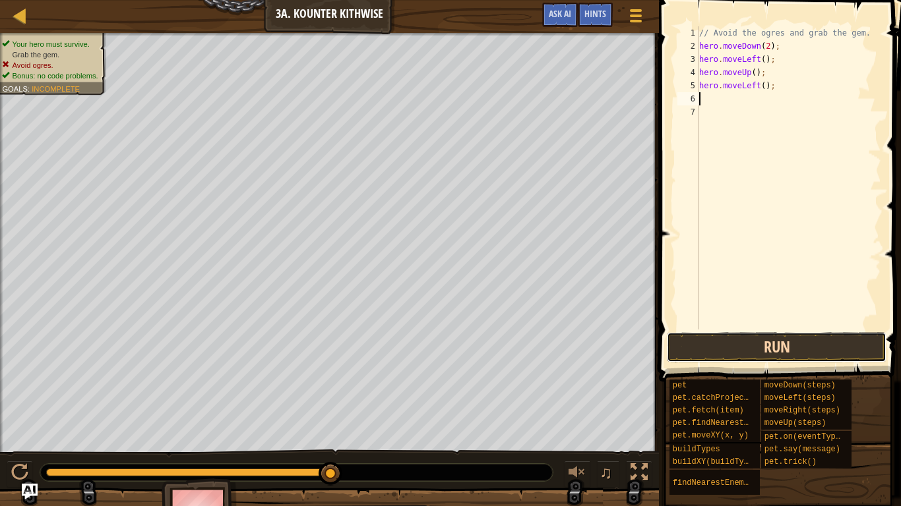
click at [752, 351] on button "Run" at bounding box center [777, 347] width 220 height 30
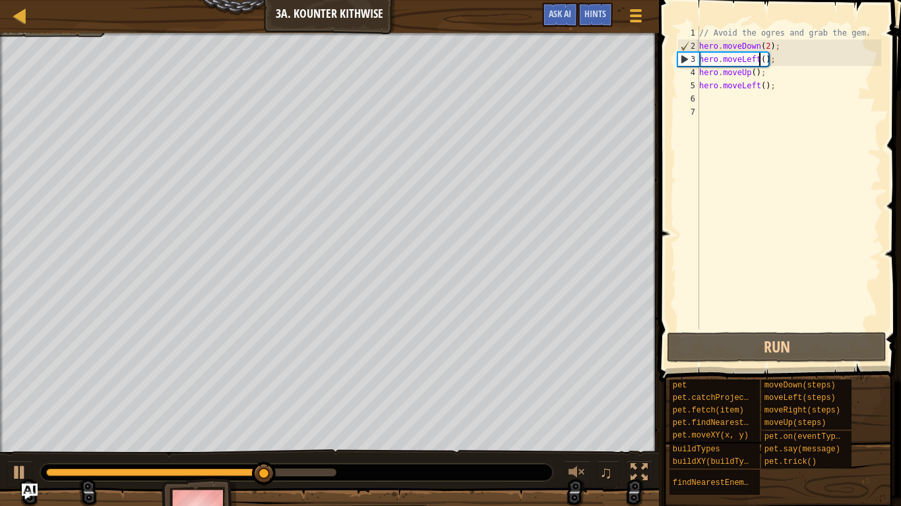
click at [757, 63] on div "// Avoid the ogres and grab the gem. hero . moveDown ( 2 ) ; hero . moveLeft ( …" at bounding box center [788, 191] width 185 height 330
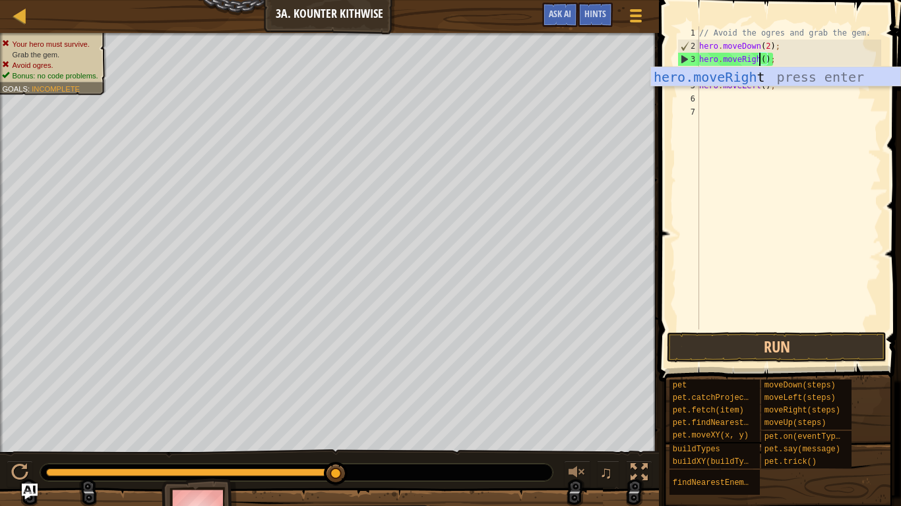
scroll to position [6, 9]
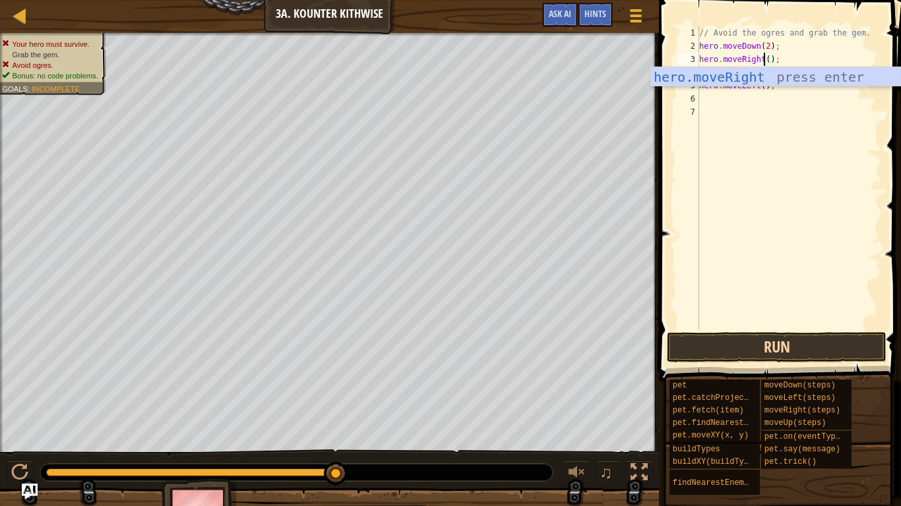
type textarea "hero.moveRight();"
click at [764, 348] on button "Run" at bounding box center [777, 347] width 220 height 30
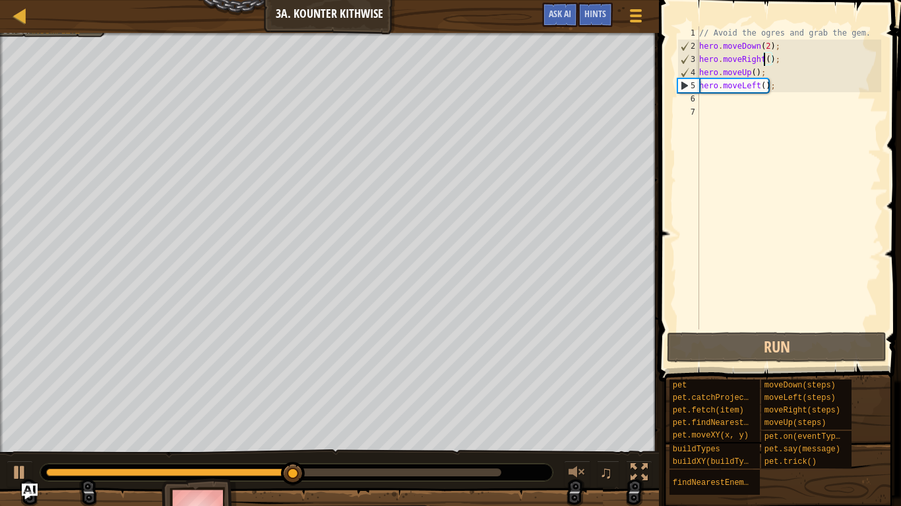
click at [756, 92] on div "// Avoid the ogres and grab the gem. hero . moveDown ( 2 ) ; hero . moveRight (…" at bounding box center [788, 191] width 185 height 330
click at [759, 87] on div "// Avoid the ogres and grab the gem. hero . moveDown ( 2 ) ; hero . moveRight (…" at bounding box center [788, 191] width 185 height 330
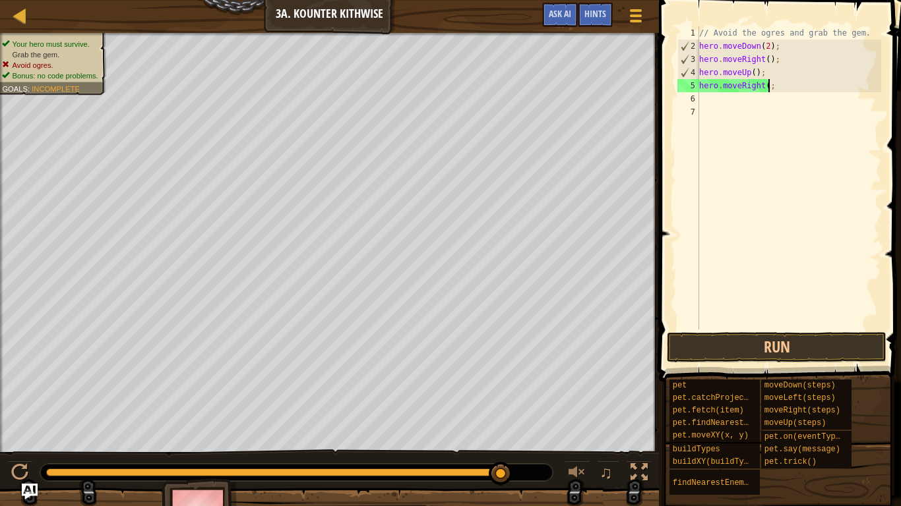
scroll to position [6, 11]
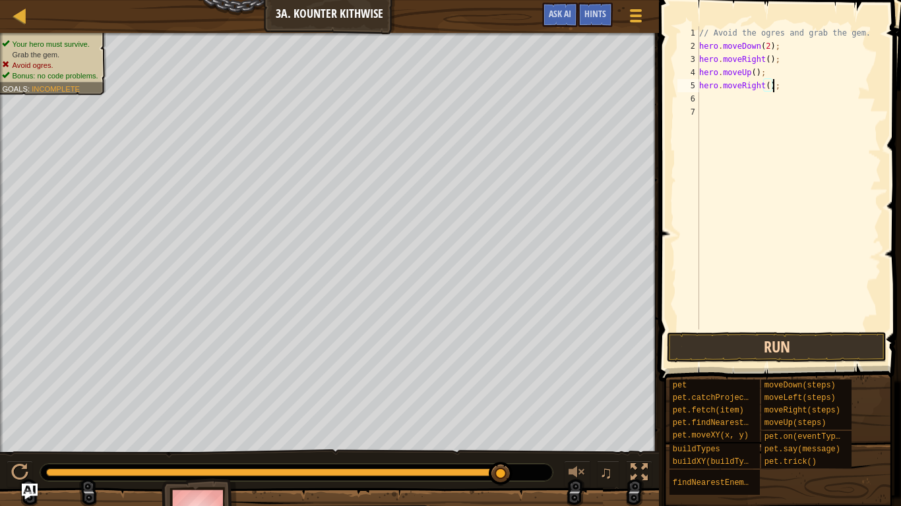
type textarea "hero.moveRight();"
click at [770, 355] on button "Run" at bounding box center [777, 347] width 220 height 30
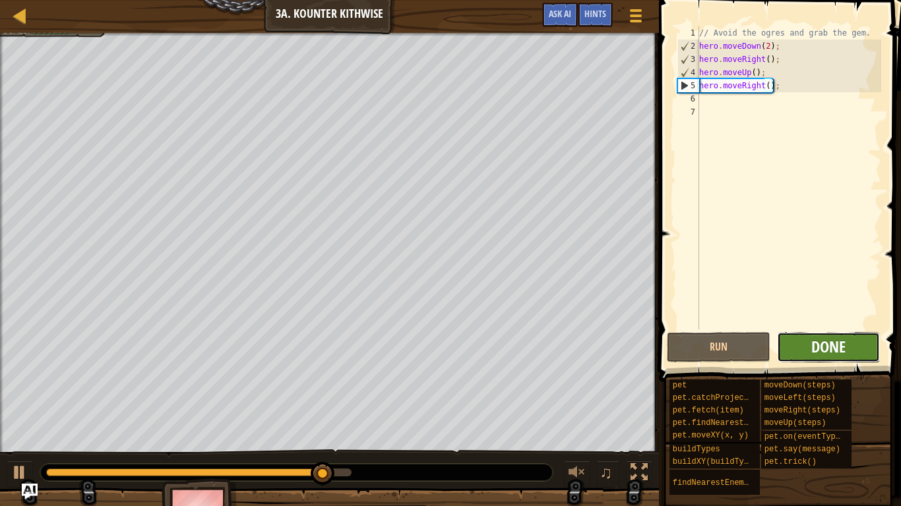
click at [833, 350] on span "Done" at bounding box center [828, 346] width 34 height 21
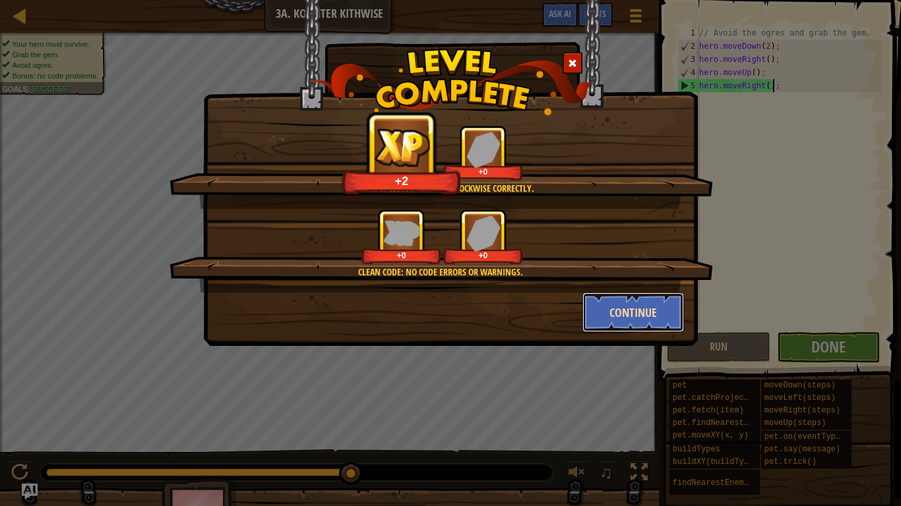
click at [621, 304] on button "Continue" at bounding box center [633, 313] width 102 height 40
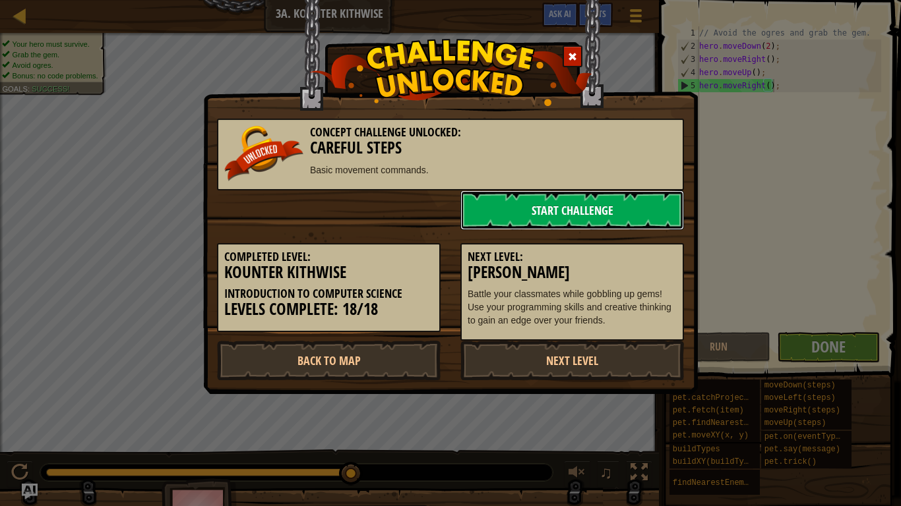
click at [524, 215] on link "Start Challenge" at bounding box center [572, 211] width 224 height 40
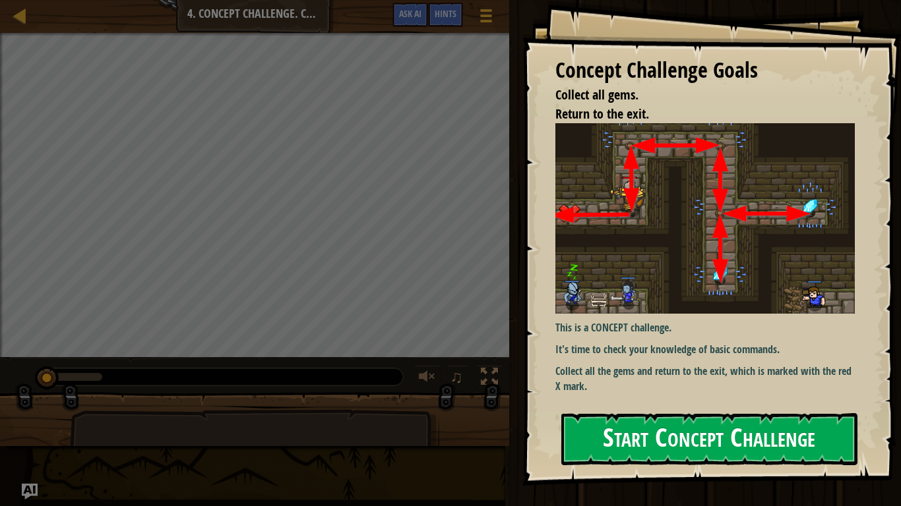
click at [602, 251] on img at bounding box center [704, 218] width 299 height 191
click at [608, 396] on div "This is a CONCEPT challenge. It's time to check your knowledge of basic command…" at bounding box center [704, 261] width 299 height 277
click at [614, 414] on button "Start Concept Challenge" at bounding box center [709, 439] width 296 height 52
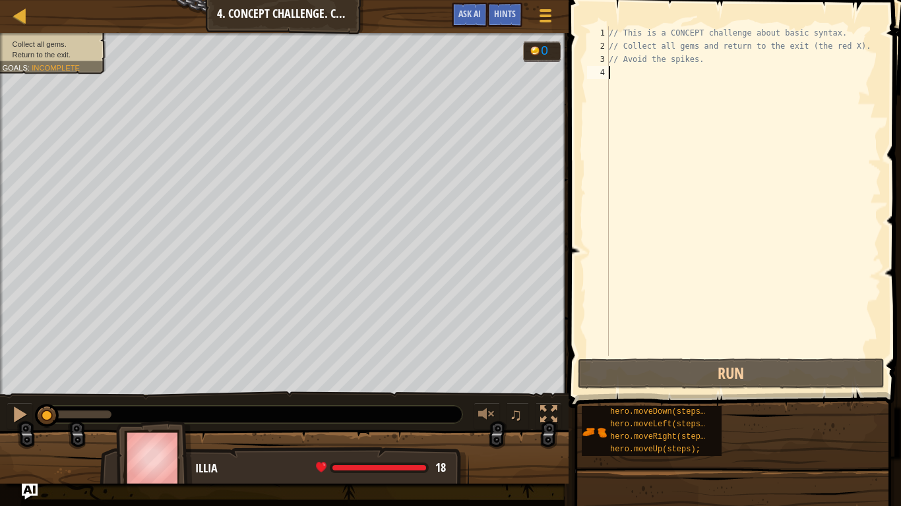
scroll to position [6, 0]
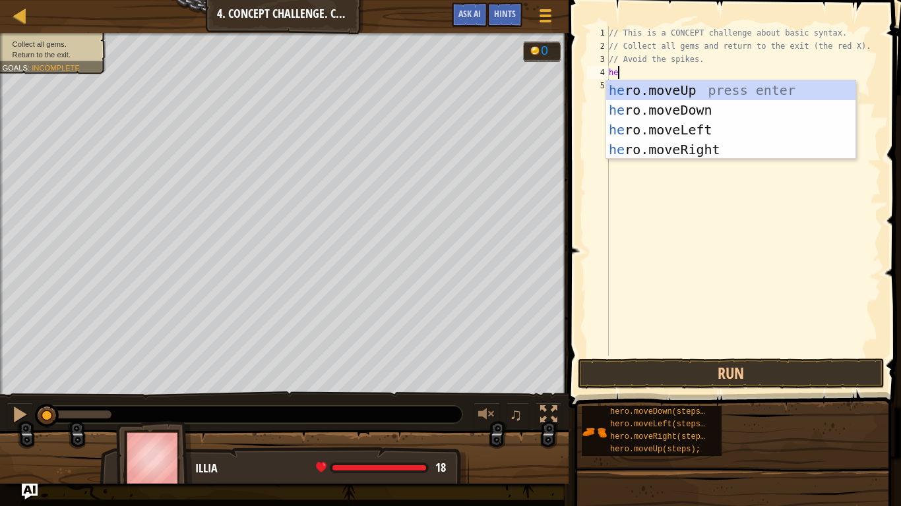
type textarea "her"
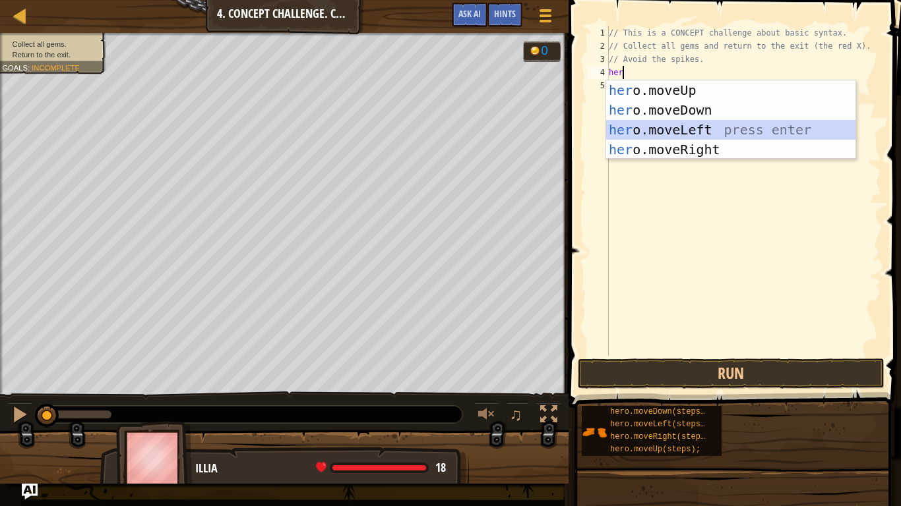
click at [742, 130] on div "her o.moveUp press enter her o.moveDown press enter her o.moveLeft press enter …" at bounding box center [730, 139] width 249 height 119
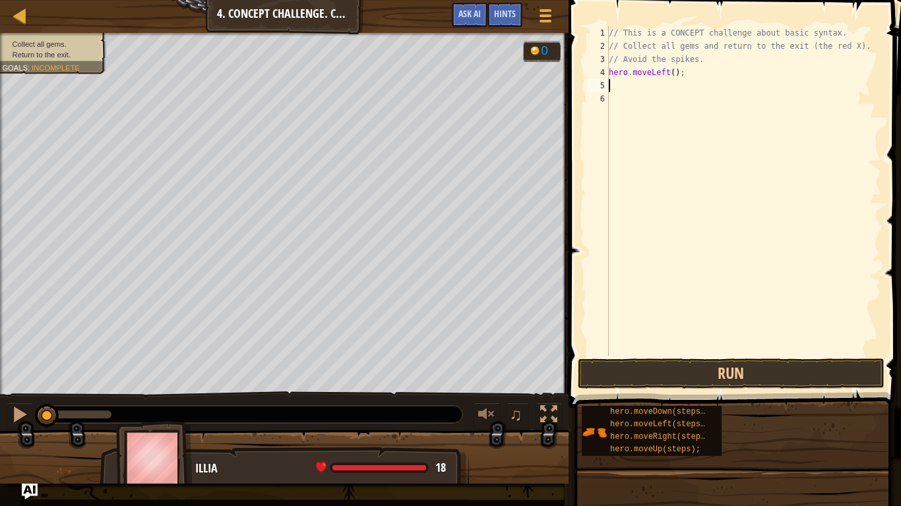
type textarea "hh"
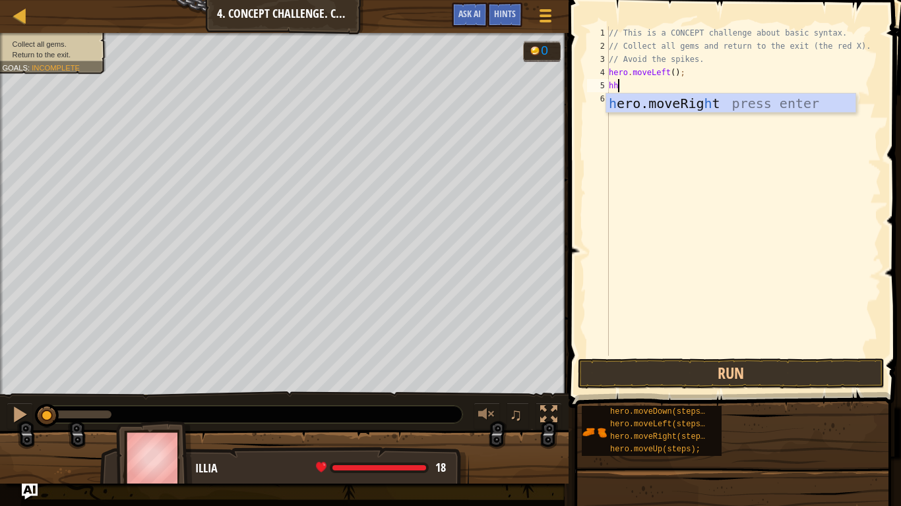
scroll to position [6, 1]
click at [704, 108] on div "h ero.moveRig h t press enter" at bounding box center [730, 123] width 249 height 59
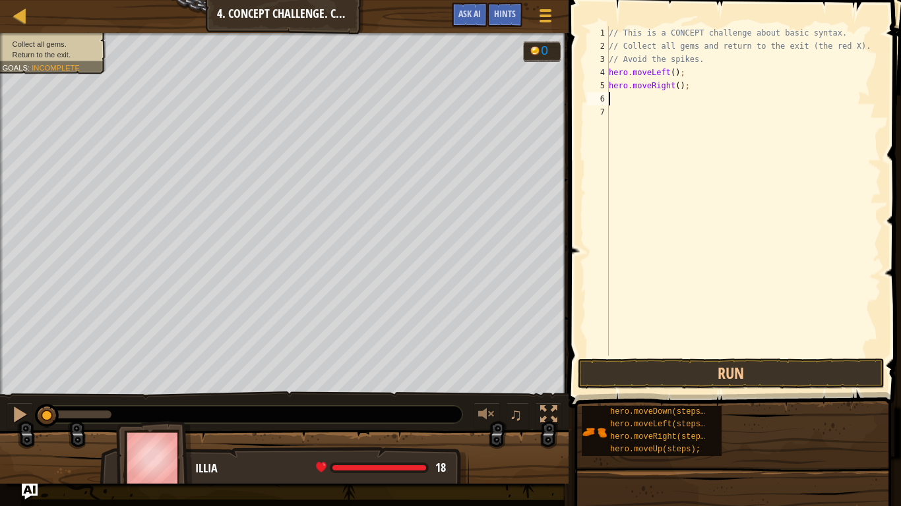
type textarea "h"
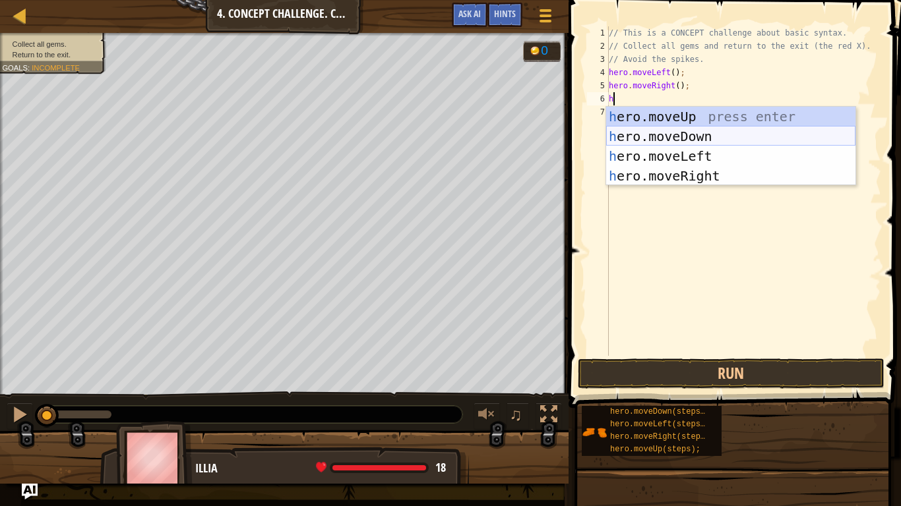
click at [747, 136] on div "h ero.moveUp press enter h ero.moveDown press enter h ero.moveLeft press enter …" at bounding box center [730, 166] width 249 height 119
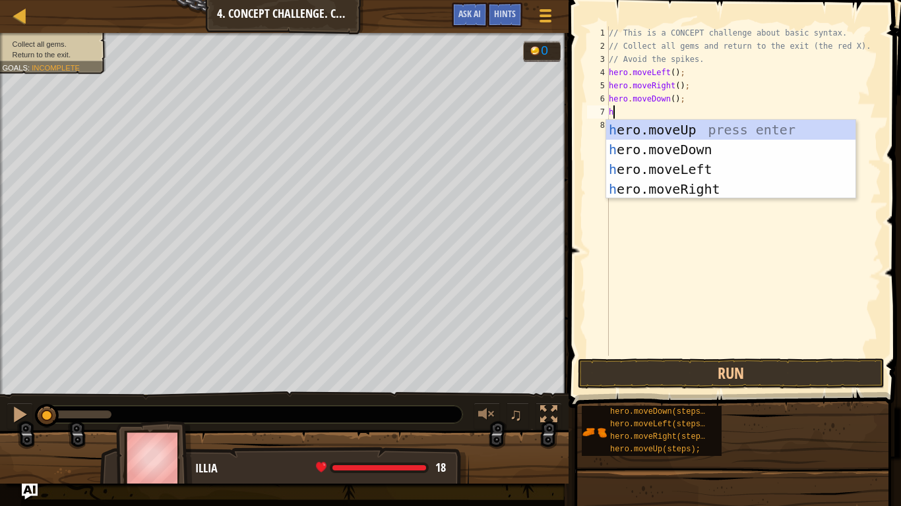
type textarea "he"
click at [760, 189] on div "he ro.moveUp press enter he ro.moveDown press enter he ro.moveLeft press enter …" at bounding box center [730, 179] width 249 height 119
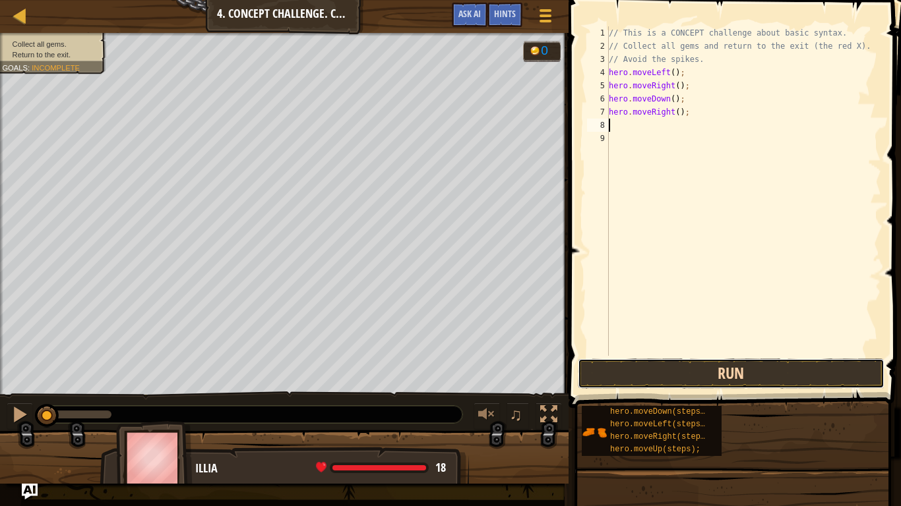
click at [688, 366] on button "Run" at bounding box center [731, 374] width 307 height 30
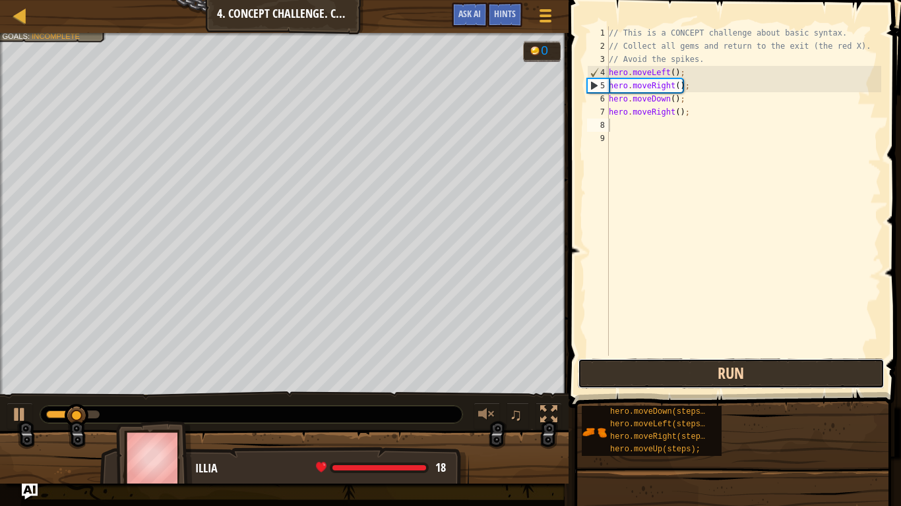
click at [689, 365] on button "Run" at bounding box center [731, 374] width 307 height 30
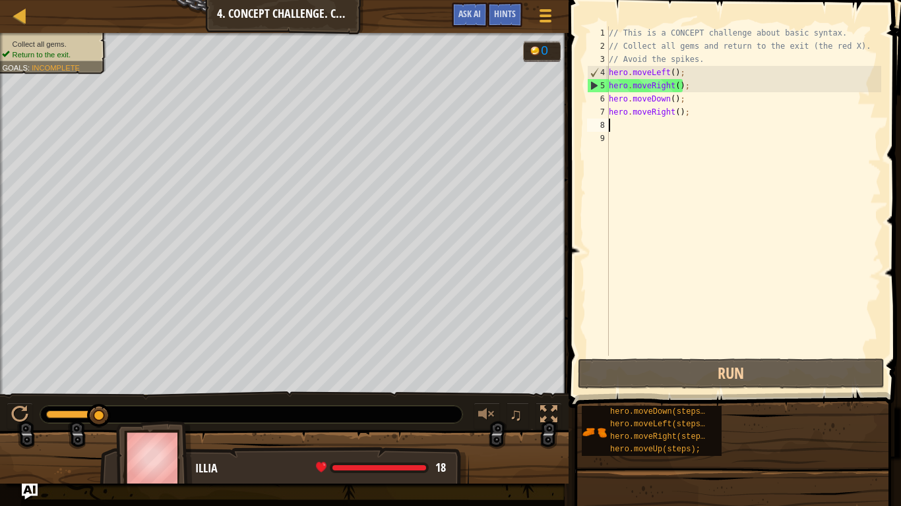
click at [669, 100] on div "// This is a CONCEPT challenge about basic syntax. // Collect all gems and retu…" at bounding box center [743, 204] width 275 height 356
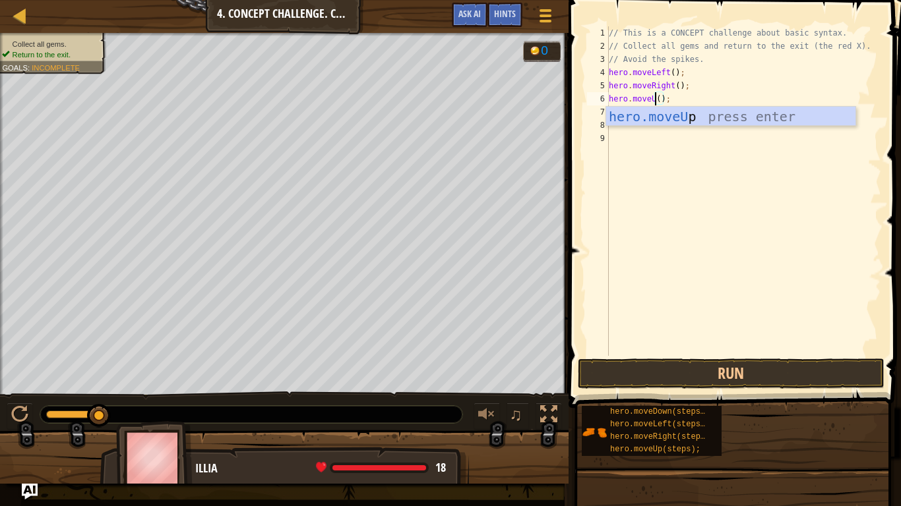
scroll to position [6, 7]
click at [639, 365] on button "Run" at bounding box center [731, 374] width 307 height 30
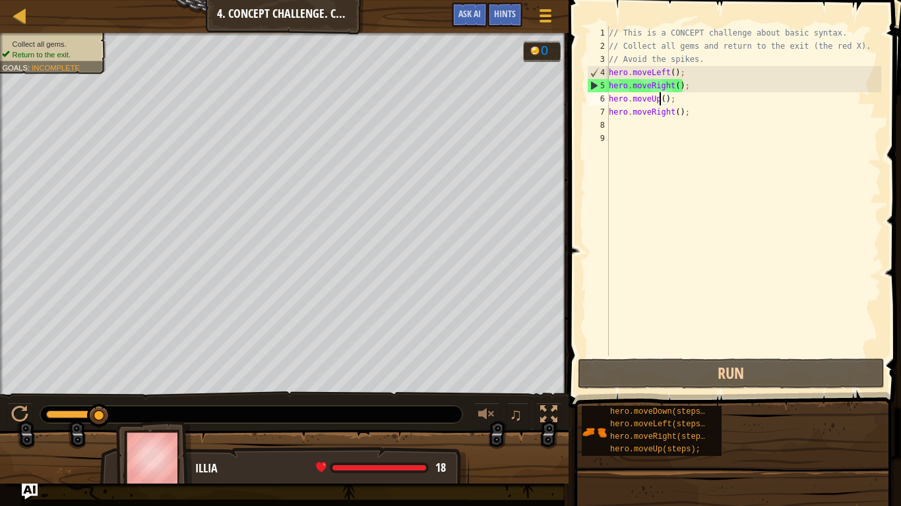
click at [694, 103] on div "// This is a CONCEPT challenge about basic syntax. // Collect all gems and retu…" at bounding box center [743, 204] width 275 height 356
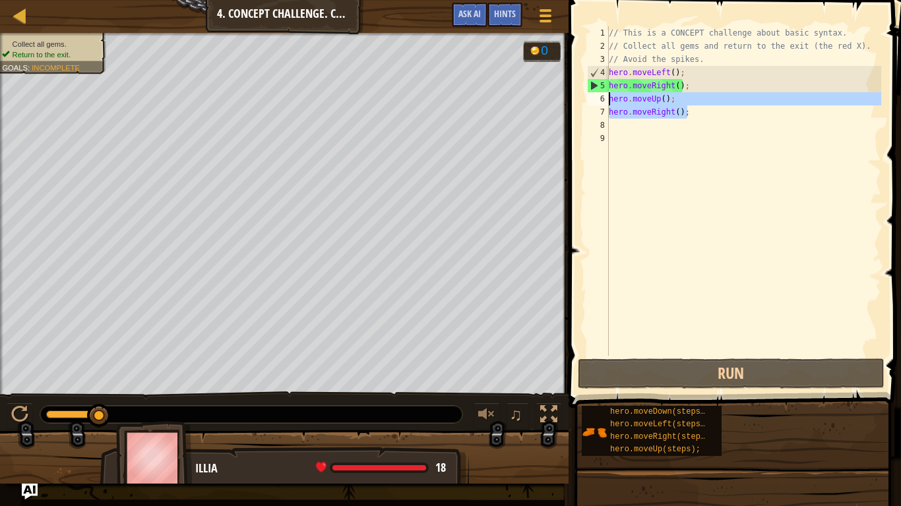
drag, startPoint x: 696, startPoint y: 111, endPoint x: 575, endPoint y: 98, distance: 121.4
click at [575, 98] on div "hero.moveUp(); 1 2 3 4 5 6 7 8 9 // This is a CONCEPT challenge about basic syn…" at bounding box center [732, 230] width 336 height 447
type textarea "hero.moveUp(); hero.moveRight();"
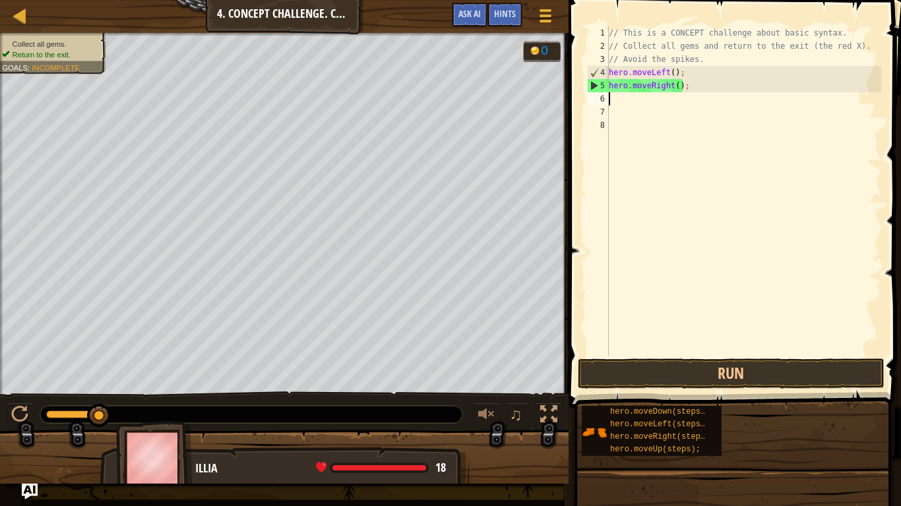
scroll to position [6, 0]
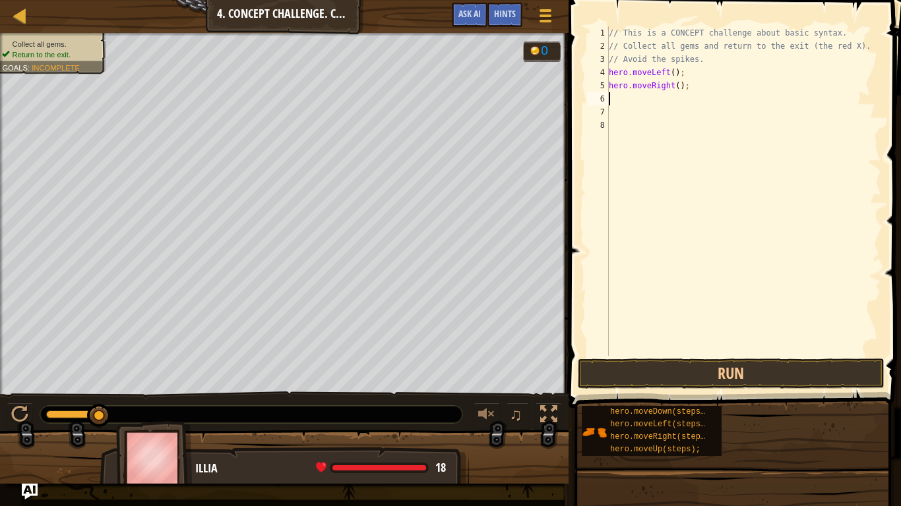
click at [626, 98] on div "// This is a CONCEPT challenge about basic syntax. // Collect all gems and retu…" at bounding box center [743, 204] width 275 height 356
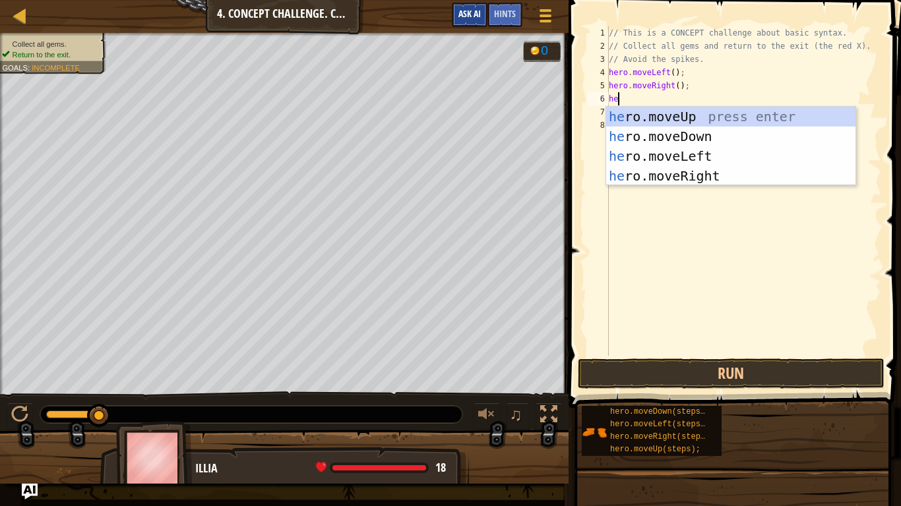
type textarea "her"
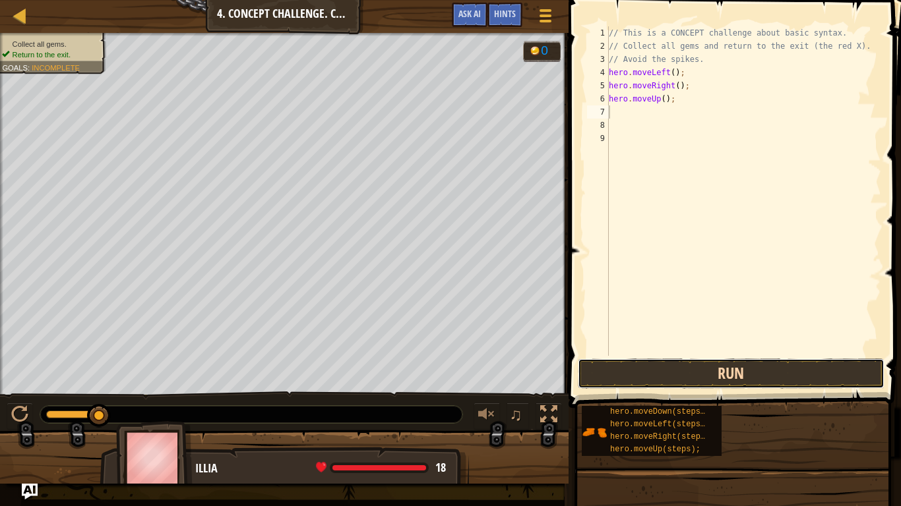
click at [652, 375] on button "Run" at bounding box center [731, 374] width 307 height 30
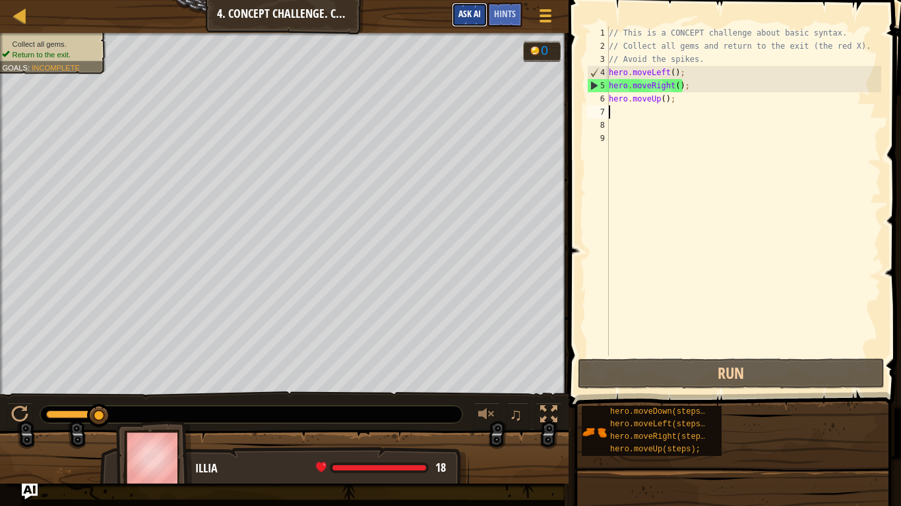
click at [462, 12] on span "Ask AI" at bounding box center [469, 13] width 22 height 13
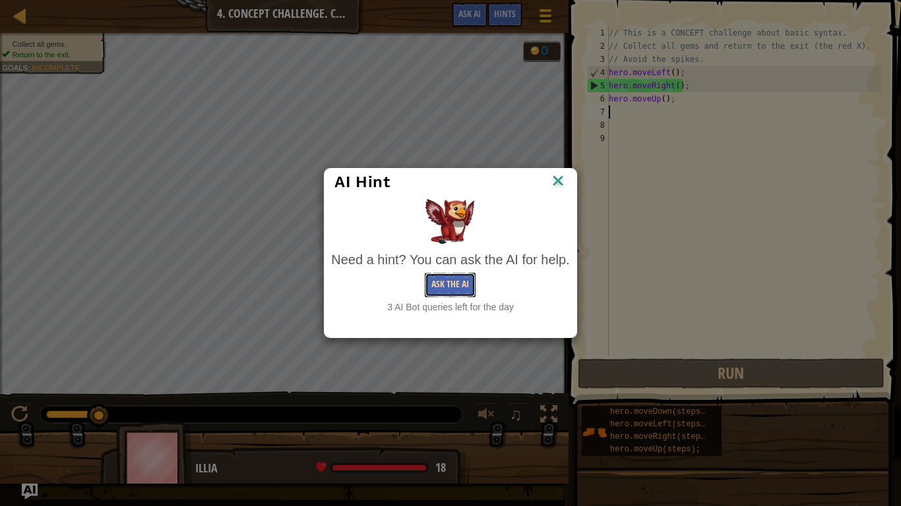
click at [439, 291] on button "Ask the AI" at bounding box center [450, 285] width 51 height 24
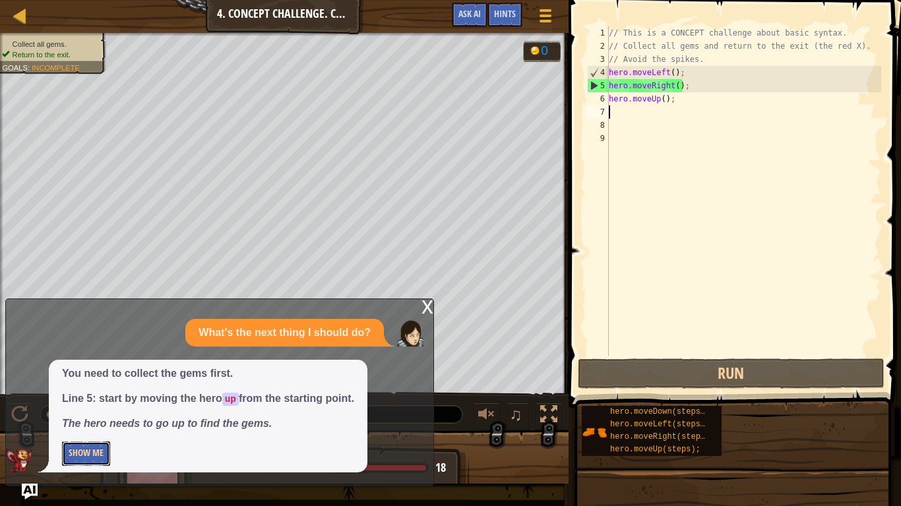
click at [88, 454] on button "Show Me" at bounding box center [86, 454] width 48 height 24
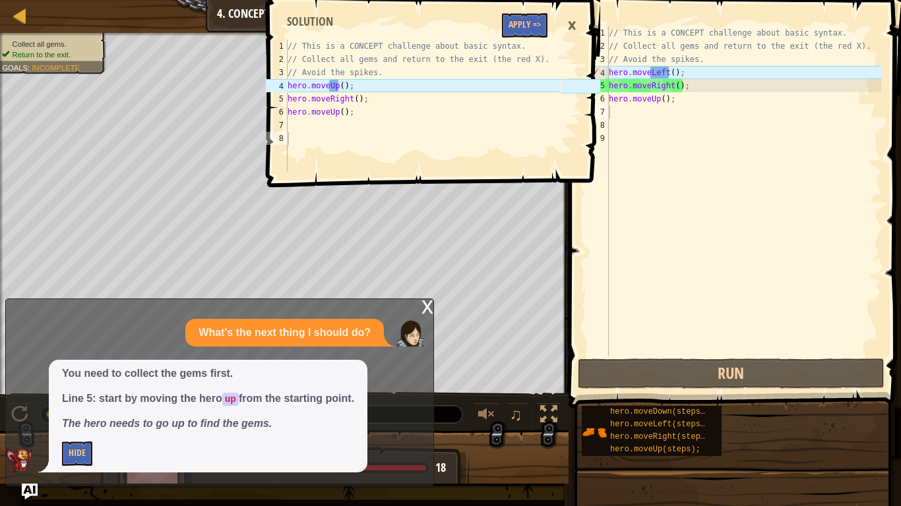
click at [567, 18] on div "×" at bounding box center [572, 26] width 22 height 30
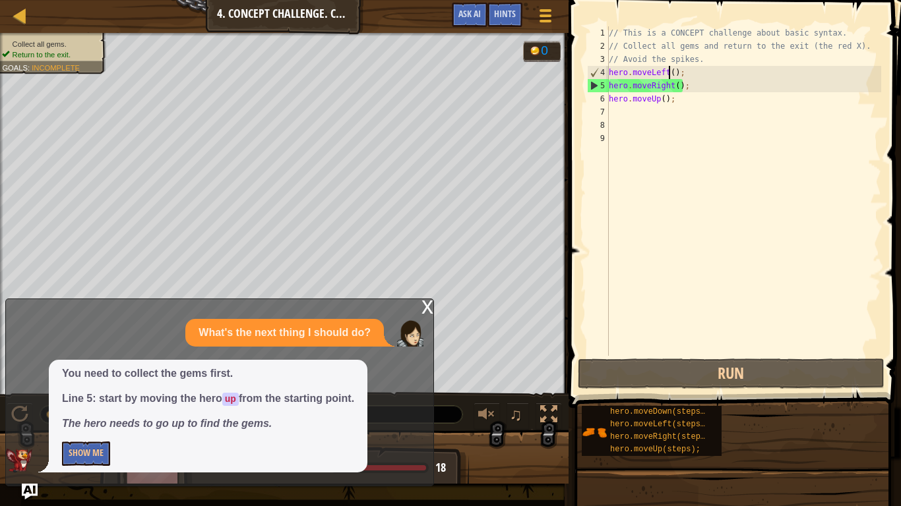
click at [667, 73] on div "// This is a CONCEPT challenge about basic syntax. // Collect all gems and retu…" at bounding box center [743, 204] width 275 height 356
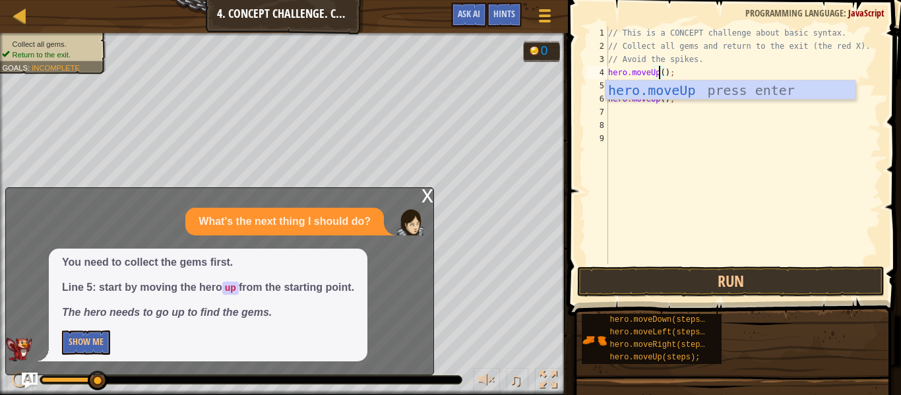
scroll to position [6, 8]
type textarea "hero.moveUp();"
click at [655, 272] on button "Run" at bounding box center [730, 281] width 307 height 30
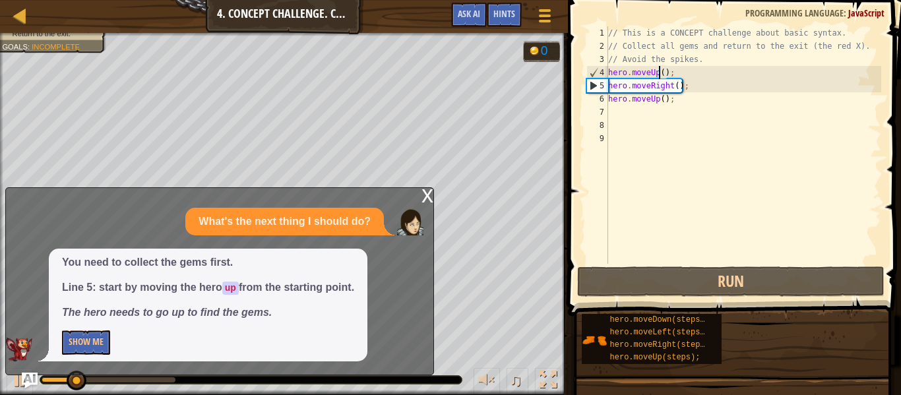
click at [427, 196] on div "x" at bounding box center [427, 194] width 12 height 13
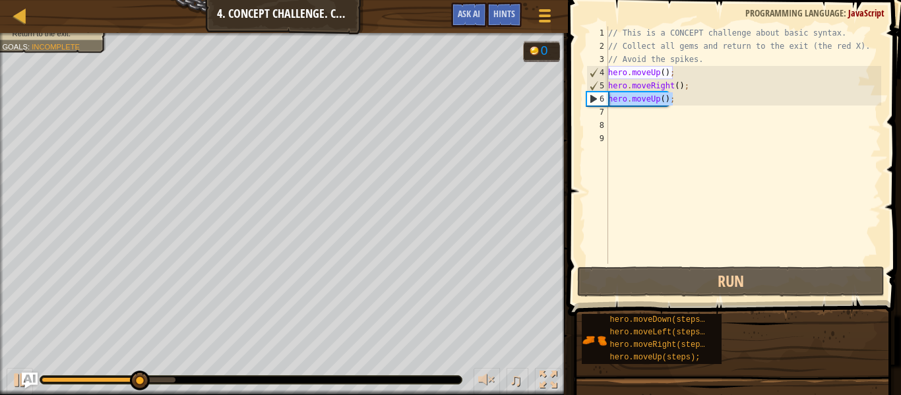
drag, startPoint x: 711, startPoint y: 102, endPoint x: 576, endPoint y: 102, distance: 135.2
click at [576, 102] on div "hero.moveUp(); 1 2 3 4 5 6 7 8 9 // This is a CONCEPT challenge about basic syn…" at bounding box center [732, 184] width 337 height 355
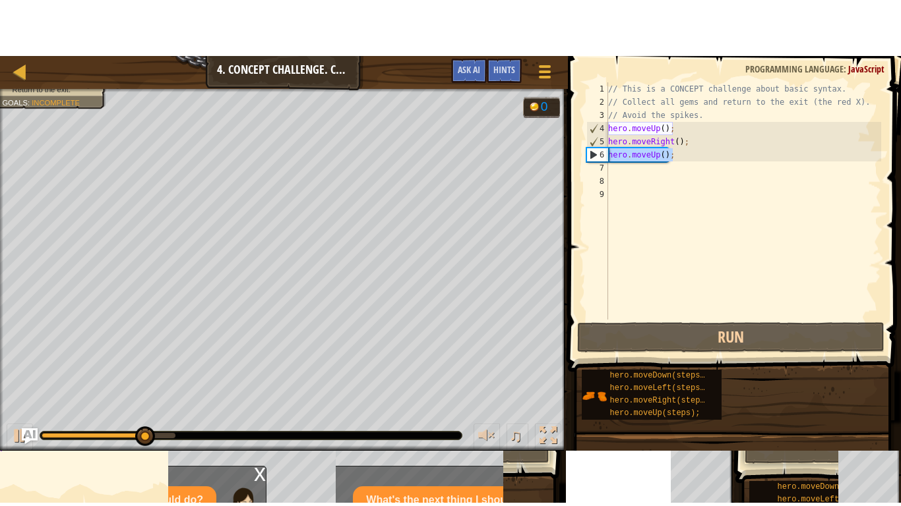
scroll to position [6, 0]
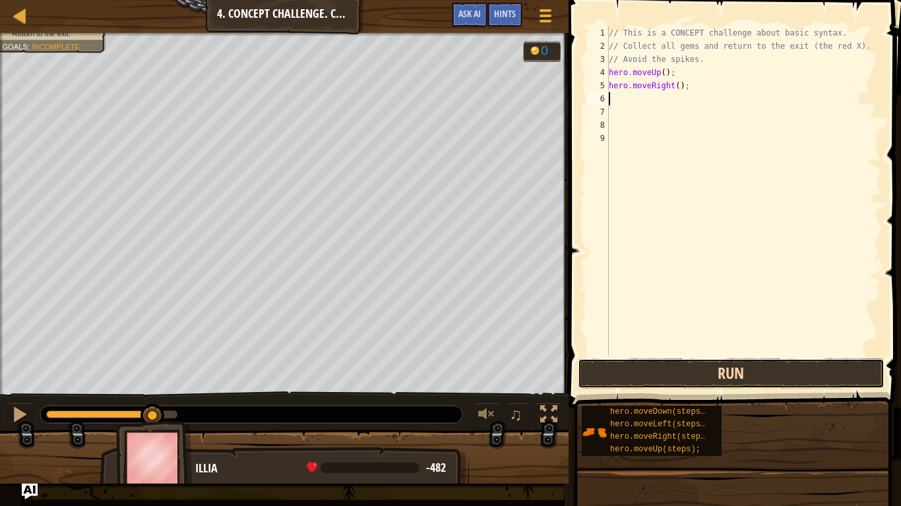
click at [628, 367] on button "Run" at bounding box center [731, 374] width 307 height 30
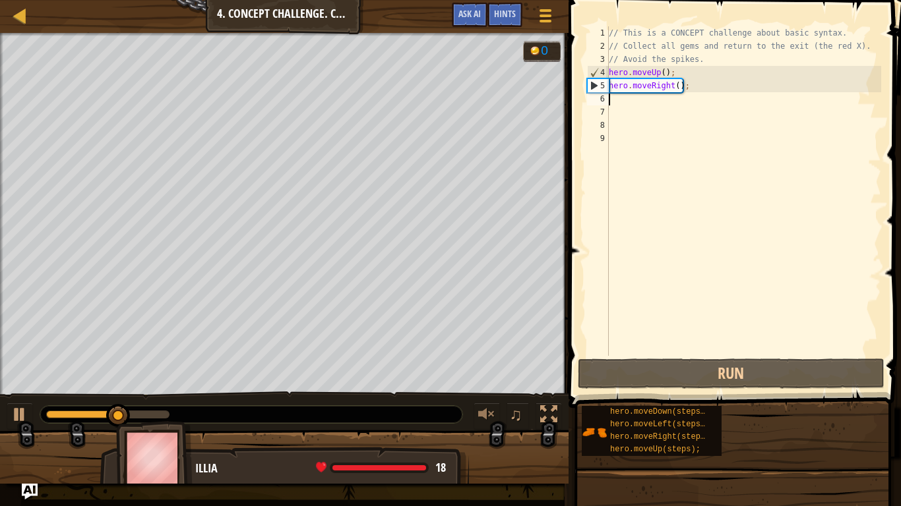
type textarea "h"
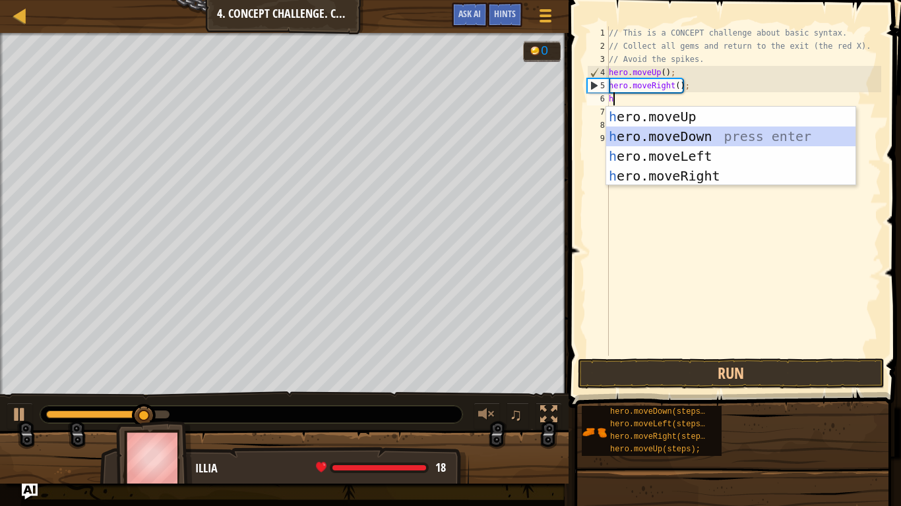
click at [665, 131] on div "h ero.moveUp press enter h ero.moveDown press enter h ero.moveLeft press enter …" at bounding box center [730, 166] width 249 height 119
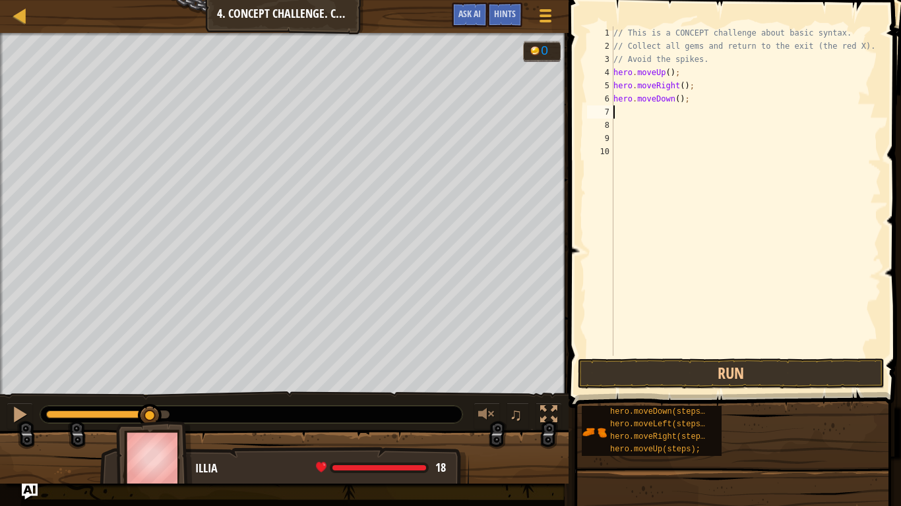
click at [680, 104] on div "// This is a CONCEPT challenge about basic syntax. // Collect all gems and retu…" at bounding box center [746, 204] width 270 height 356
type textarea "hero.moveDown(2);"
click at [688, 379] on button "Run" at bounding box center [731, 374] width 307 height 30
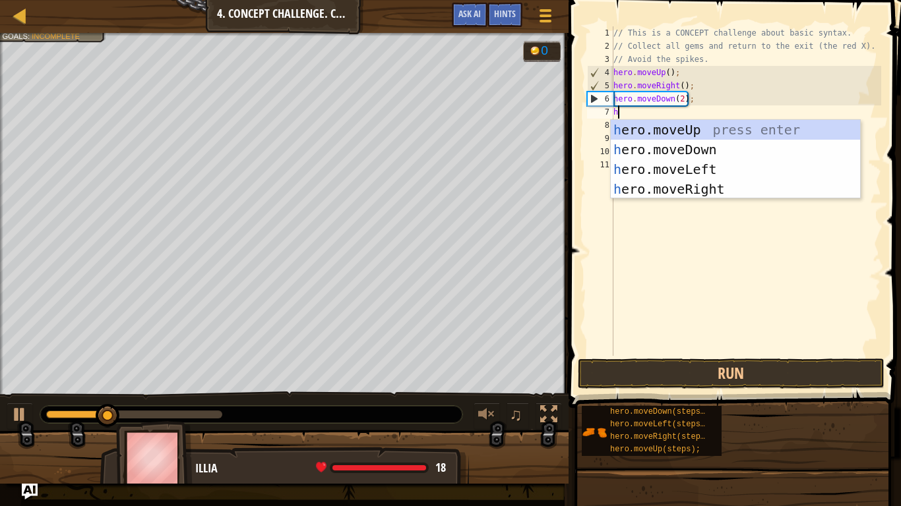
type textarea "he"
click at [700, 127] on div "he ro.moveUp press enter he ro.moveDown press enter he ro.moveLeft press enter …" at bounding box center [735, 179] width 249 height 119
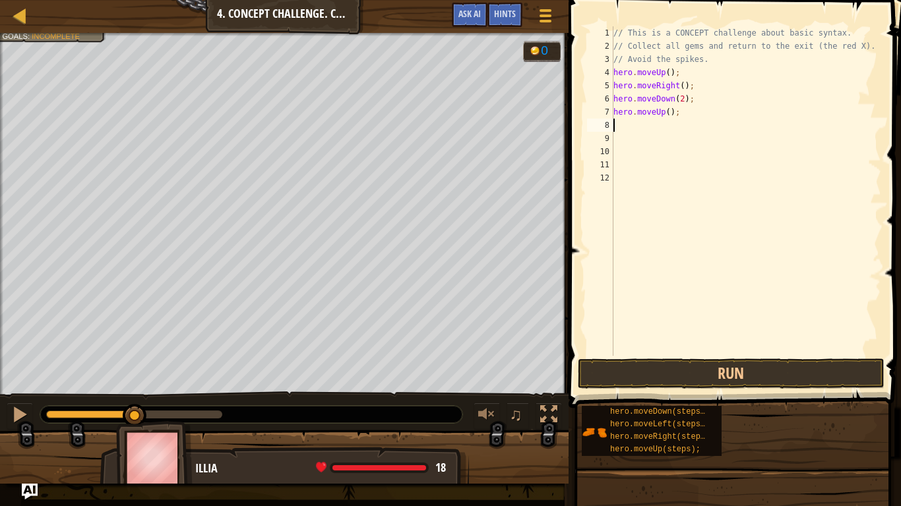
click at [645, 131] on div "// This is a CONCEPT challenge about basic syntax. // Collect all gems and retu…" at bounding box center [746, 204] width 270 height 356
type textarea "he"
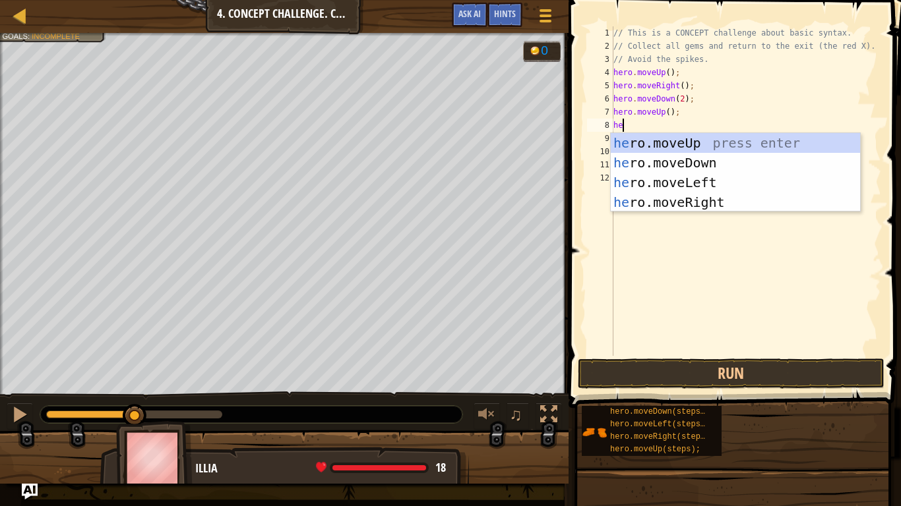
scroll to position [6, 1]
click at [667, 202] on div "he ro.moveUp press enter he ro.moveDown press enter he ro.moveLeft press enter …" at bounding box center [735, 192] width 249 height 119
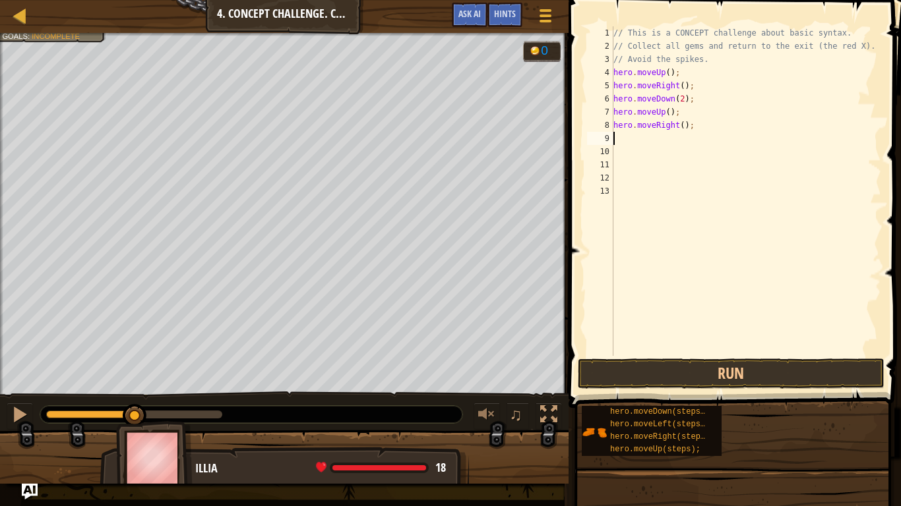
click at [639, 379] on button "Run" at bounding box center [731, 374] width 307 height 30
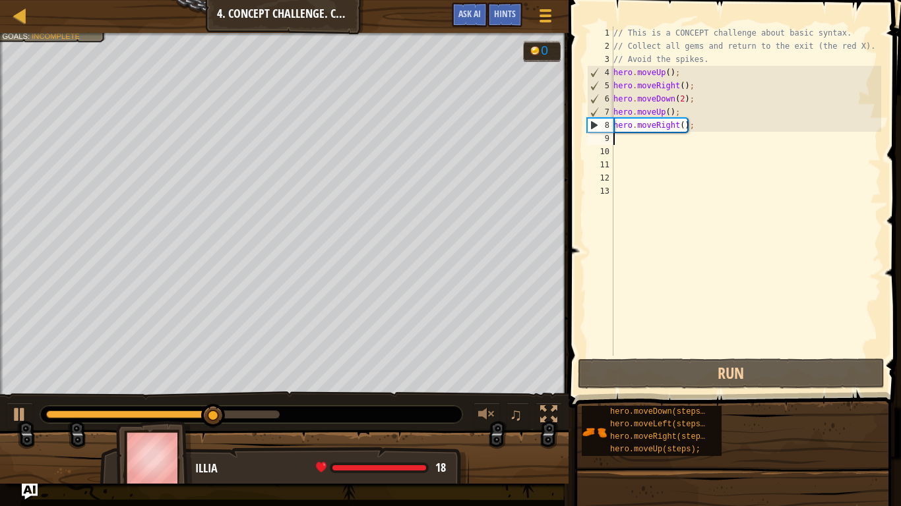
type textarea "h"
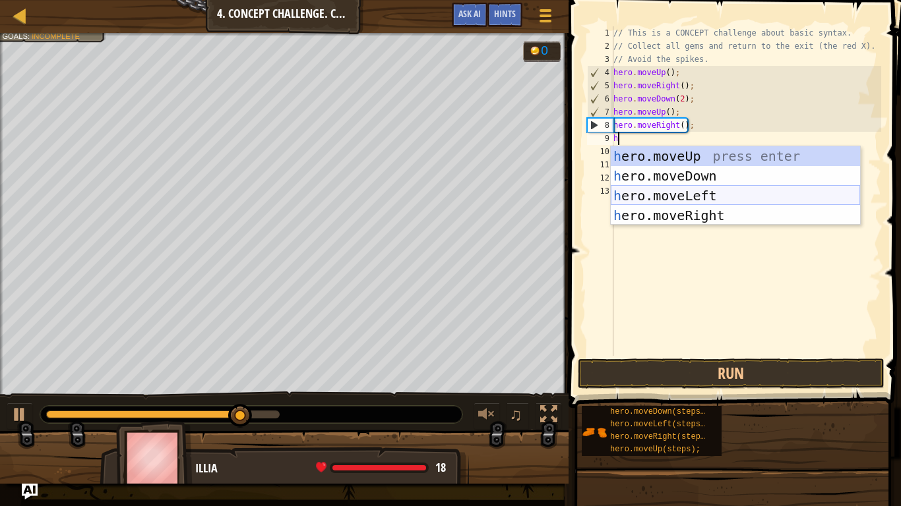
click at [723, 192] on div "h ero.moveUp press enter h ero.moveDown press enter h ero.moveLeft press enter …" at bounding box center [735, 205] width 249 height 119
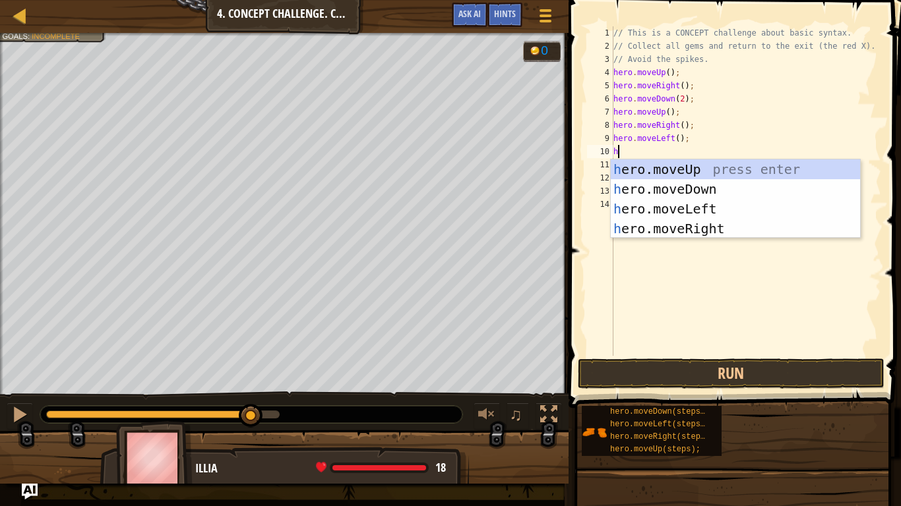
type textarea "he"
click at [681, 170] on div "he ro.moveUp press enter he ro.moveDown press enter he ro.moveLeft press enter …" at bounding box center [735, 219] width 249 height 119
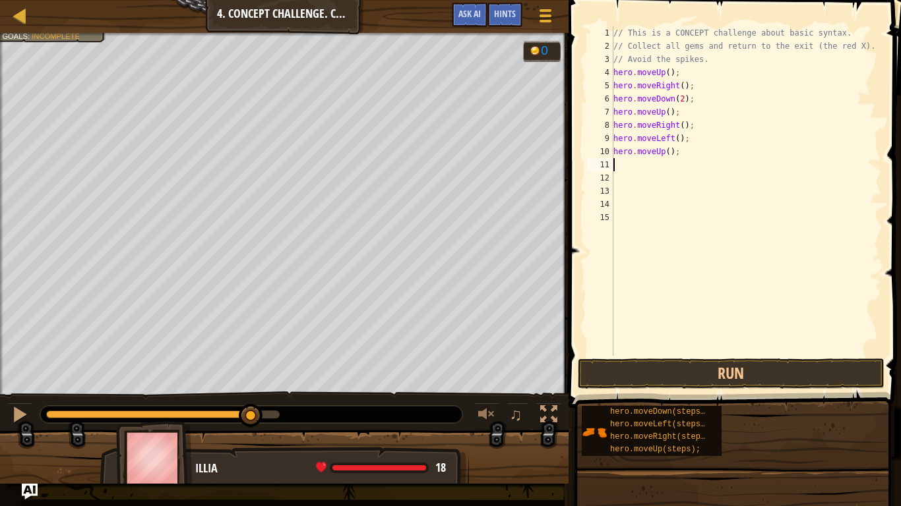
scroll to position [6, 0]
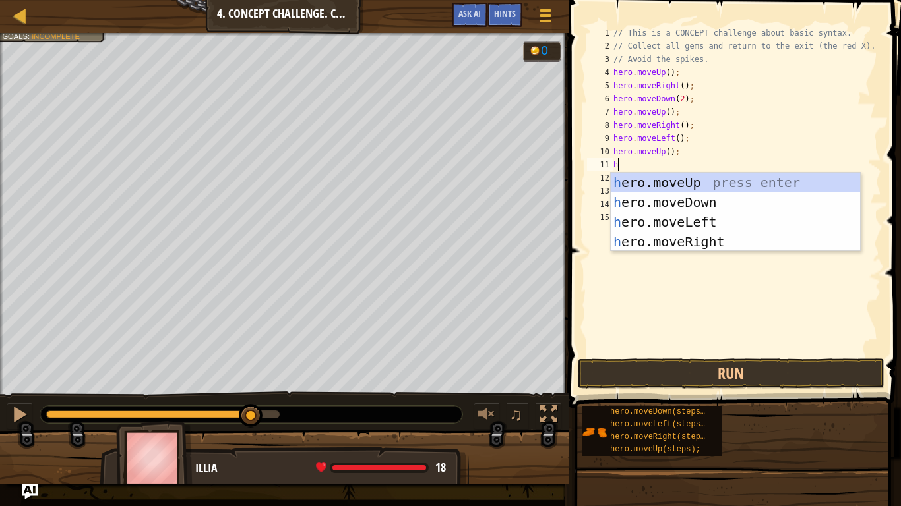
type textarea "he"
click at [694, 220] on div "he ro.moveUp press enter he ro.moveDown press enter he ro.moveLeft press enter …" at bounding box center [735, 232] width 249 height 119
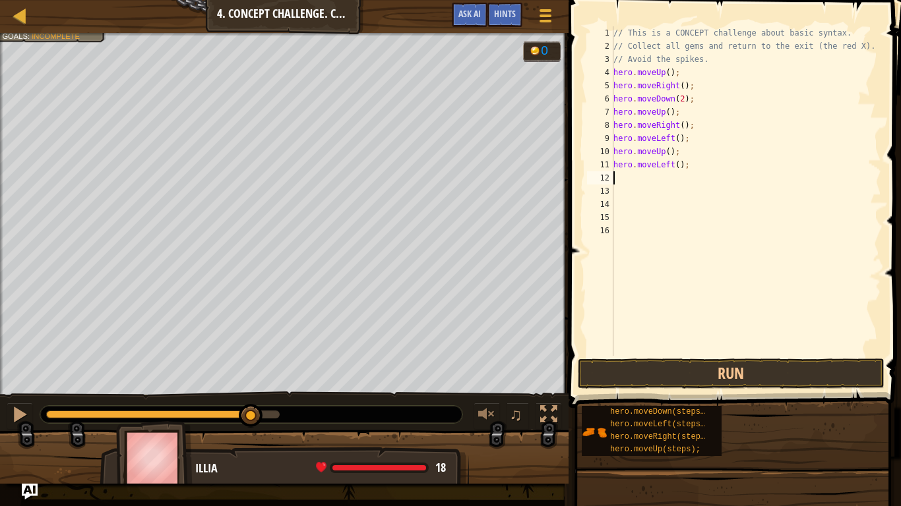
scroll to position [6, 0]
click at [654, 367] on button "Run" at bounding box center [731, 374] width 307 height 30
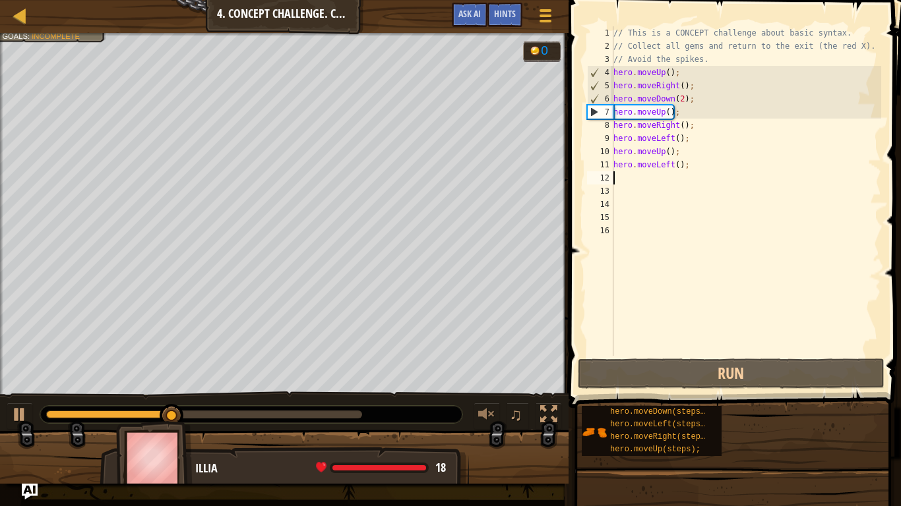
type textarea "h"
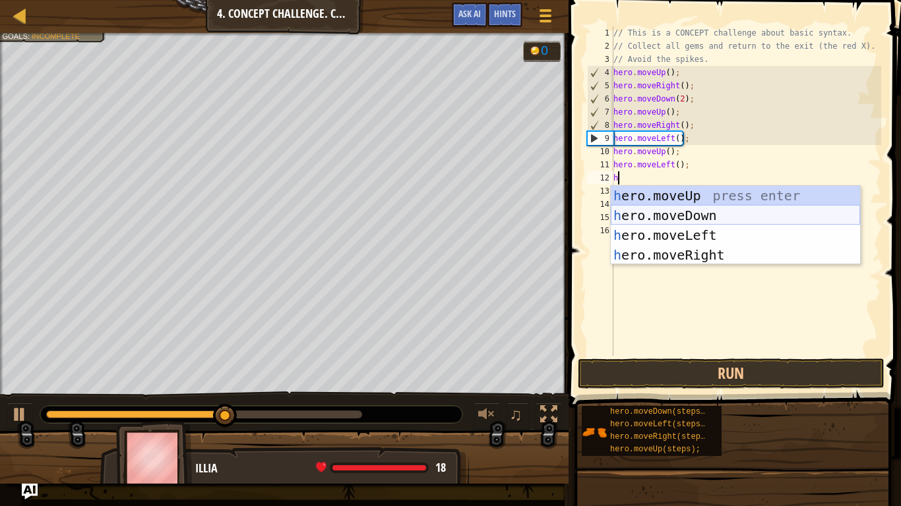
click at [683, 217] on div "h ero.moveUp press enter h ero.moveDown press enter h ero.moveLeft press enter …" at bounding box center [735, 245] width 249 height 119
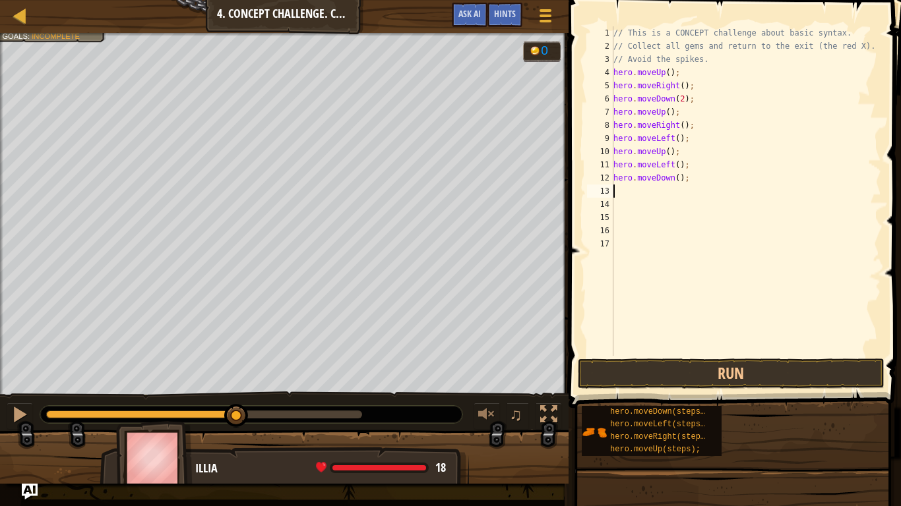
type textarea "he"
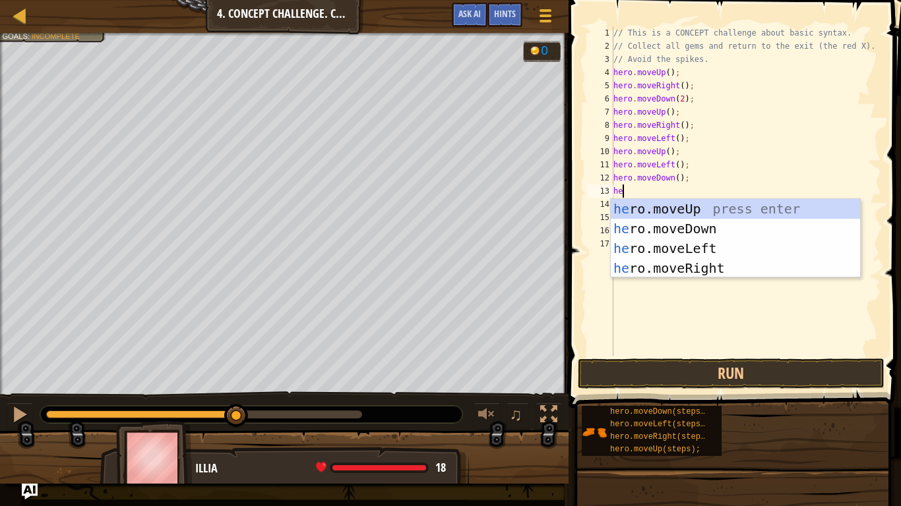
scroll to position [6, 1]
click at [719, 251] on div "he ro.moveUp press enter he ro.moveDown press enter he ro.moveLeft press enter …" at bounding box center [735, 258] width 249 height 119
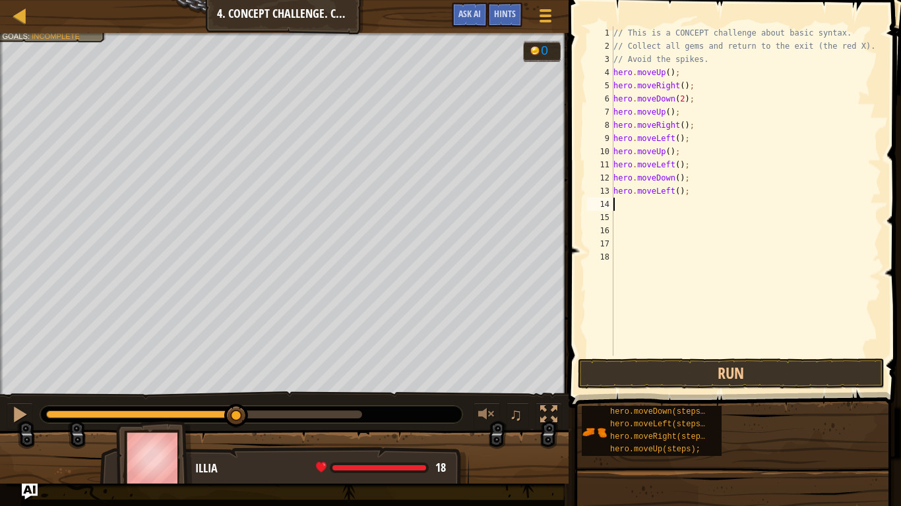
scroll to position [6, 0]
click at [695, 374] on button "Run" at bounding box center [731, 374] width 307 height 30
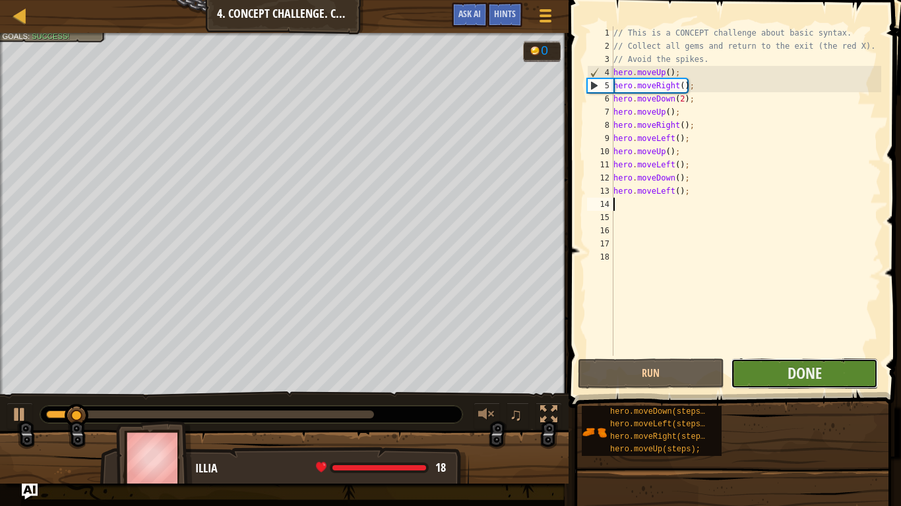
click at [756, 371] on button "Done" at bounding box center [804, 374] width 147 height 30
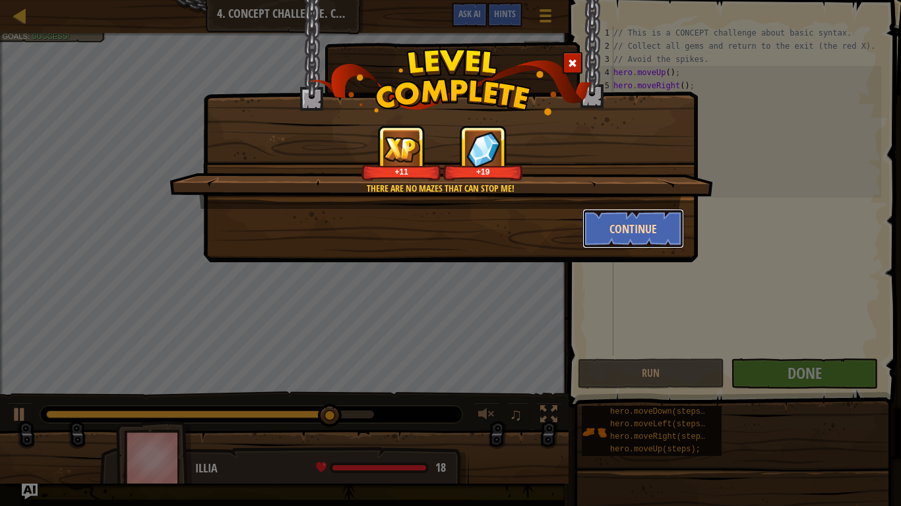
click at [656, 220] on button "Continue" at bounding box center [633, 229] width 102 height 40
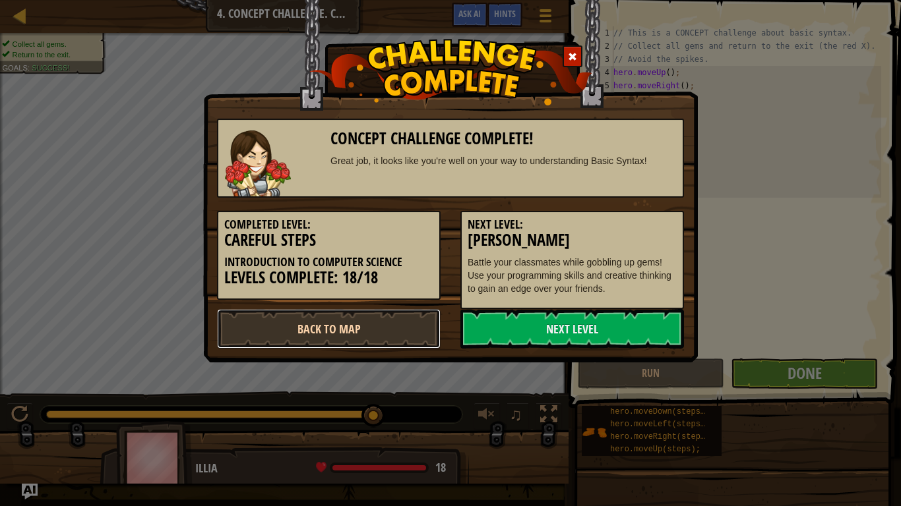
click at [294, 340] on link "Back to Map" at bounding box center [329, 329] width 224 height 40
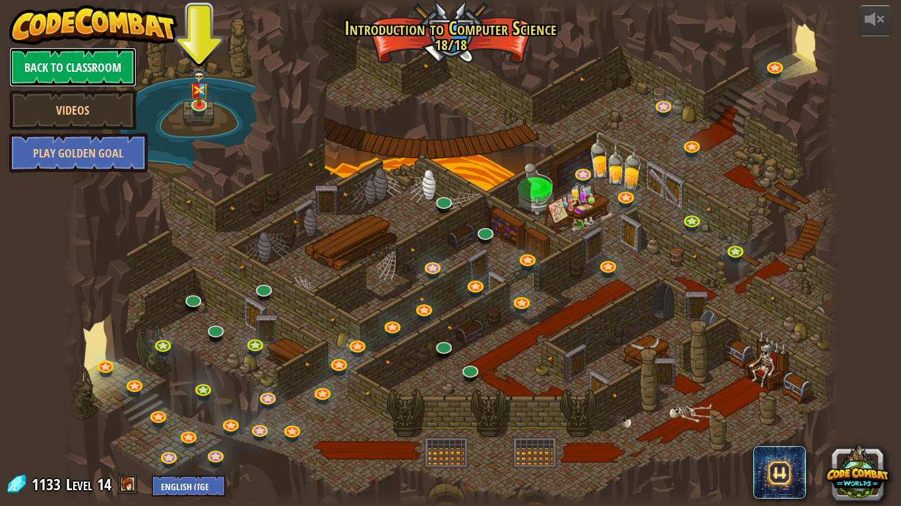
click at [105, 66] on link "Back to Classroom" at bounding box center [72, 67] width 127 height 40
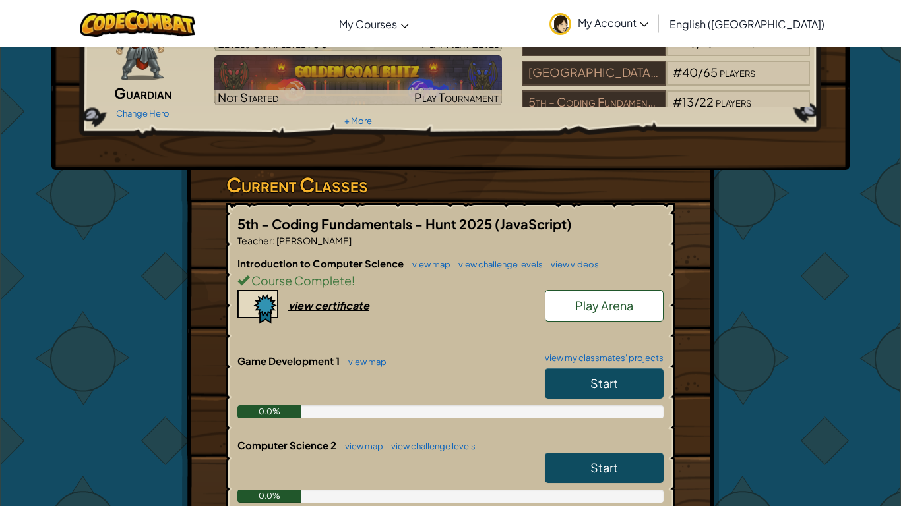
scroll to position [102, 0]
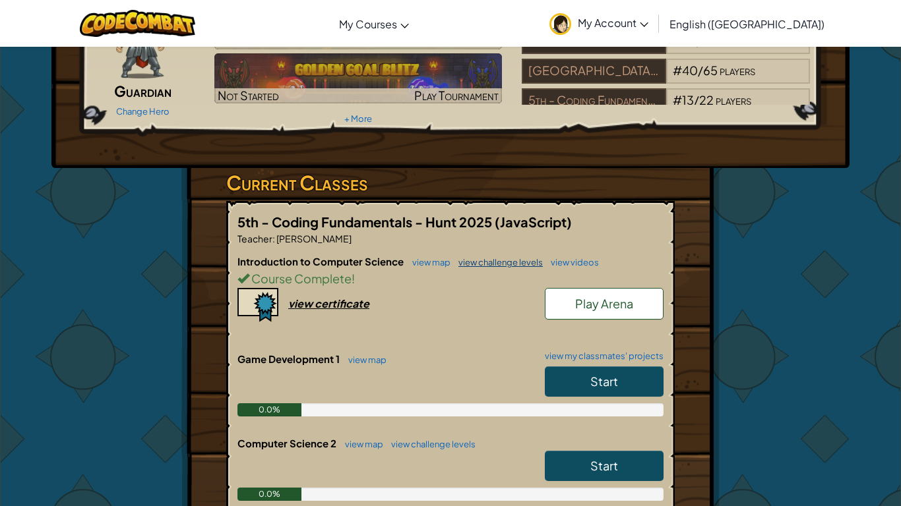
click at [482, 267] on link "view challenge levels" at bounding box center [497, 262] width 91 height 11
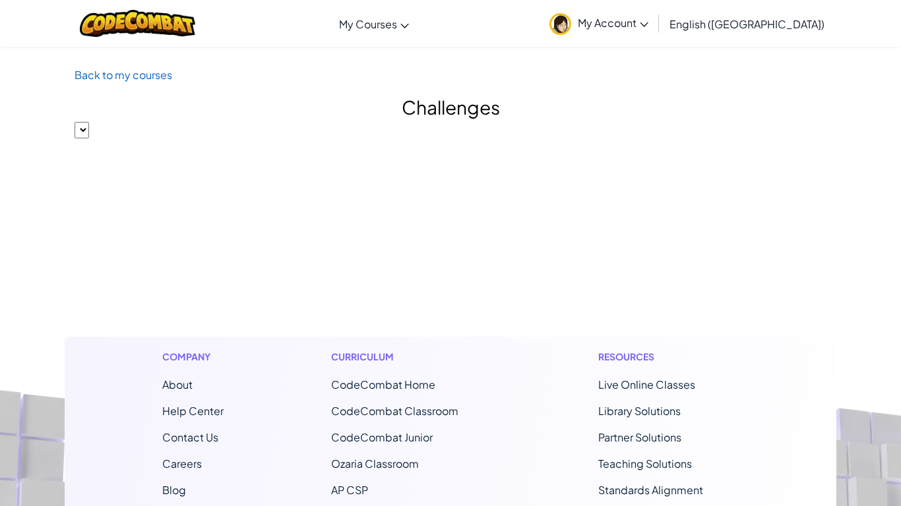
select select
